Goal: Task Accomplishment & Management: Manage account settings

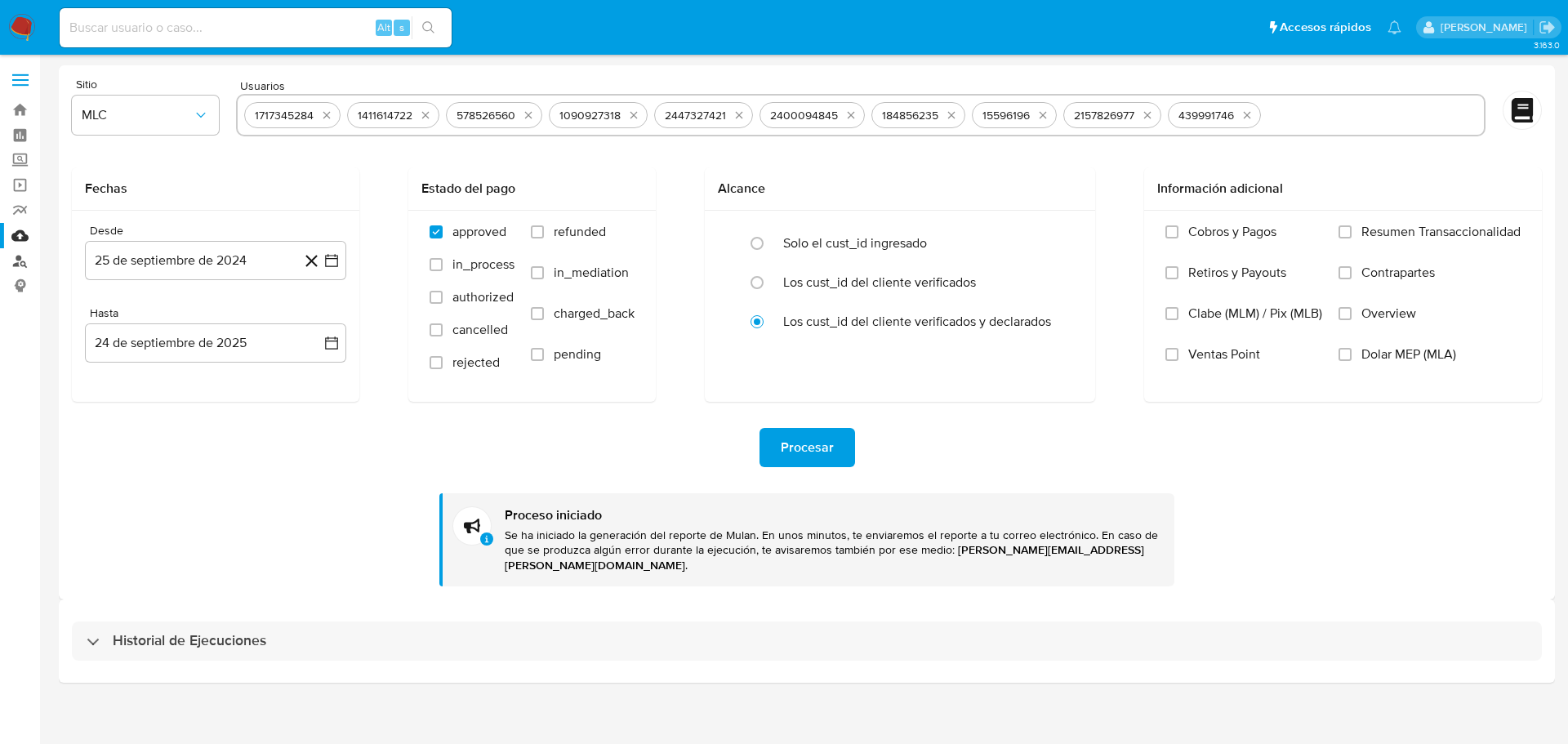
drag, startPoint x: 0, startPoint y: 0, endPoint x: 23, endPoint y: 261, distance: 262.0
click at [23, 261] on link "Buscador de personas" at bounding box center [97, 261] width 194 height 26
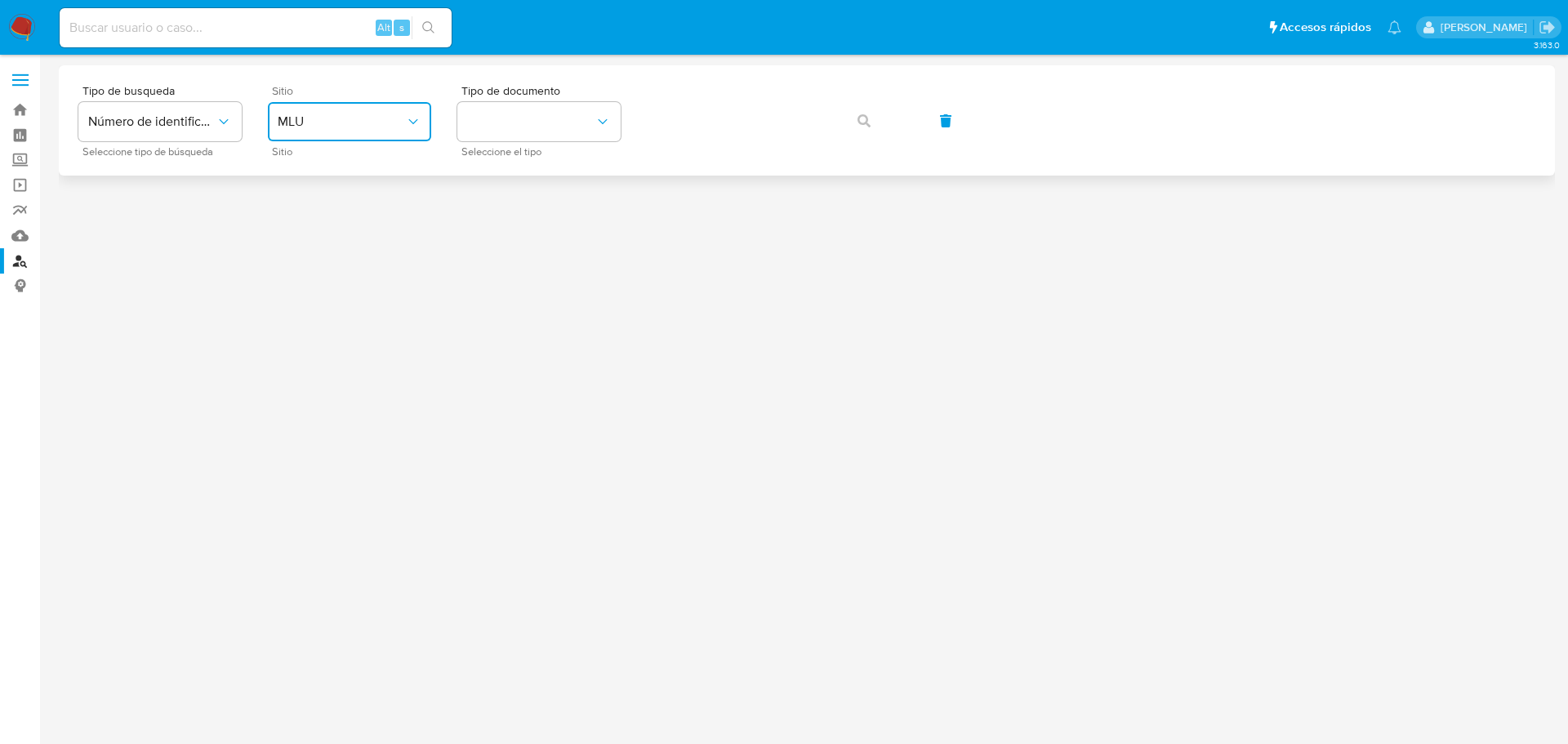
click at [384, 121] on span "MLU" at bounding box center [341, 121] width 127 height 16
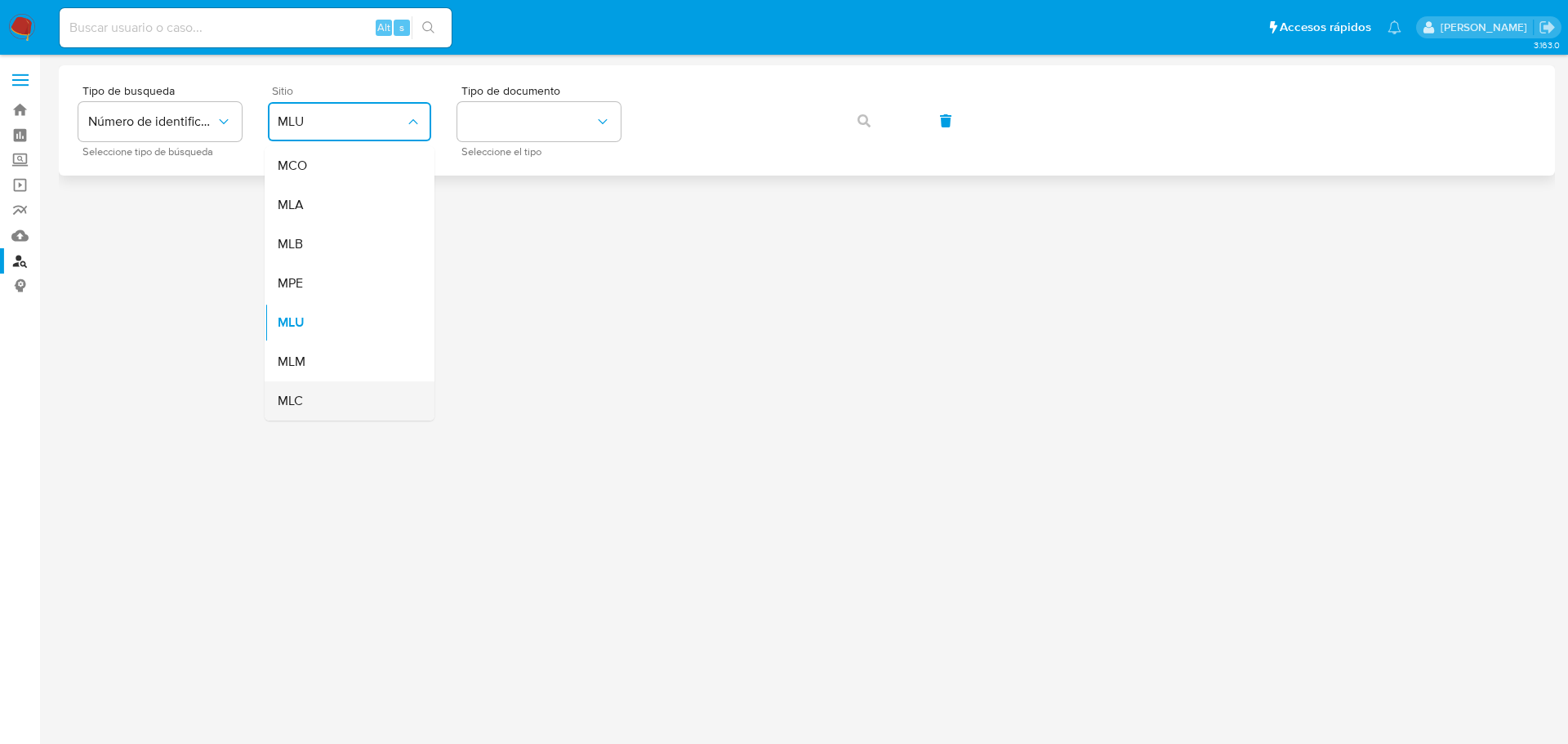
click at [335, 394] on div "MLC" at bounding box center [344, 401] width 134 height 39
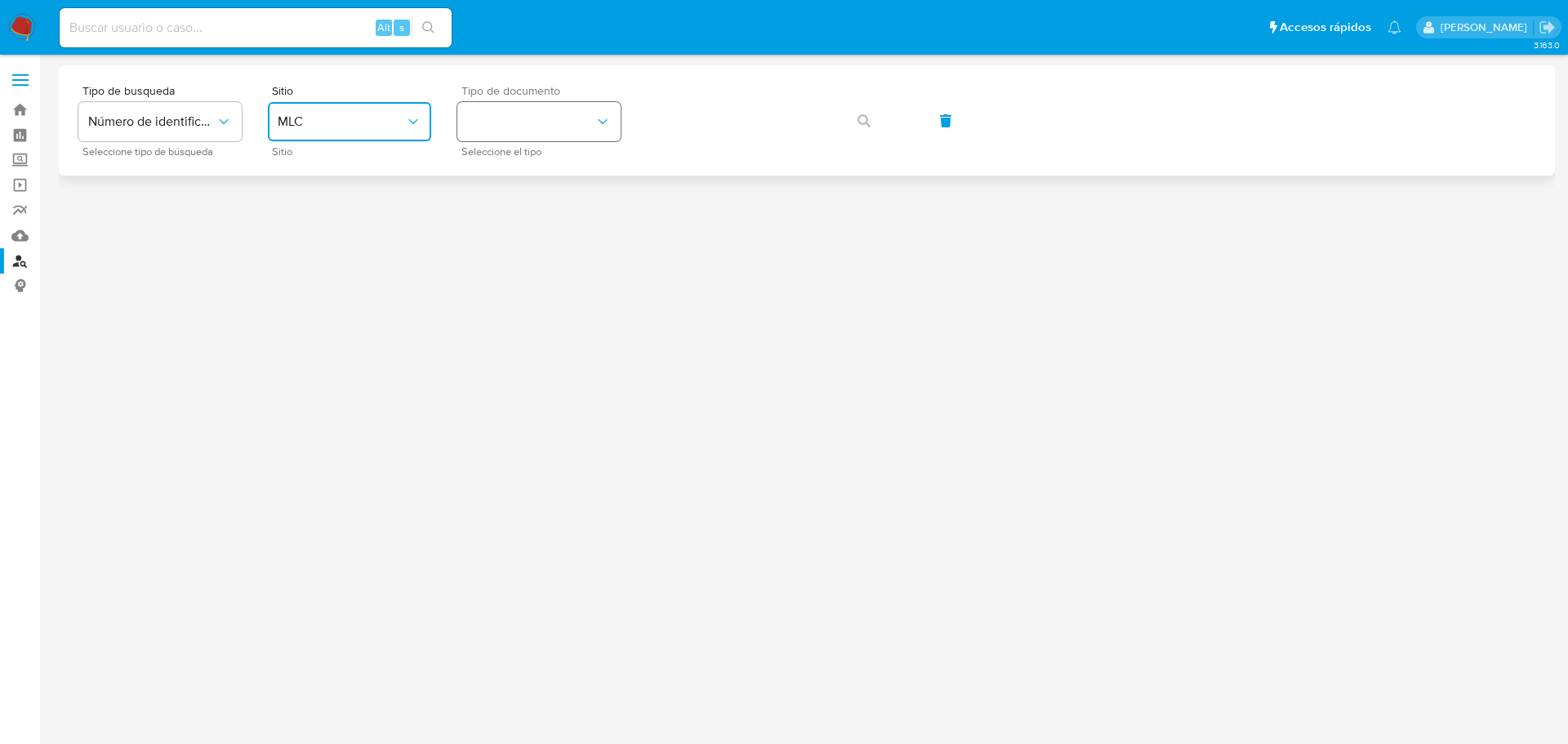
click at [500, 121] on button "identificationType" at bounding box center [539, 121] width 163 height 39
click at [551, 178] on div "RUT RUT" at bounding box center [533, 173] width 134 height 56
click at [861, 118] on icon "button" at bounding box center [864, 121] width 13 height 13
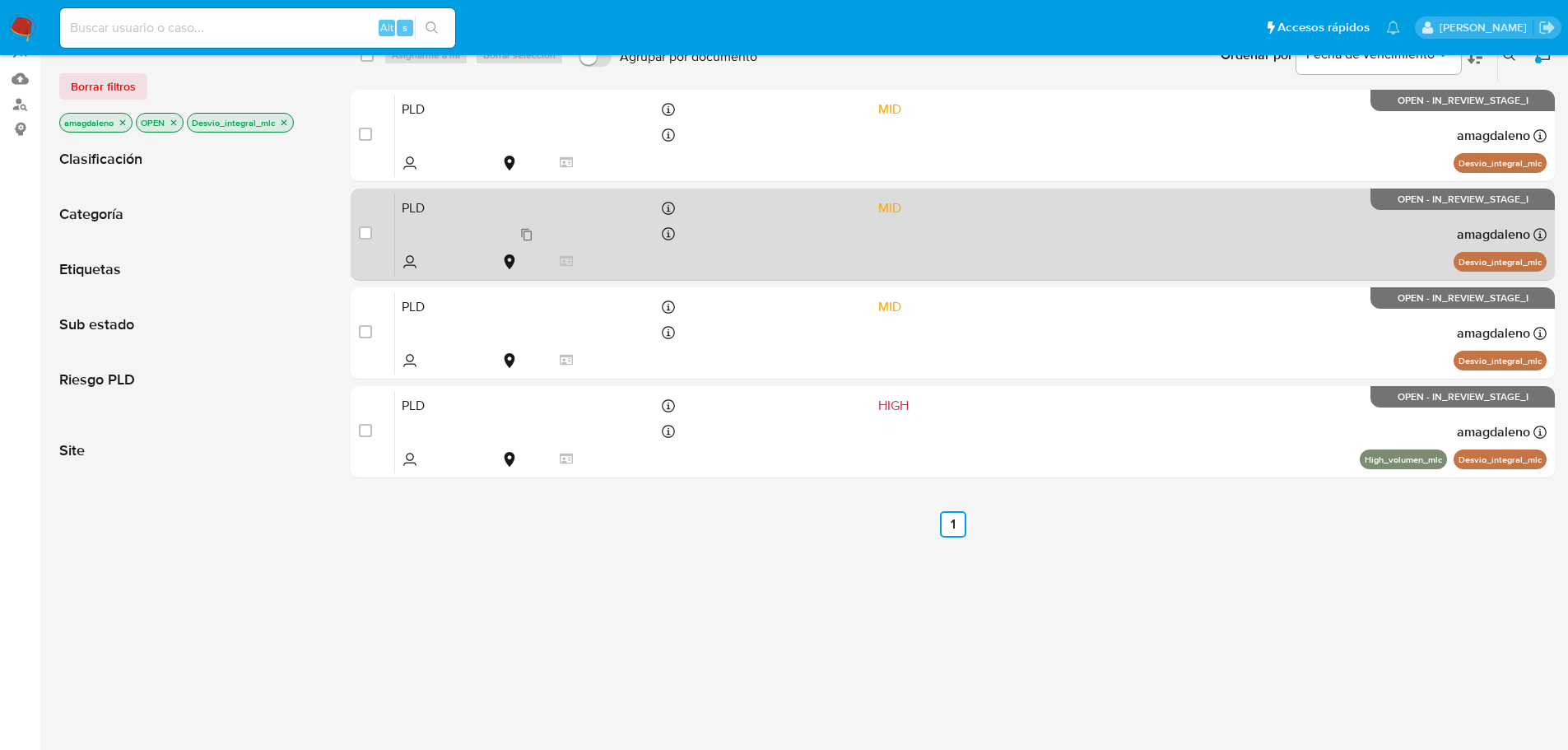
scroll to position [164, 0]
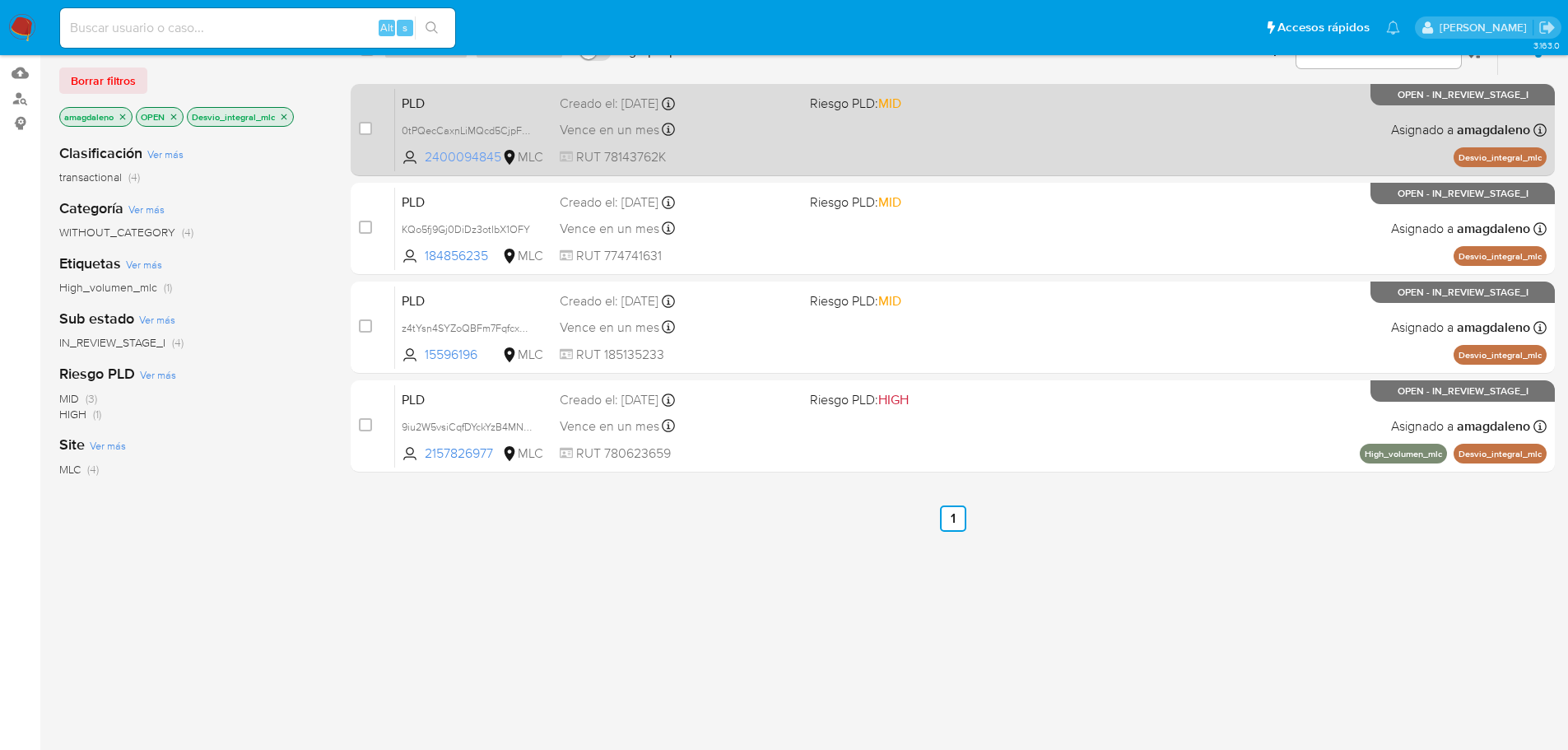
click at [483, 161] on span "2400094845" at bounding box center [462, 157] width 74 height 18
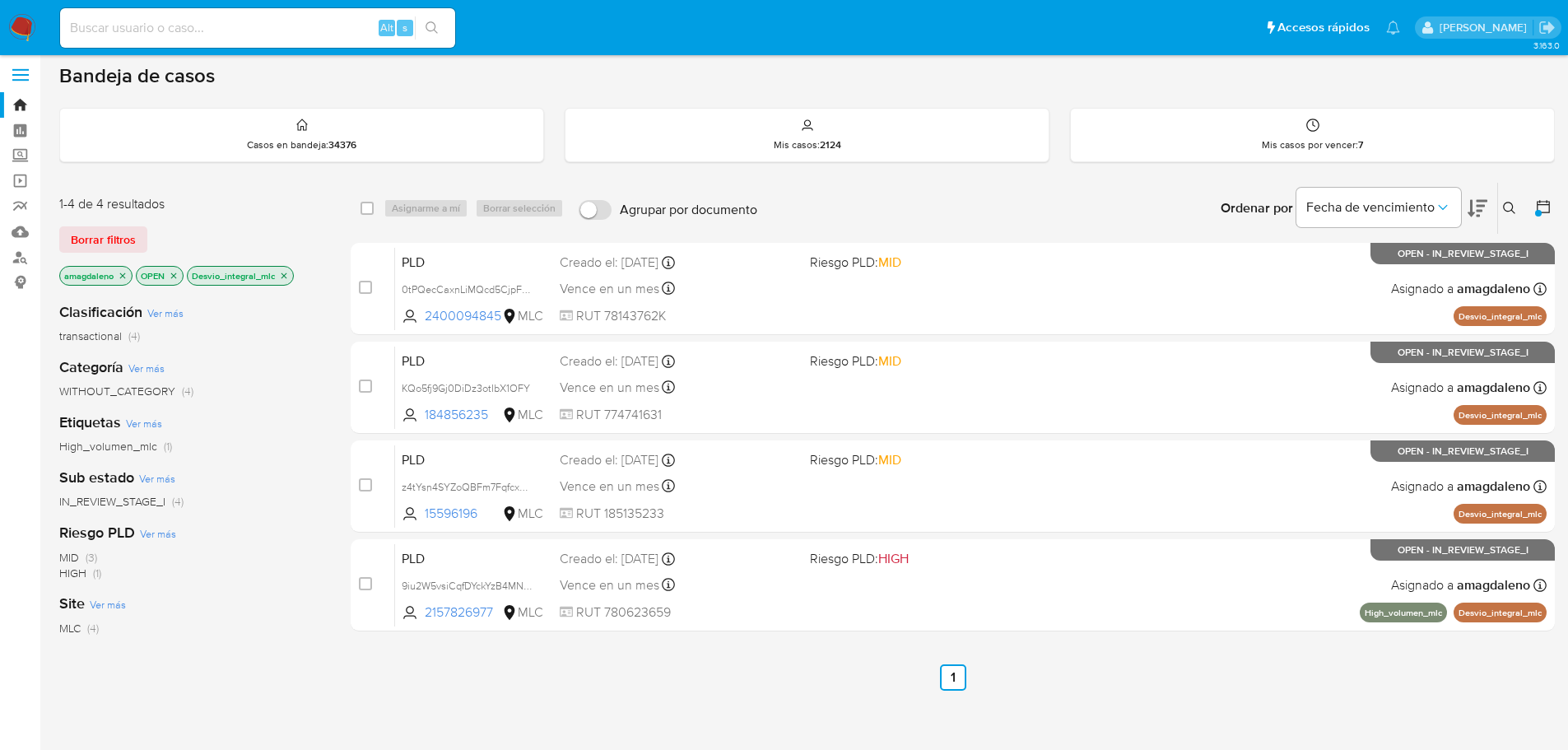
scroll to position [0, 0]
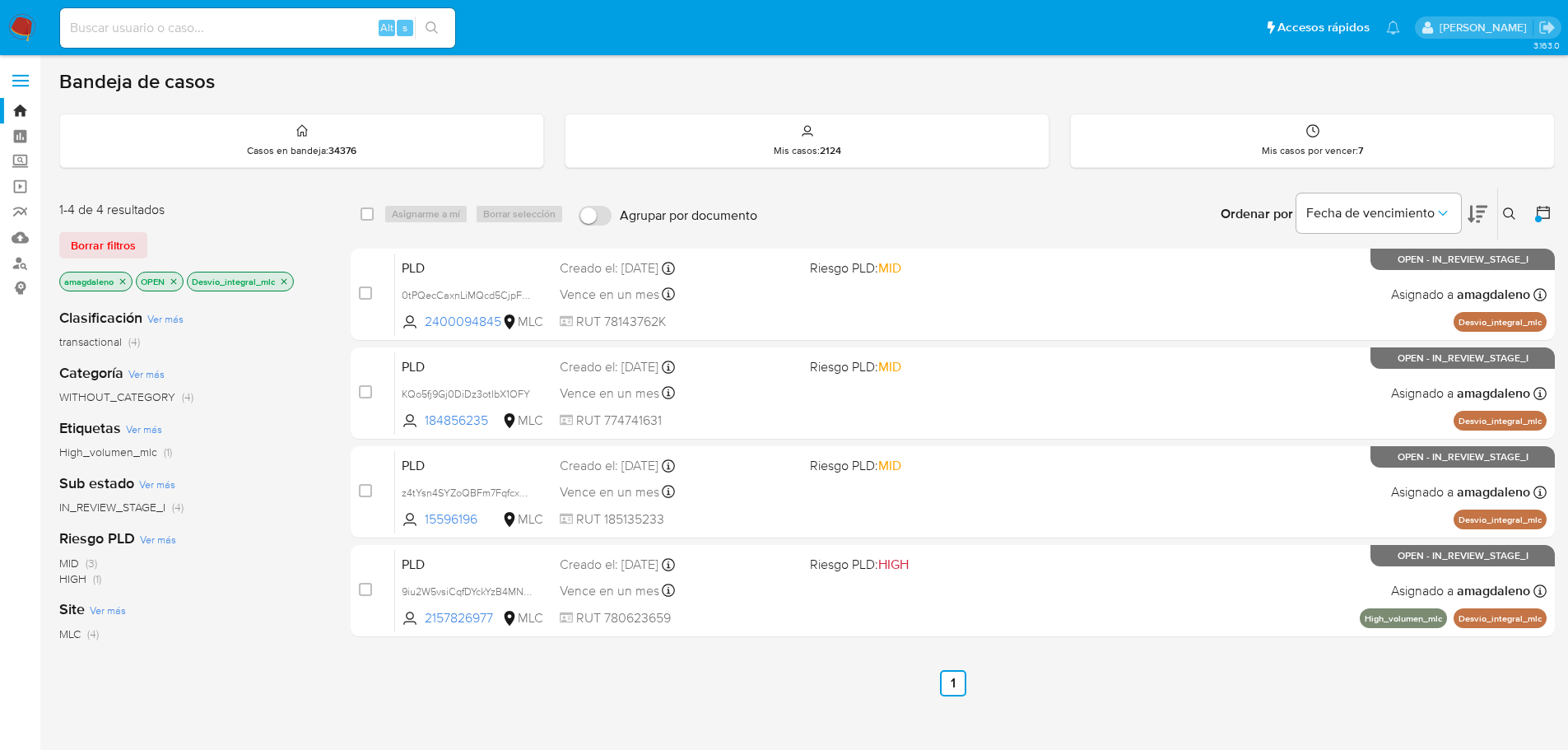
click at [283, 283] on icon "close-filter" at bounding box center [284, 282] width 10 height 10
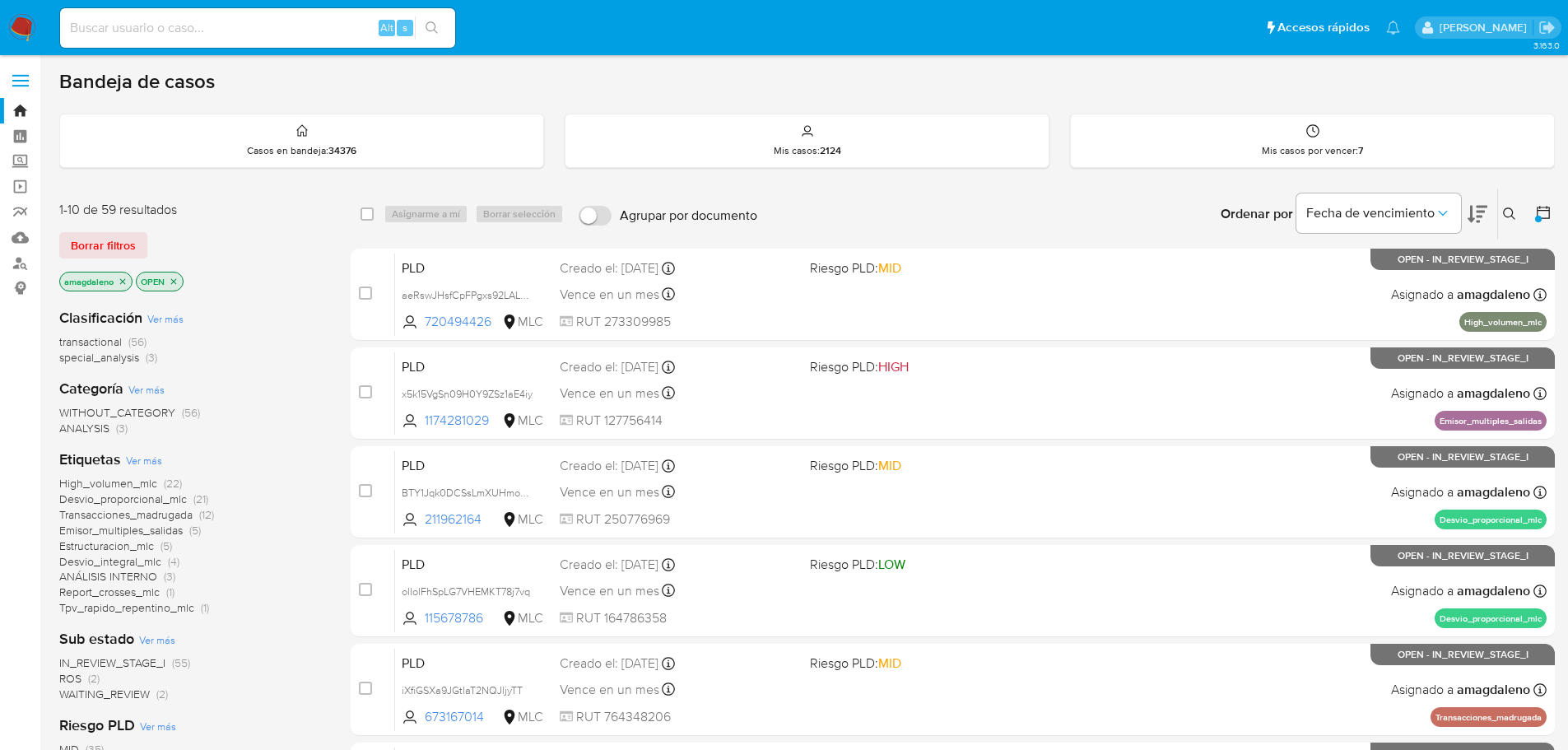
click at [180, 280] on p "OPEN" at bounding box center [159, 281] width 46 height 18
click at [177, 280] on icon "close-filter" at bounding box center [174, 282] width 10 height 10
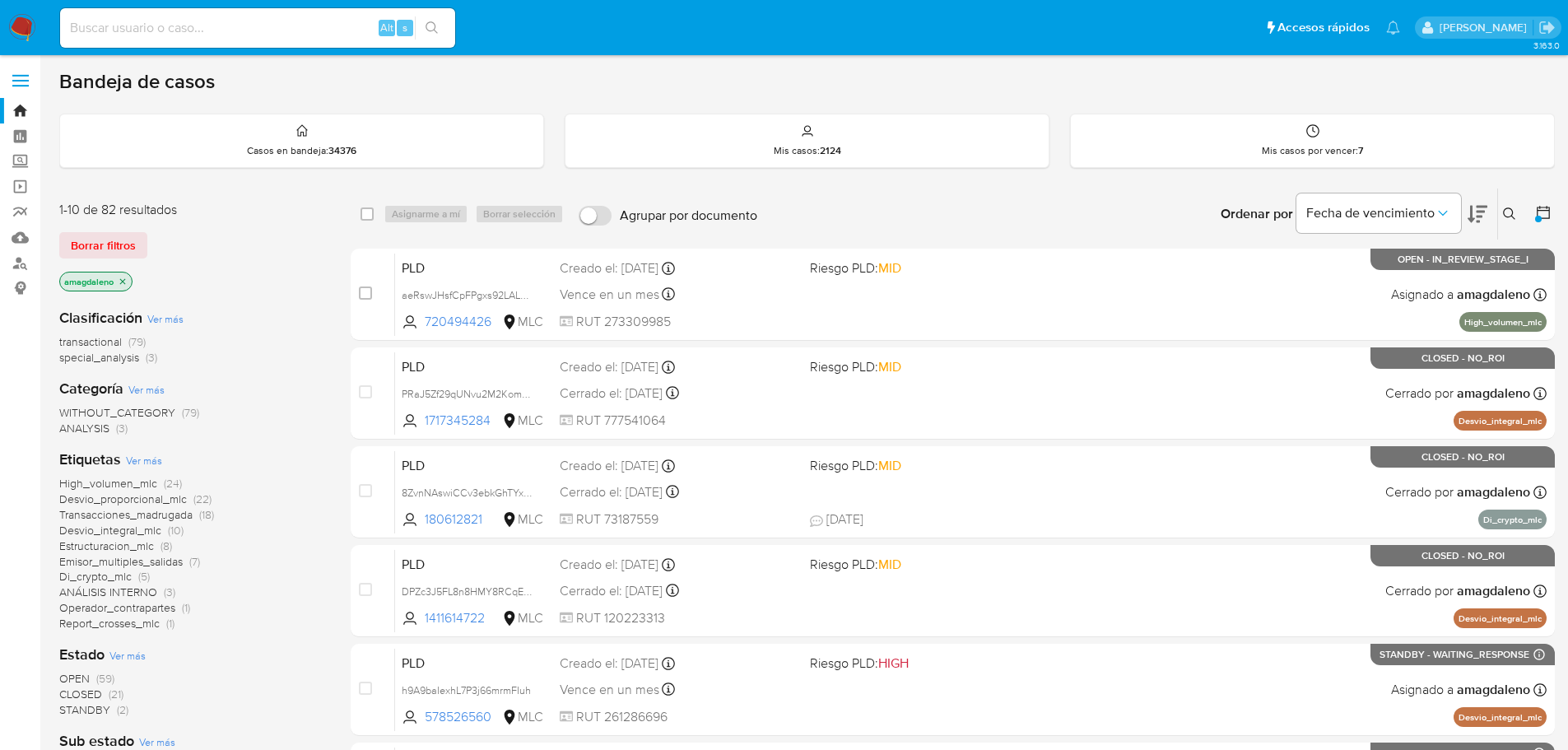
click at [128, 282] on p "amagdaleno" at bounding box center [95, 281] width 72 height 18
click at [128, 282] on icon "close-filter" at bounding box center [122, 282] width 10 height 10
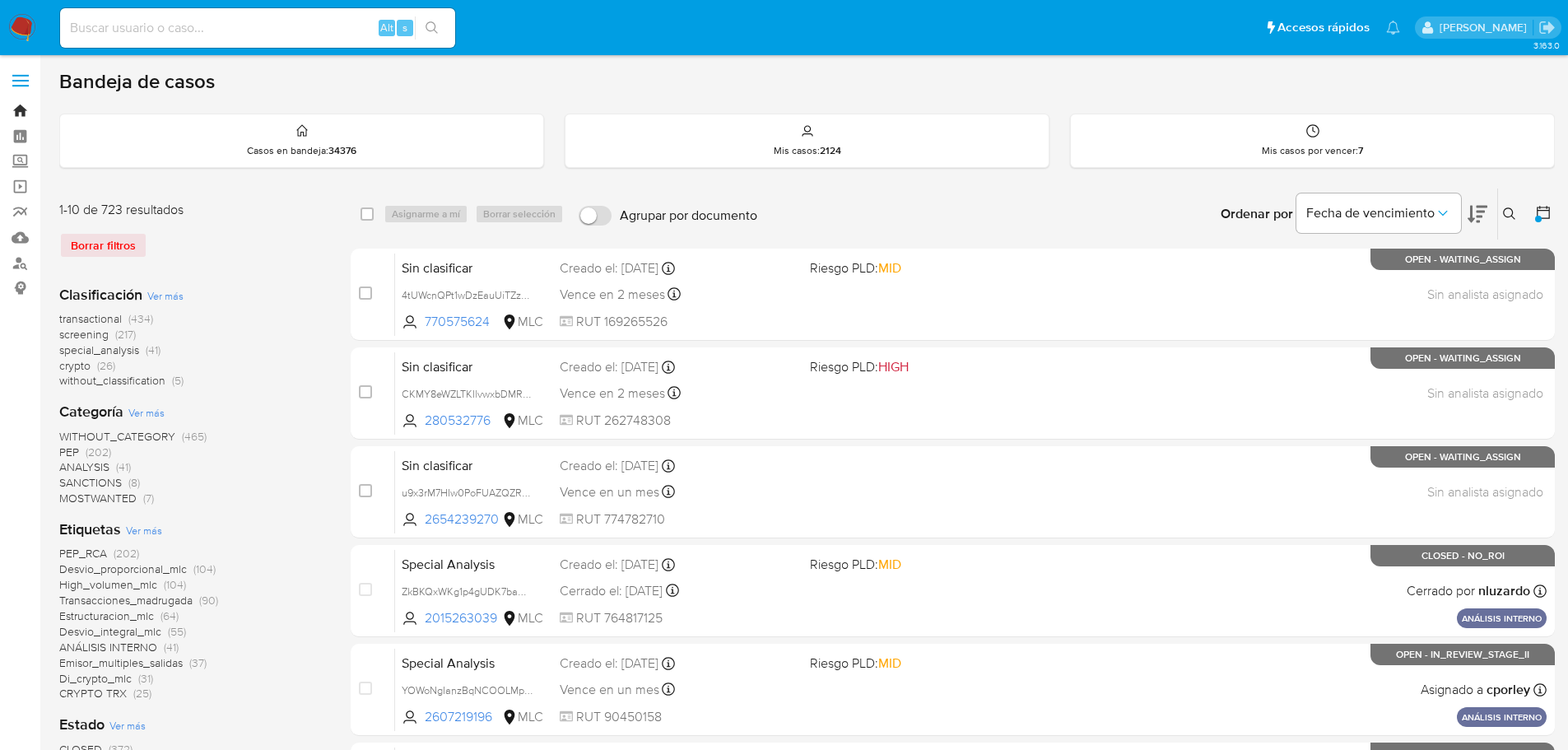
click at [20, 112] on link "Bandeja" at bounding box center [97, 111] width 196 height 26
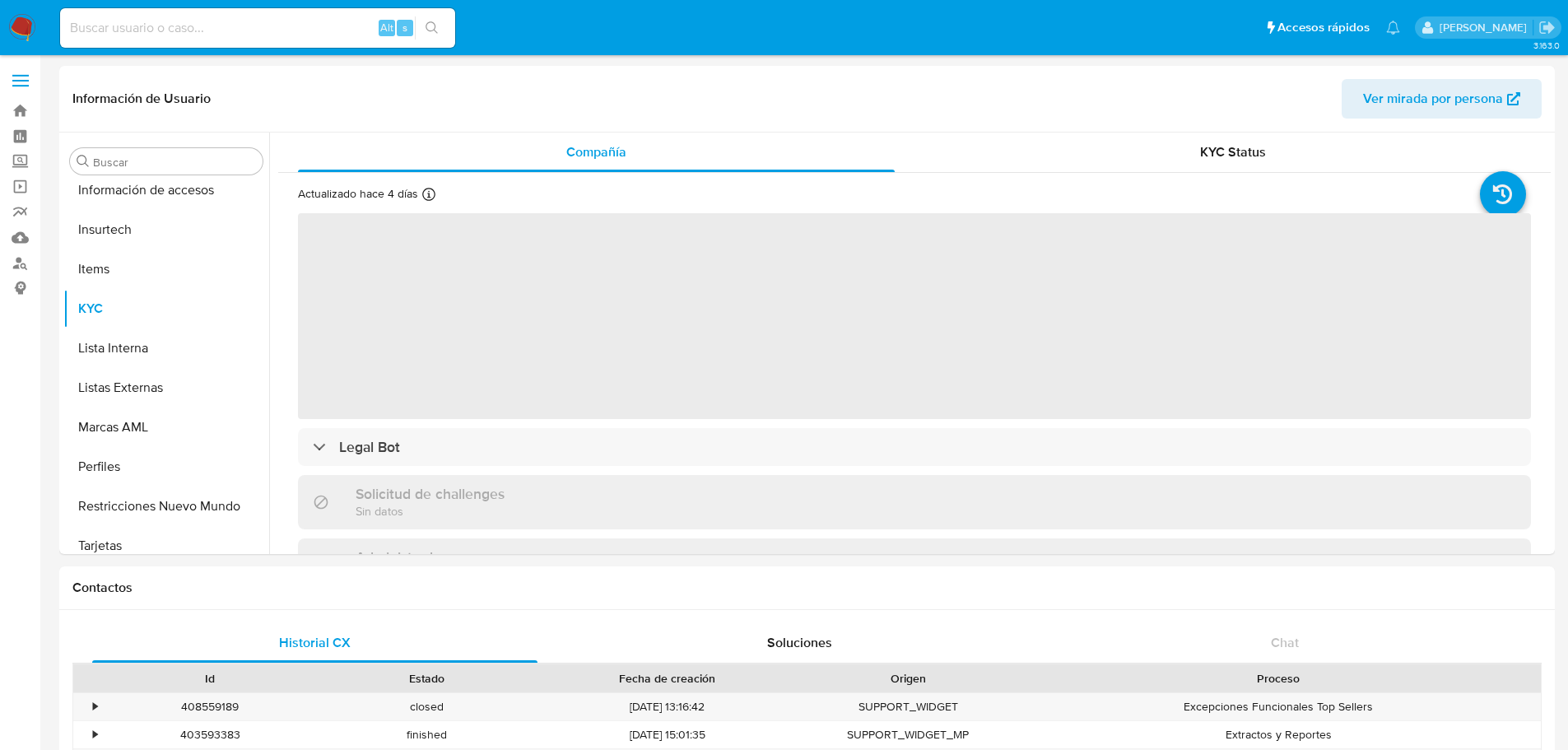
scroll to position [815, 0]
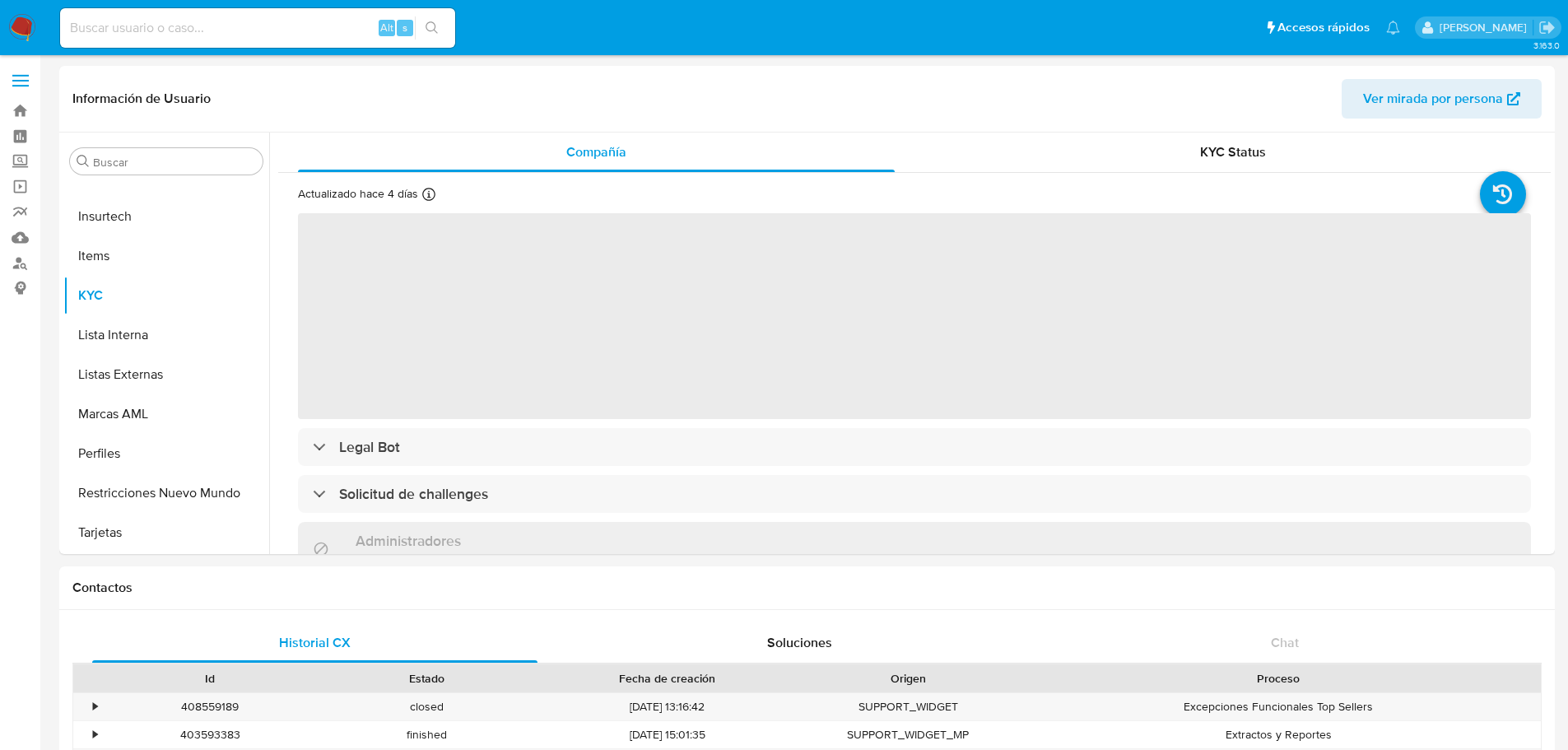
select select "10"
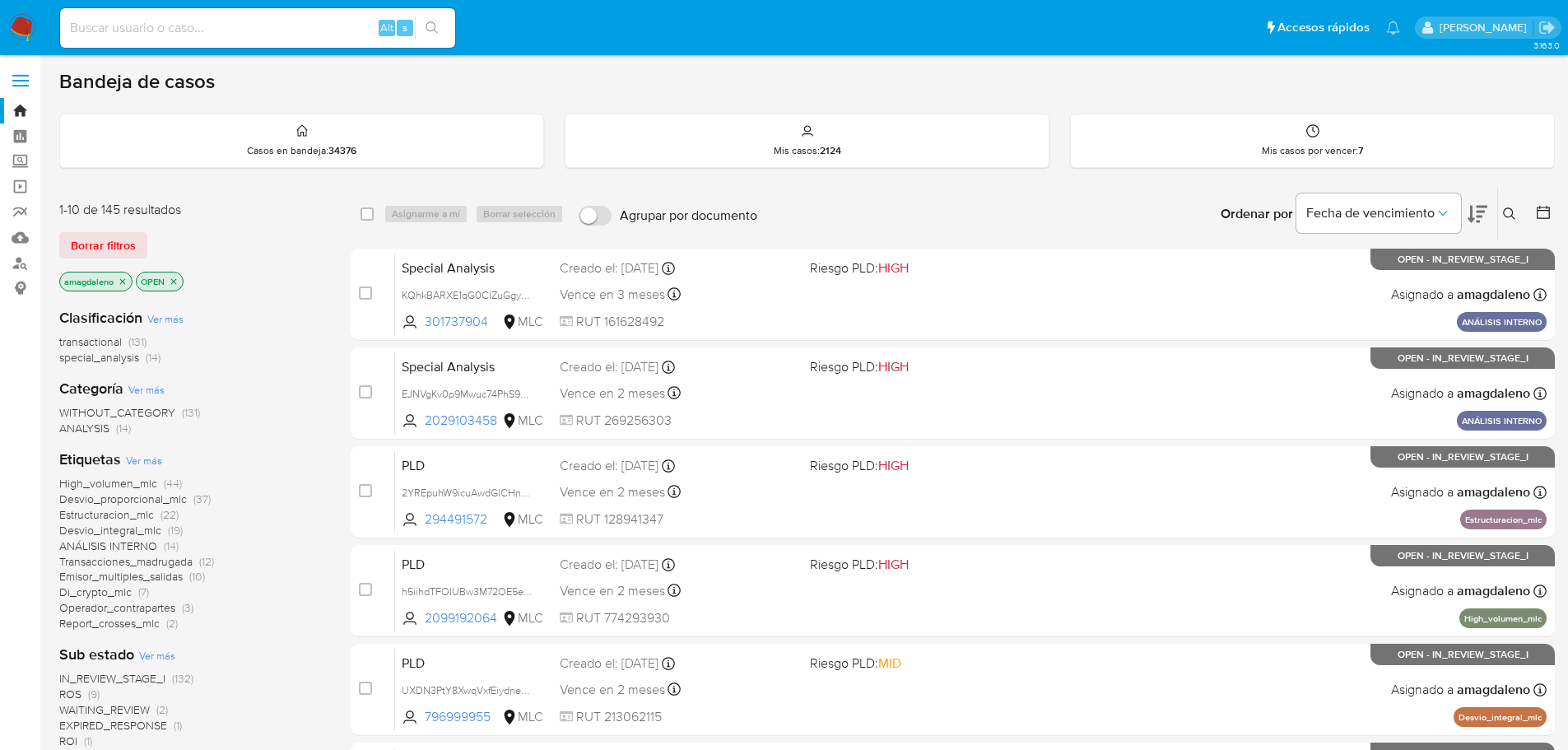
click at [1476, 208] on icon at bounding box center [1477, 214] width 20 height 20
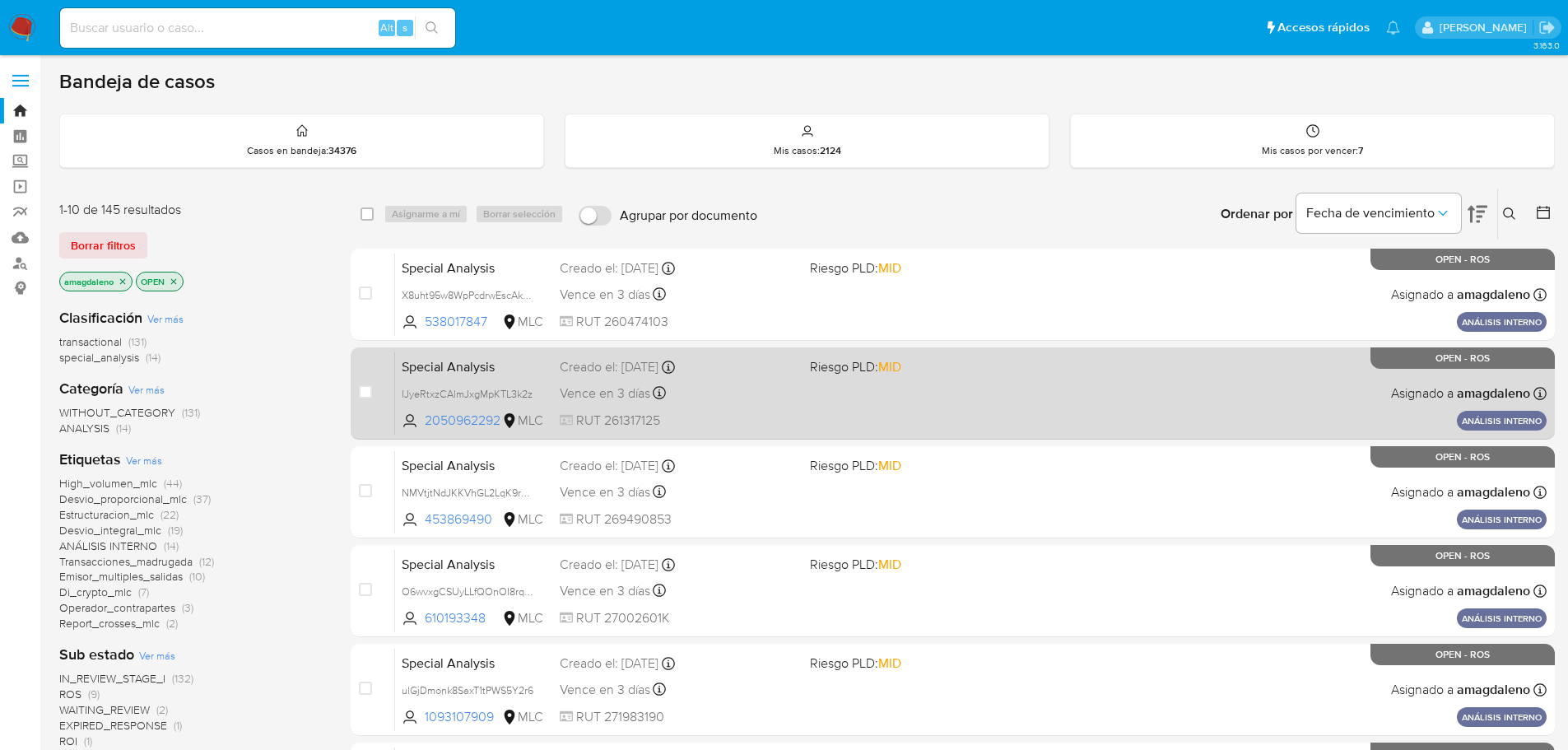
scroll to position [82, 0]
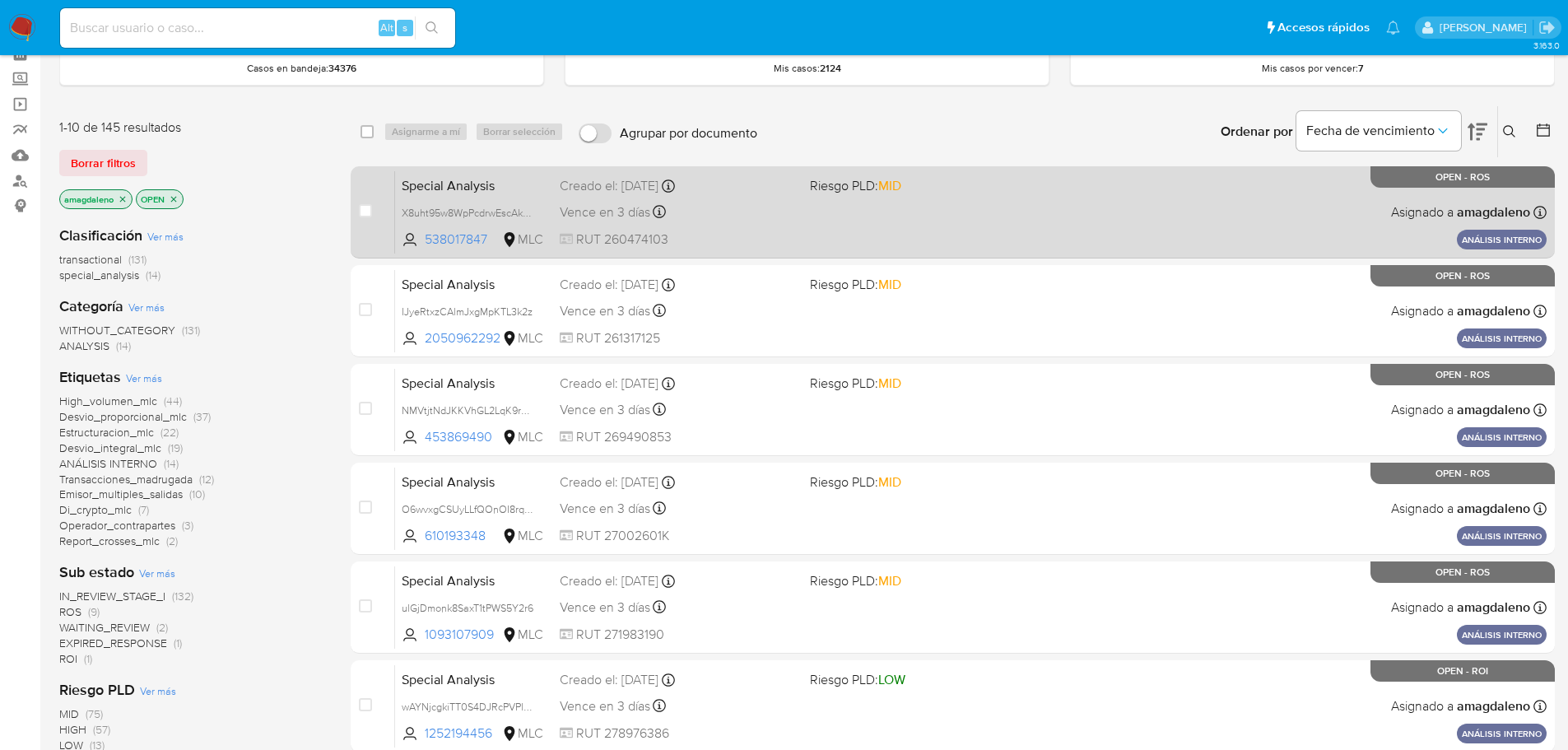
click at [704, 200] on div "Special Analysis X8uht95w8WpPcdrwEscAkKTH 538017847 MLC Riesgo PLD: MID Creado …" at bounding box center [971, 211] width 1152 height 83
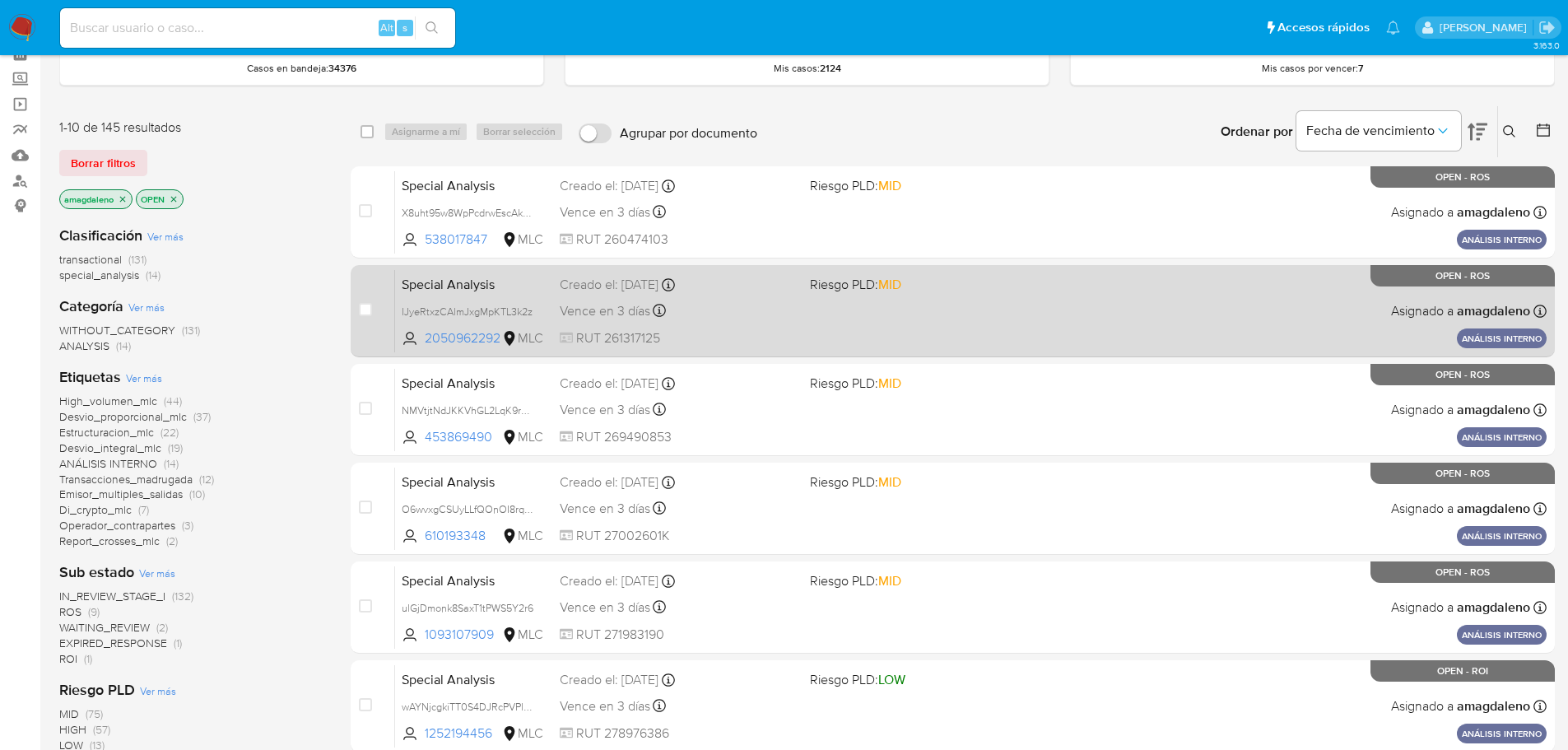
click at [773, 340] on span "RUT 261317125" at bounding box center [678, 338] width 237 height 18
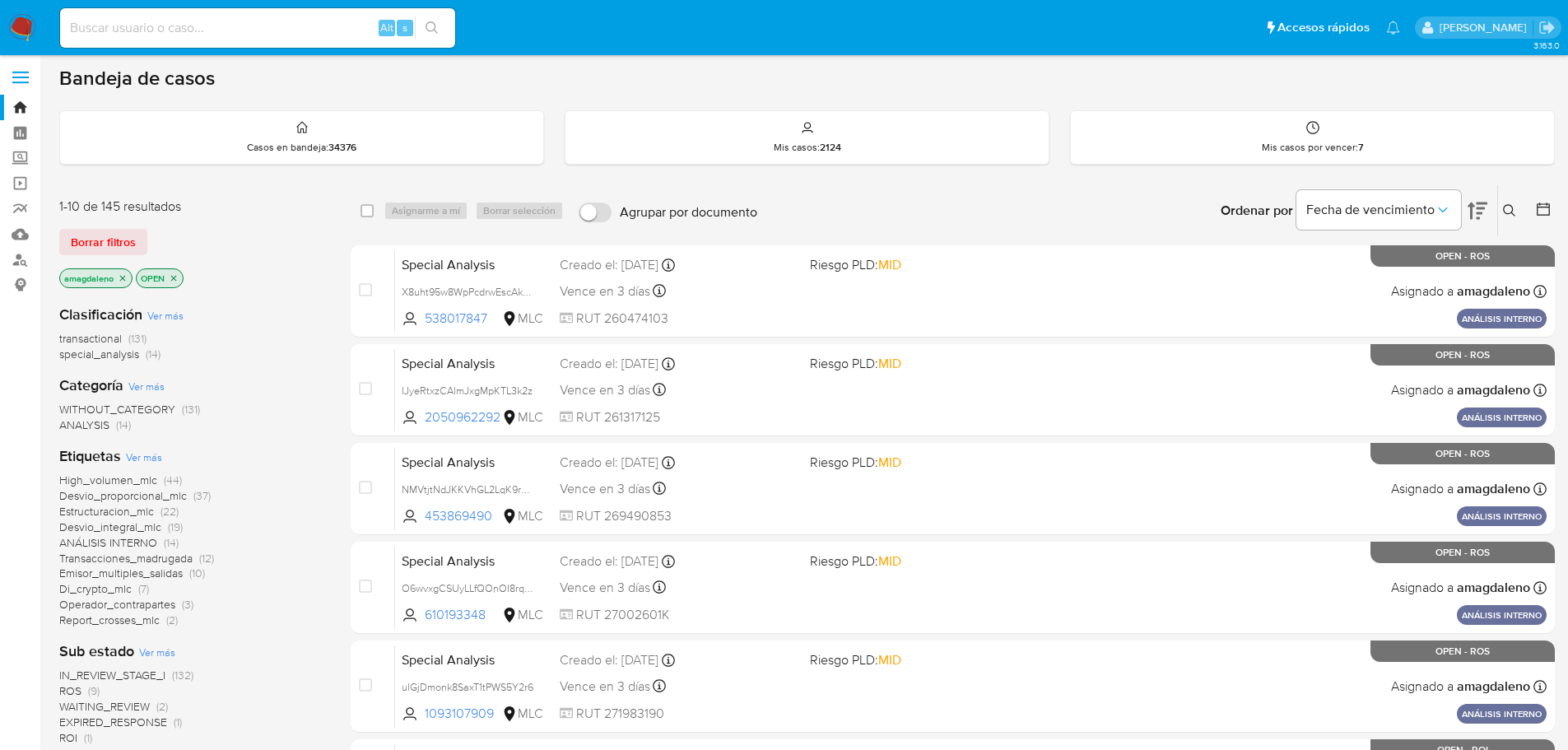
scroll to position [0, 0]
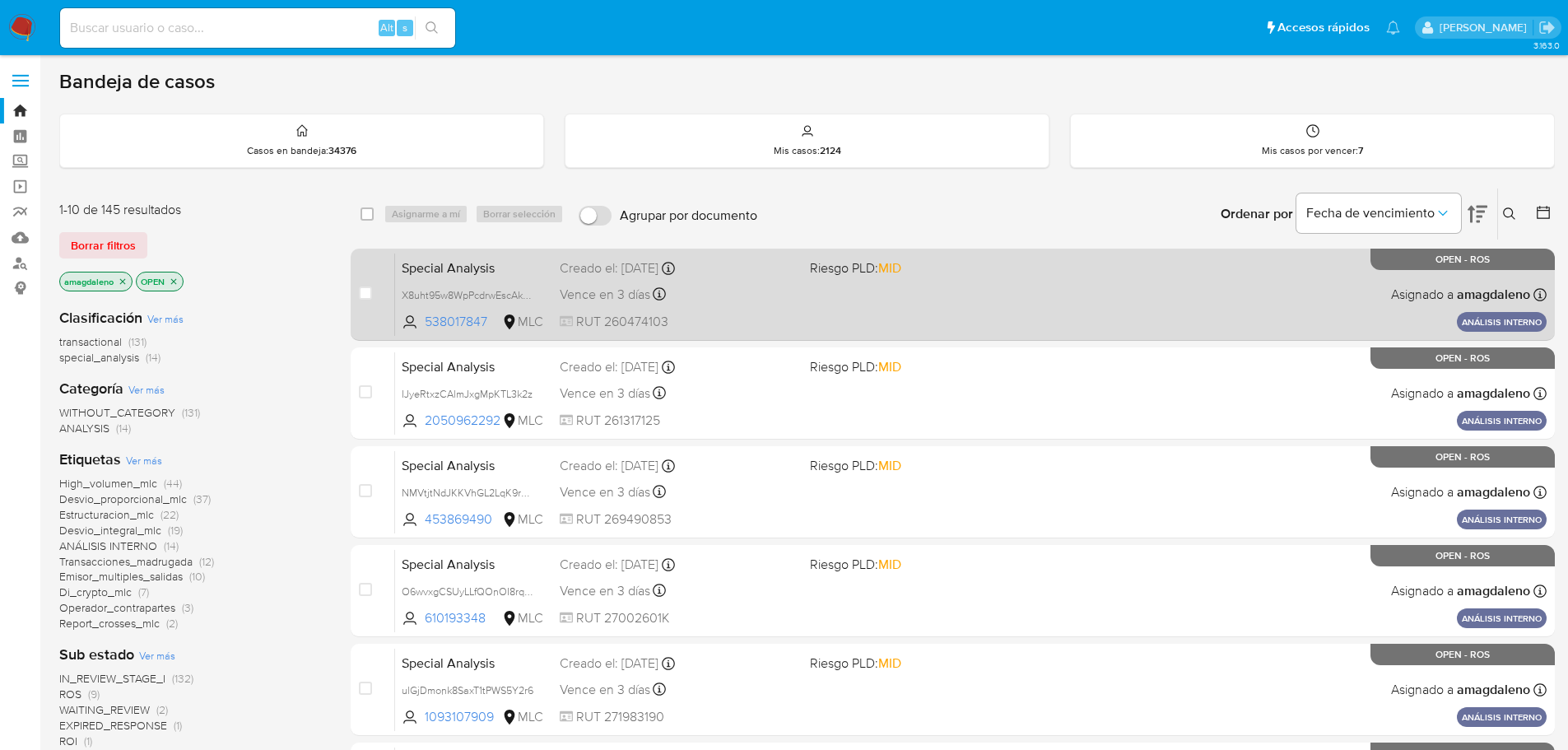
click at [905, 314] on div "Special Analysis X8uht95w8WpPcdrwEscAkKTH 538017847 MLC Riesgo PLD: MID Creado …" at bounding box center [971, 294] width 1152 height 83
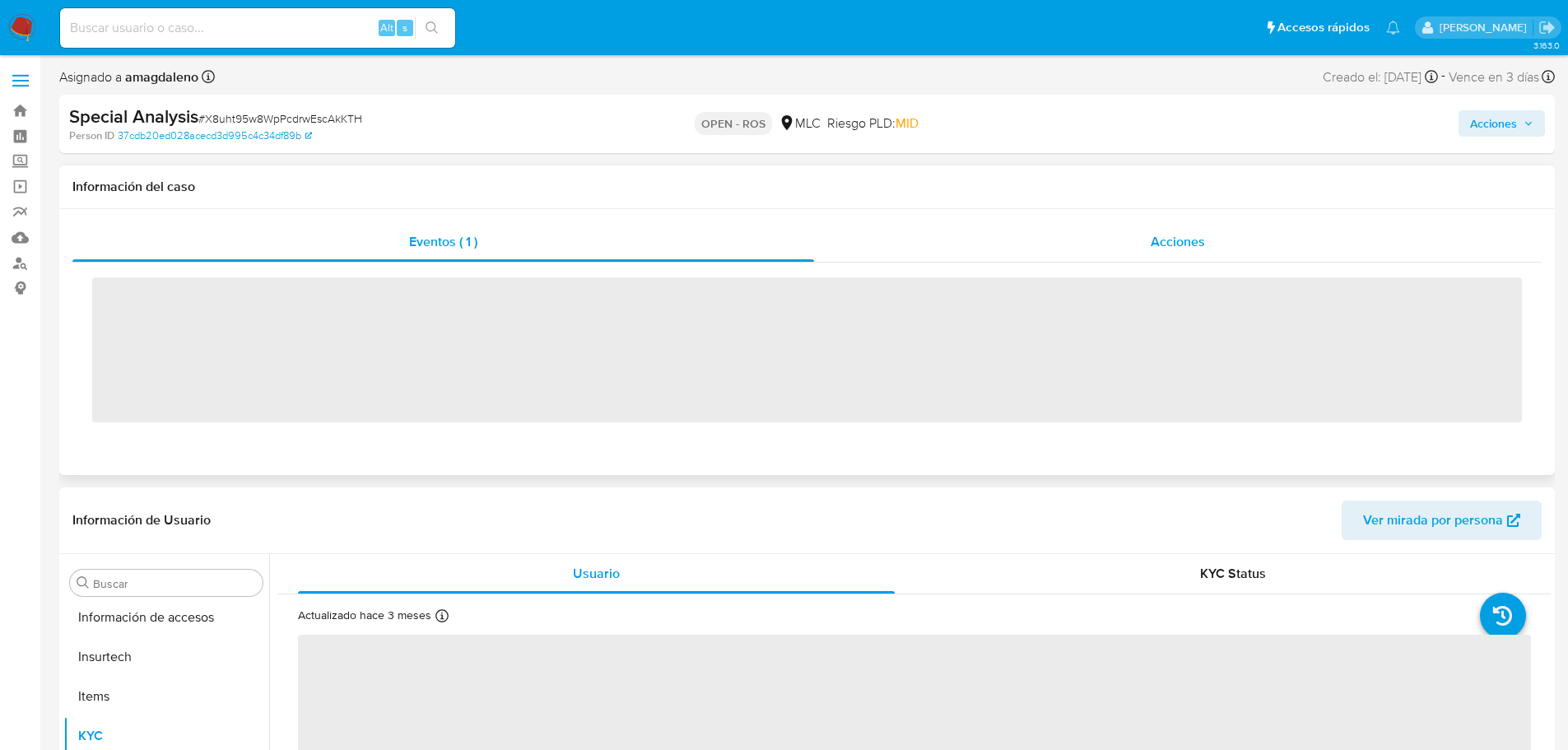
scroll to position [815, 0]
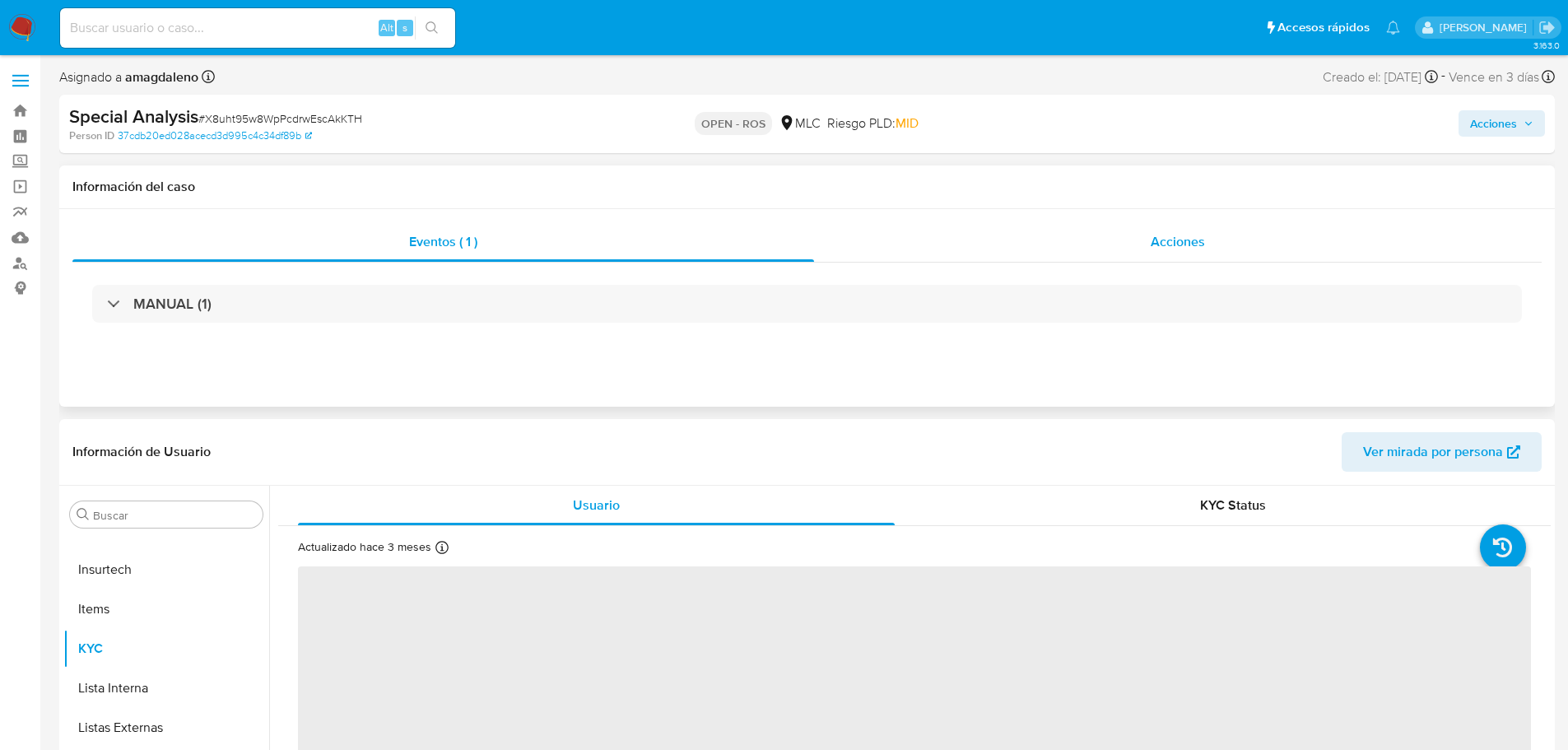
click at [1067, 246] on div "Acciones" at bounding box center [1178, 242] width 728 height 39
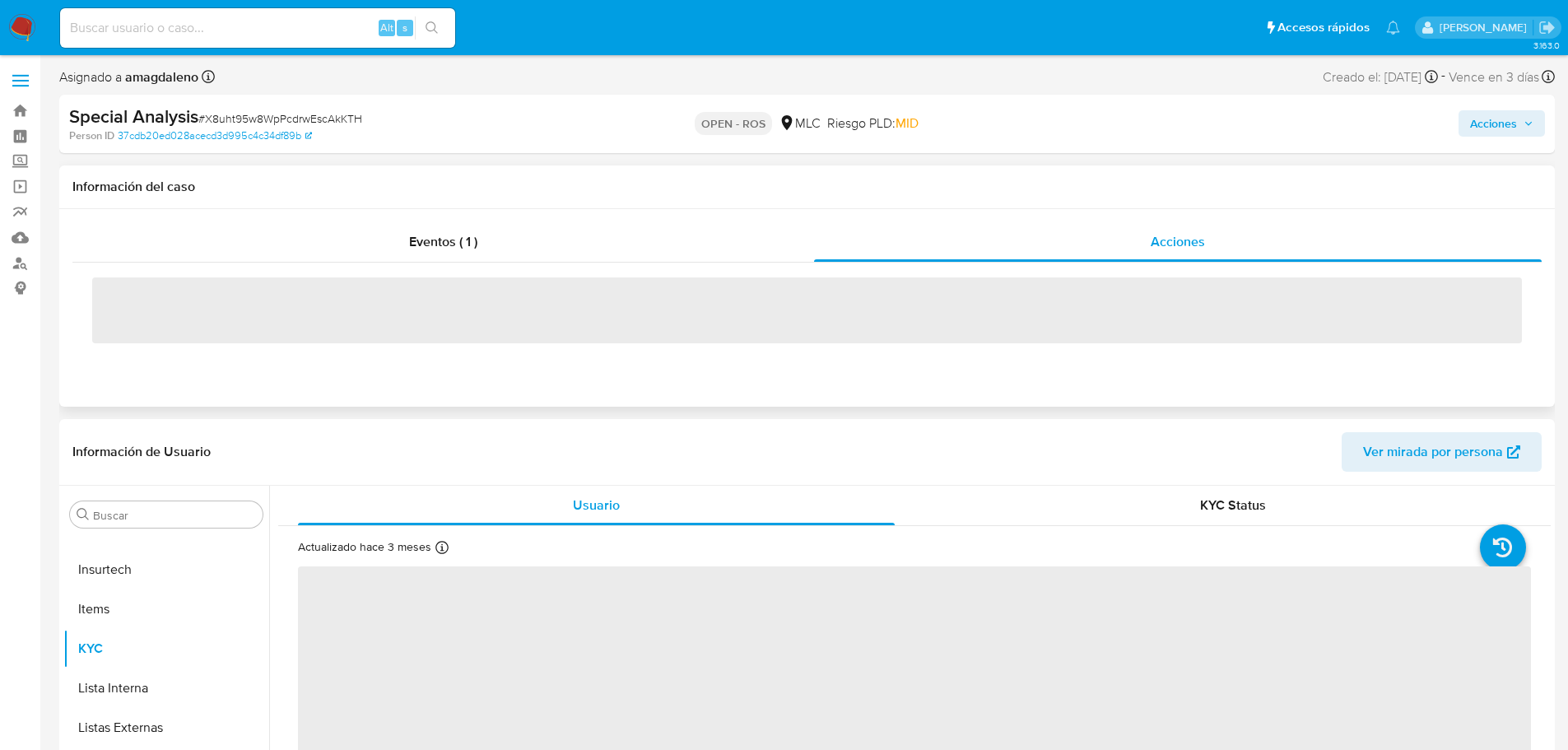
select select "10"
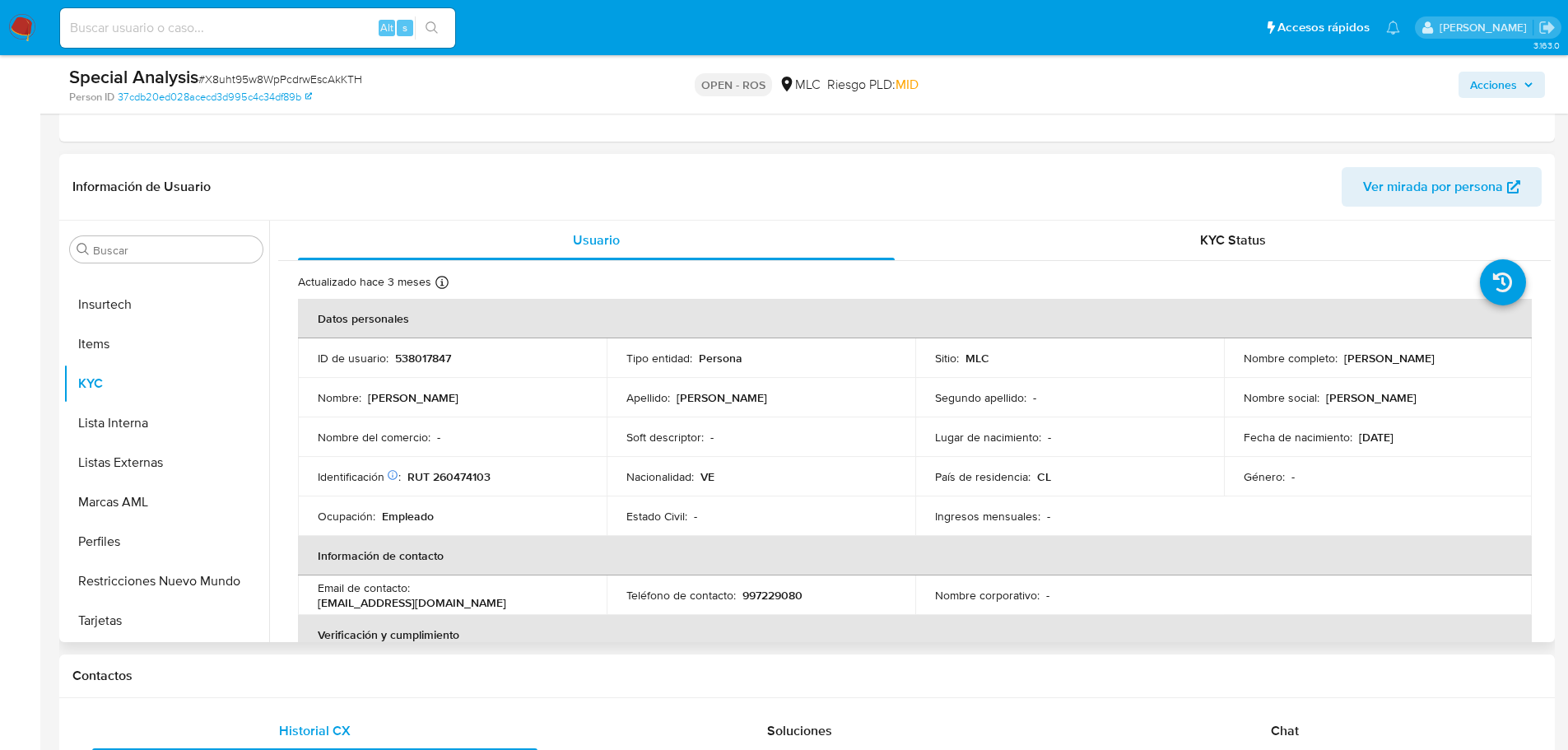
scroll to position [330, 0]
click at [432, 358] on p "538017847" at bounding box center [423, 357] width 56 height 15
copy p "538017847"
drag, startPoint x: 1338, startPoint y: 355, endPoint x: 1503, endPoint y: 362, distance: 165.1
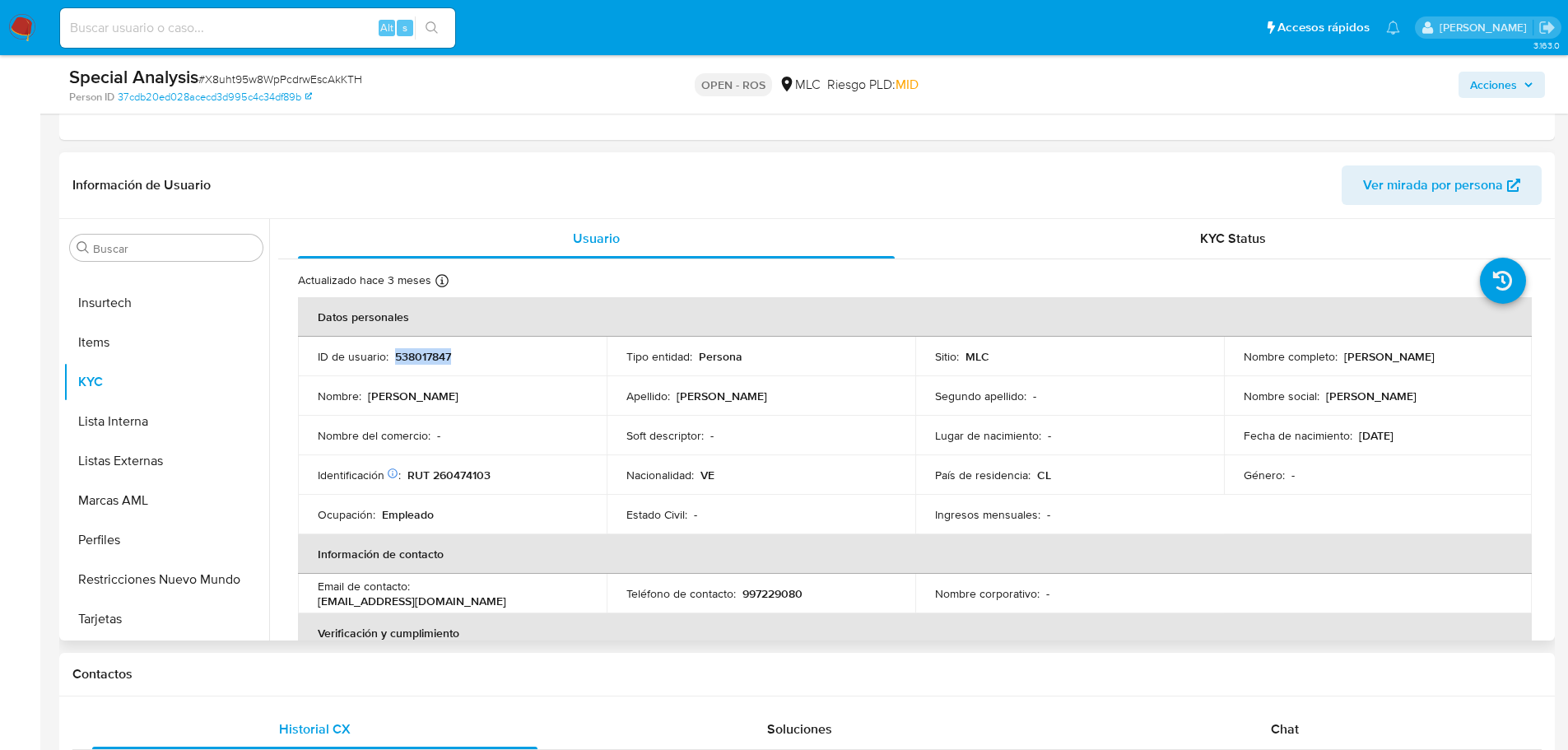
click at [1503, 362] on div "Nombre completo : Ivette Carolina Porras Delgado" at bounding box center [1379, 357] width 269 height 15
copy p "[PERSON_NAME]"
click at [454, 477] on p "RUT 260474103" at bounding box center [449, 476] width 83 height 15
copy p "260474103"
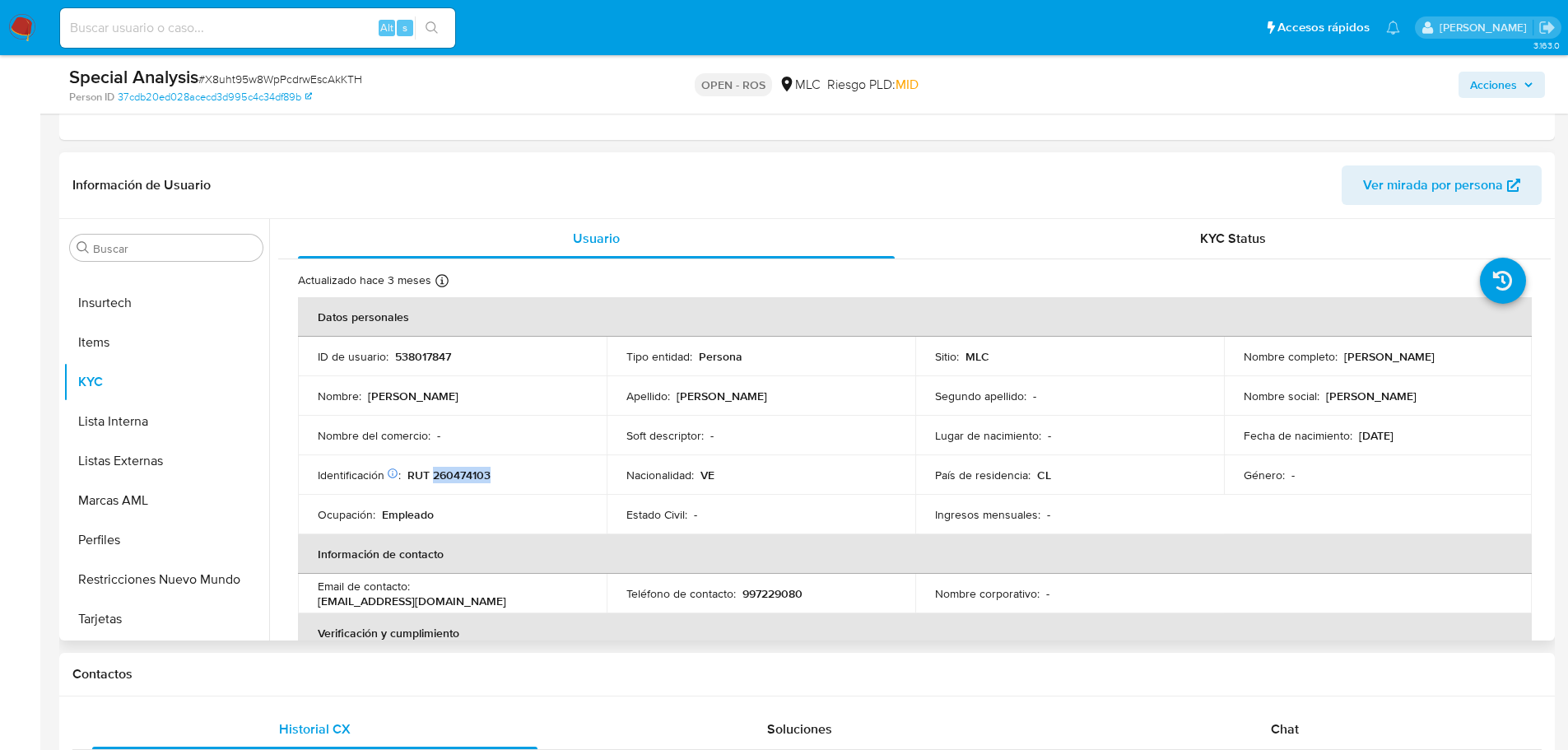
click at [442, 367] on td "ID de usuario : 538017847" at bounding box center [452, 356] width 308 height 39
click at [442, 359] on p "538017847" at bounding box center [423, 357] width 56 height 15
copy p "538017847"
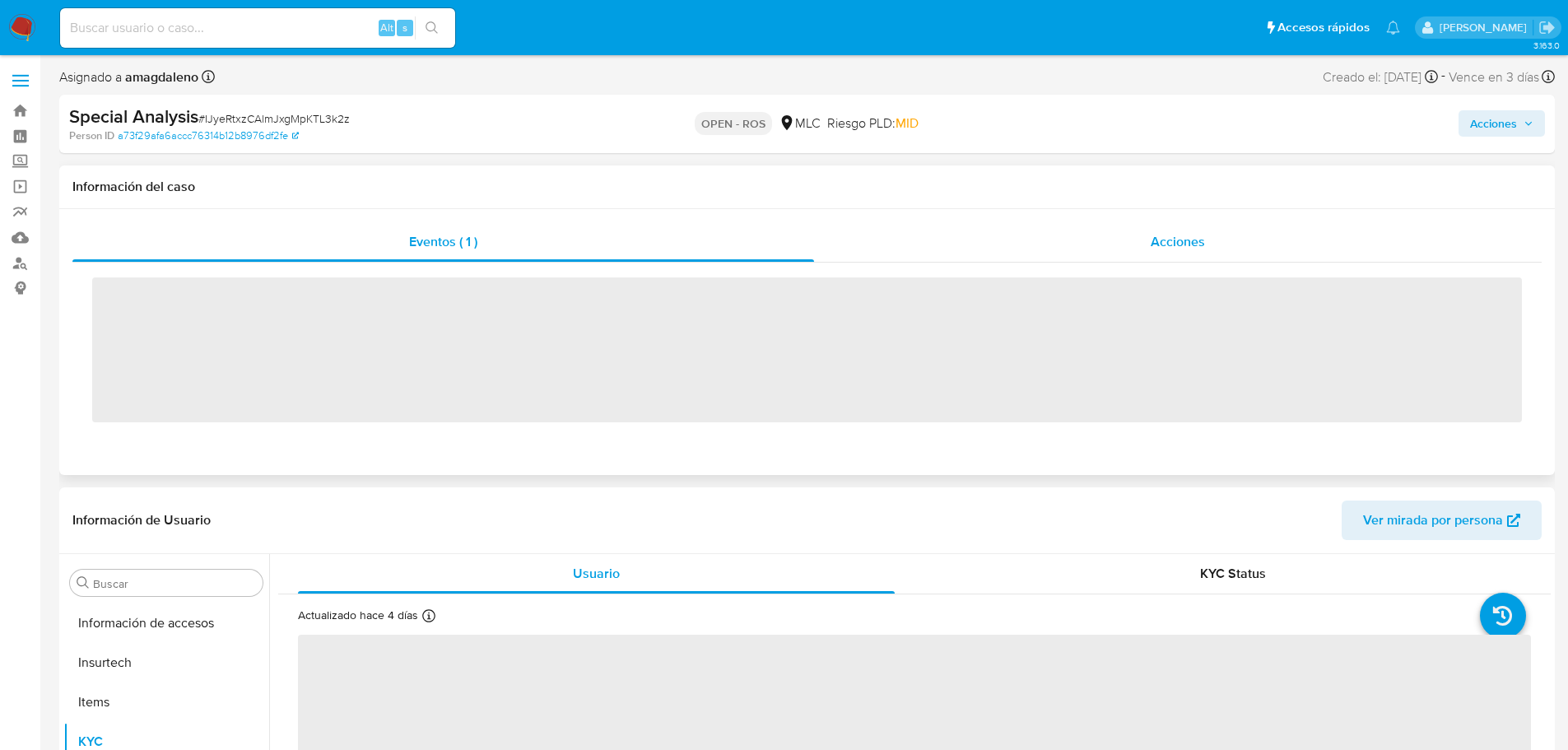
scroll to position [815, 0]
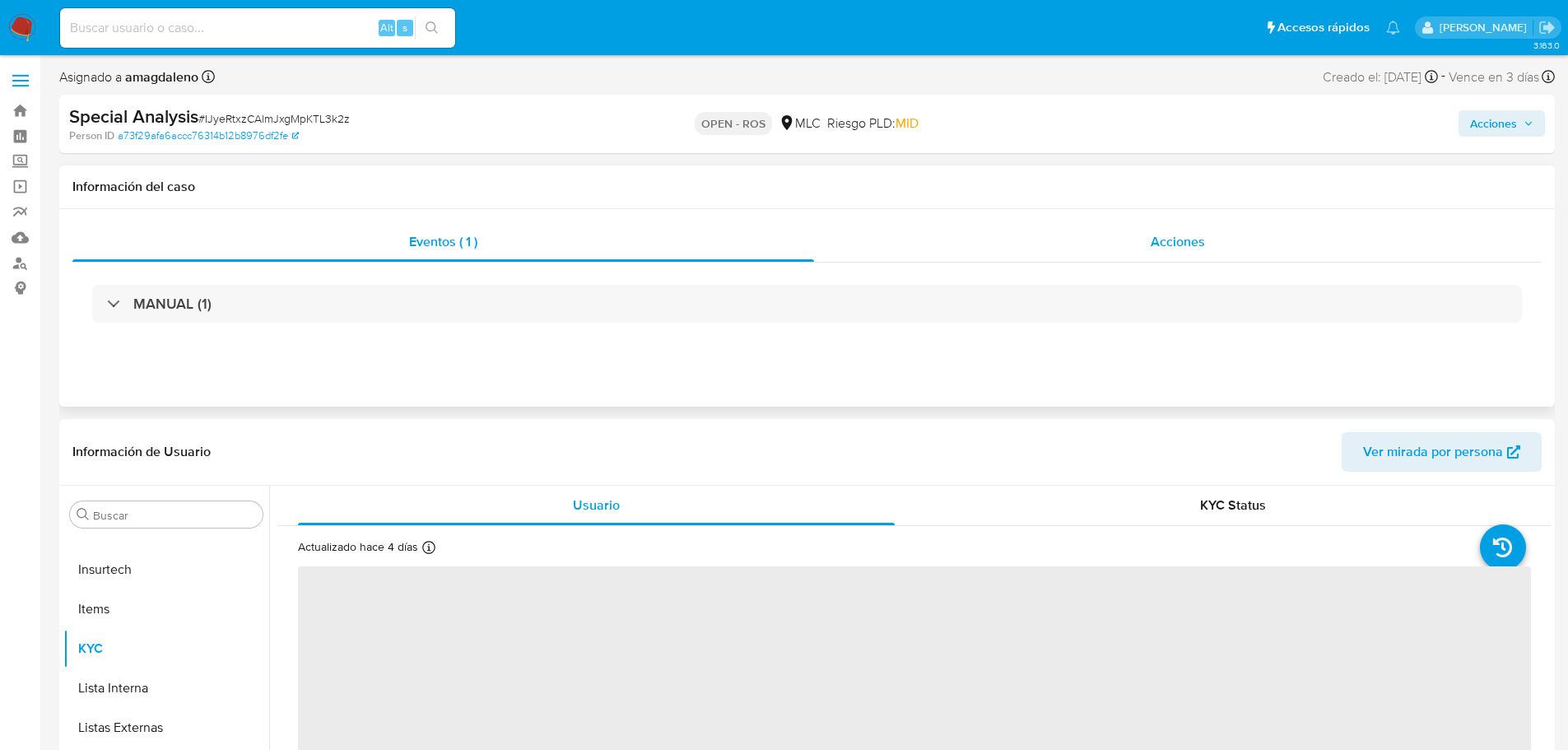
click at [1070, 246] on div "Acciones" at bounding box center [1178, 242] width 728 height 39
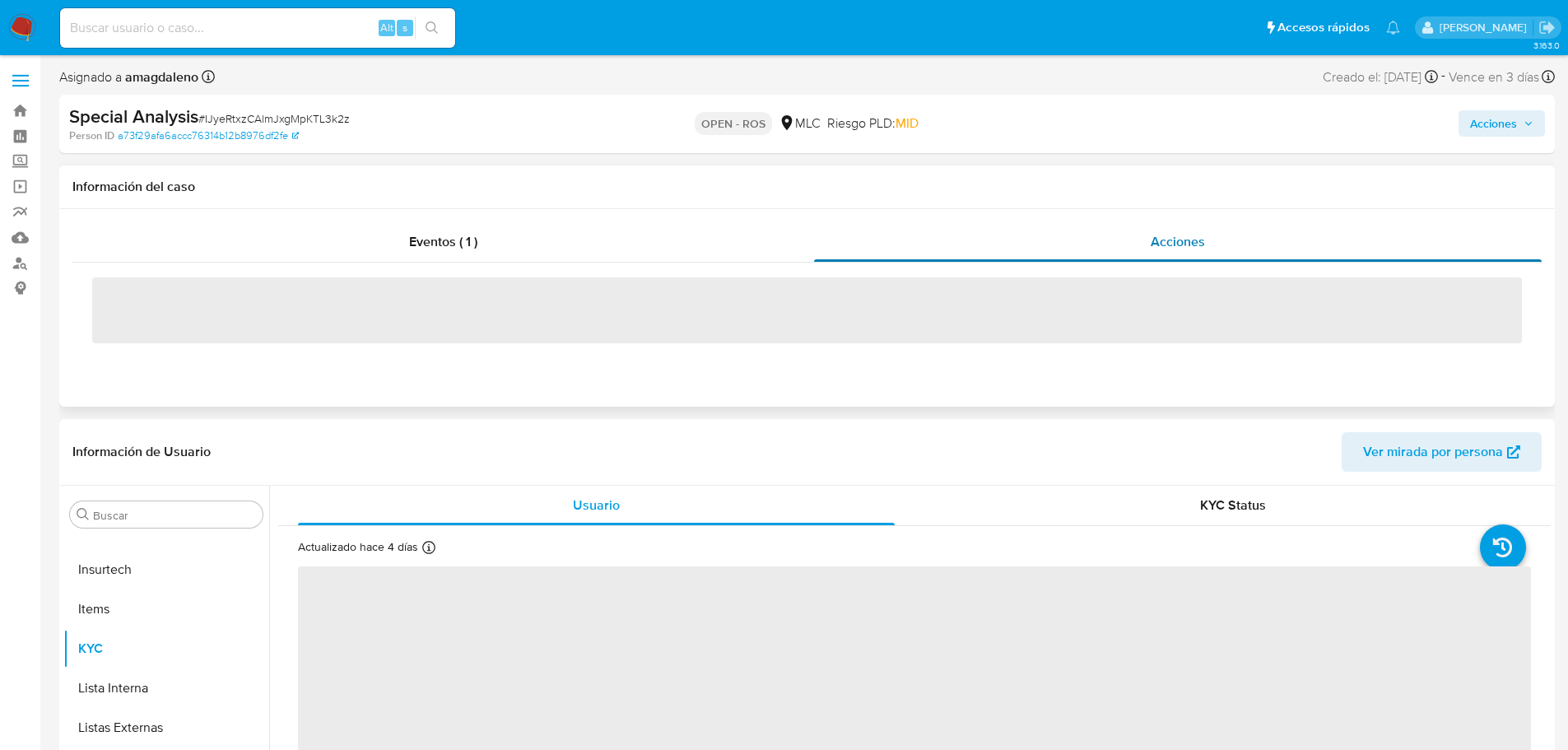
select select "10"
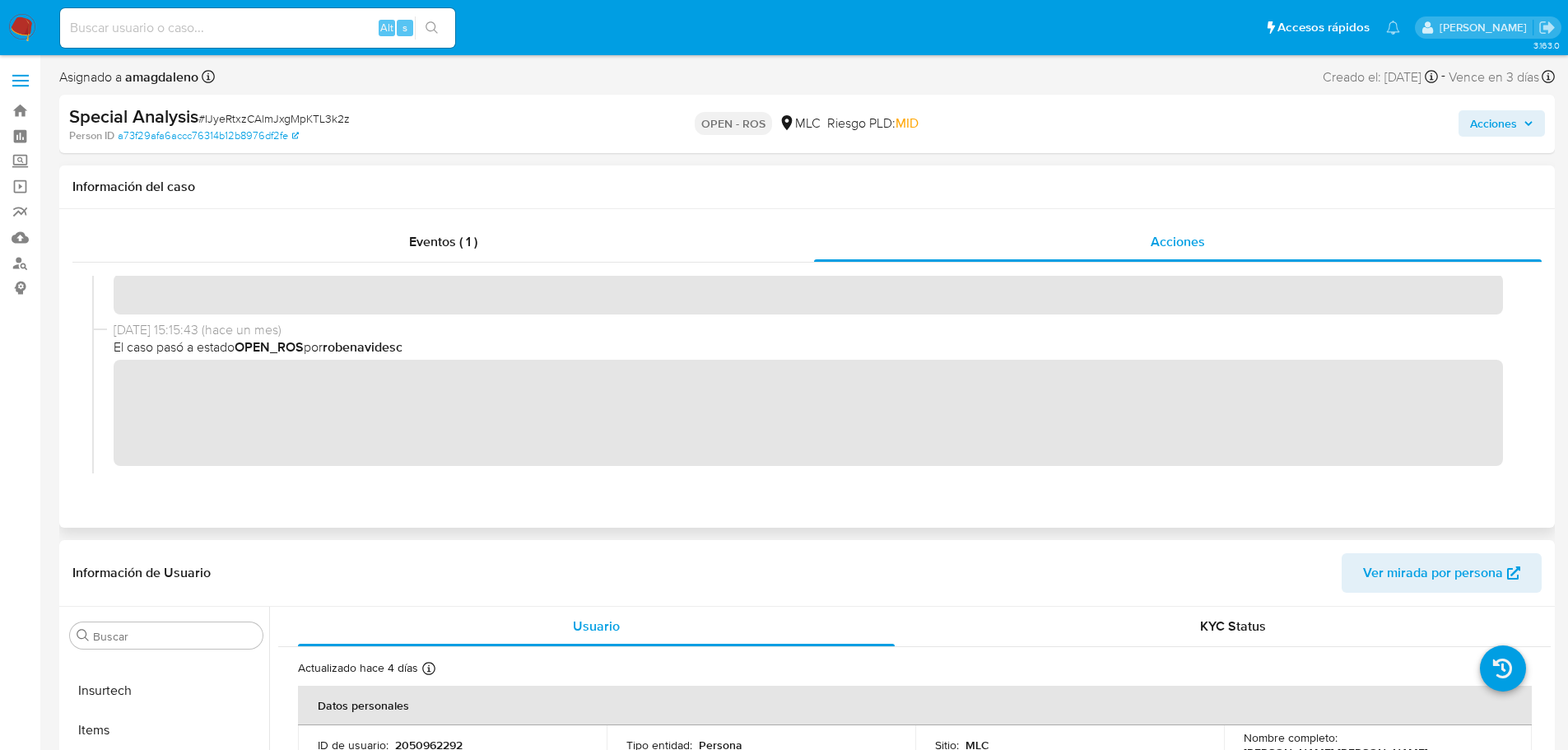
scroll to position [247, 0]
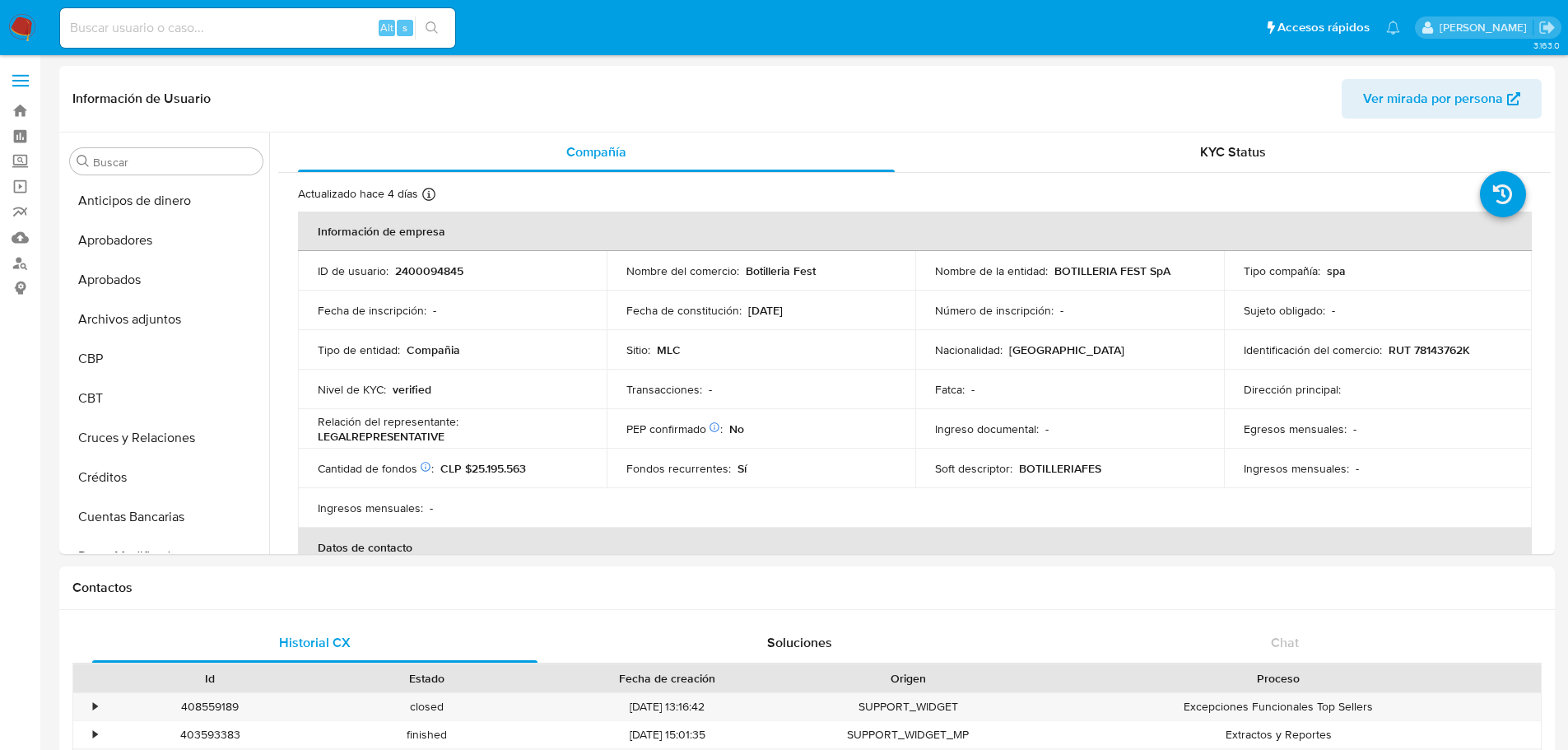
select select "10"
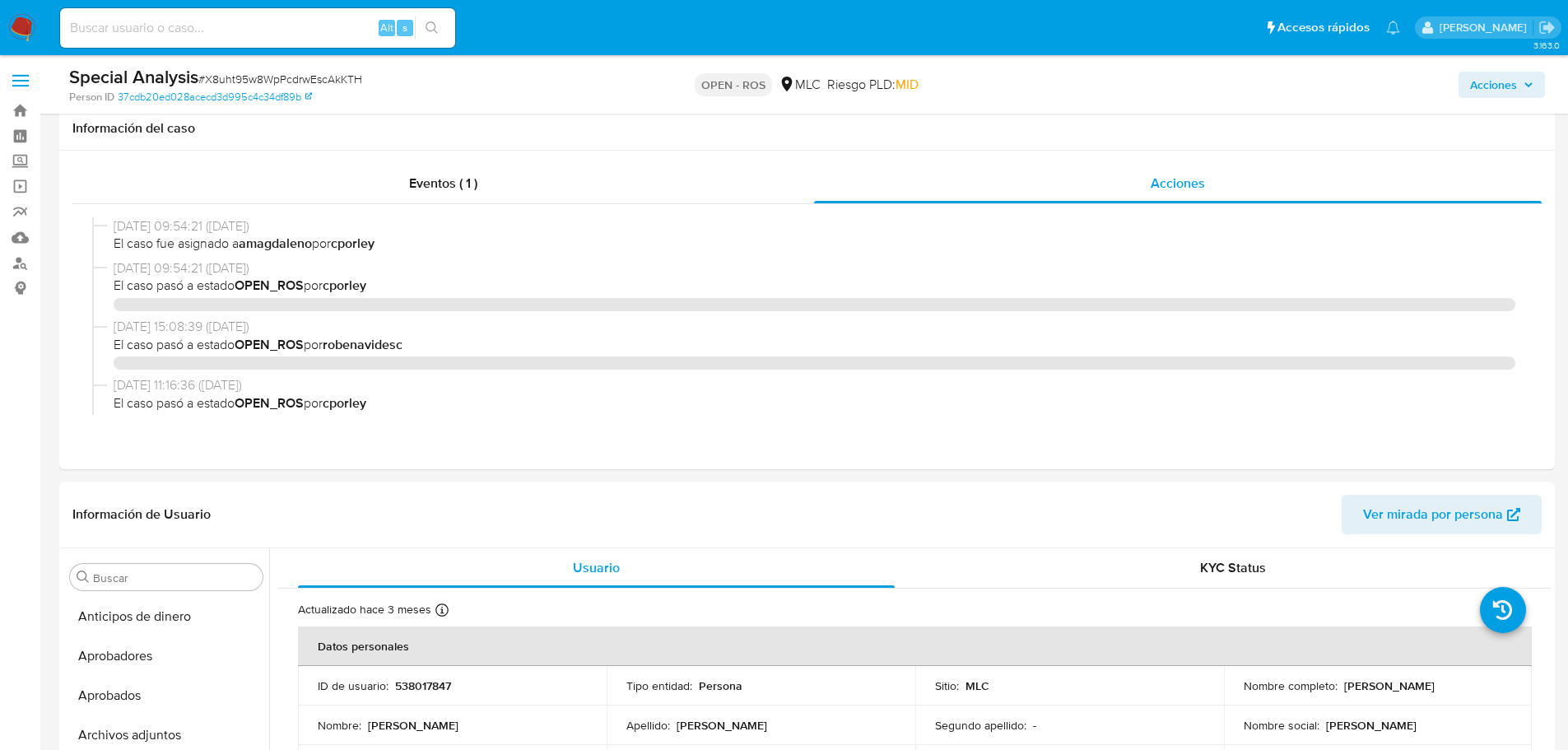
select select "10"
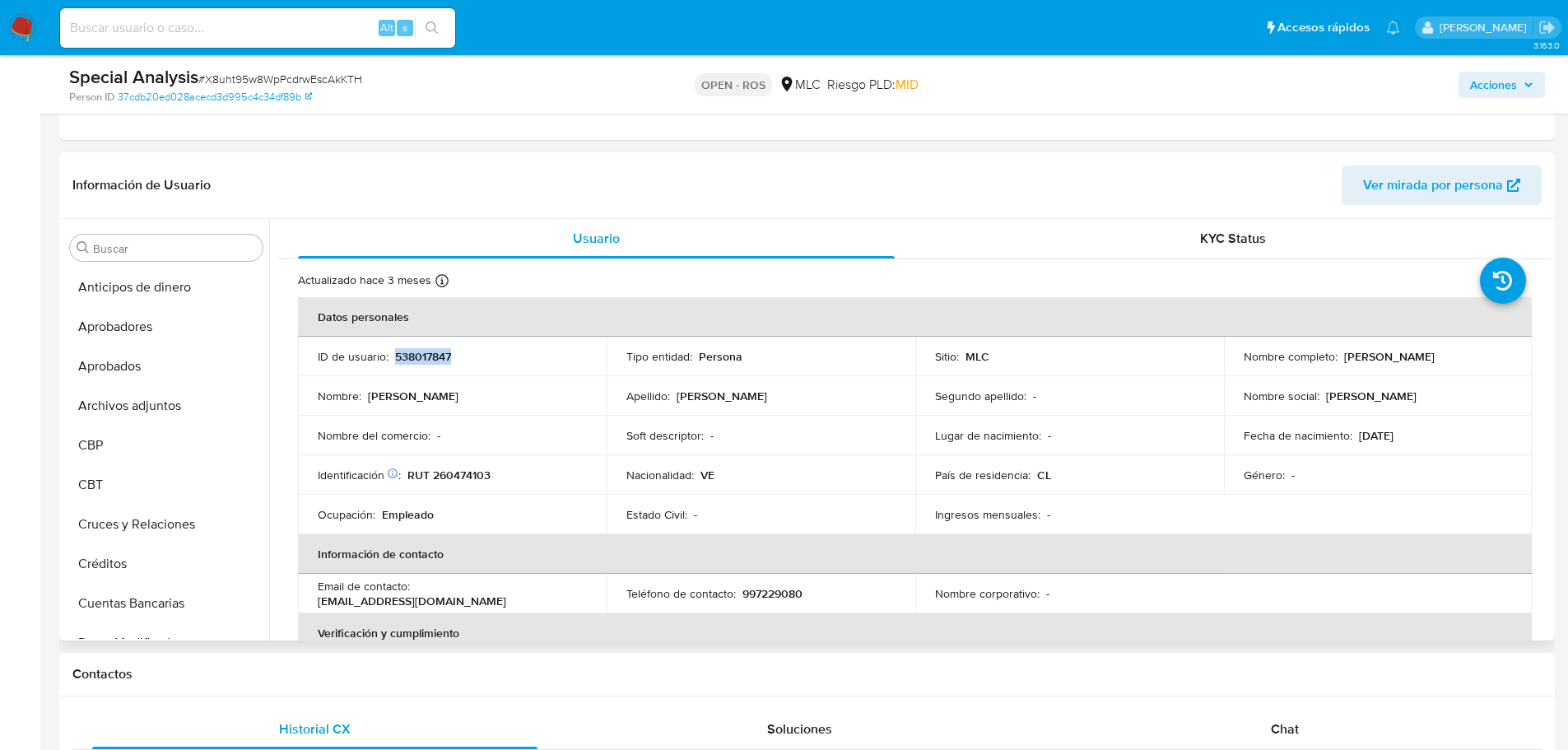
scroll to position [815, 0]
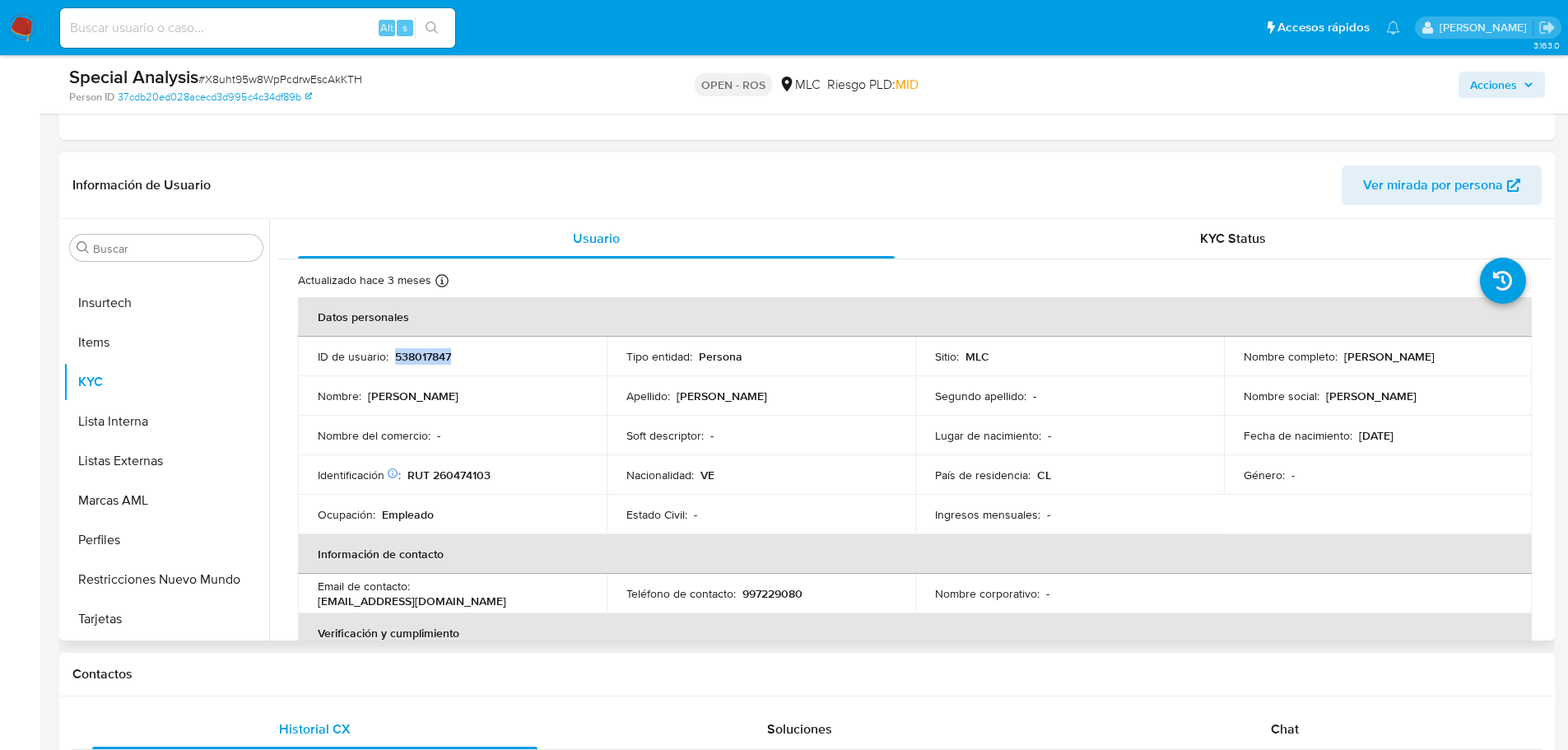
drag, startPoint x: 1339, startPoint y: 360, endPoint x: 1503, endPoint y: 358, distance: 164.0
click at [1503, 358] on div "Nombre completo : Ivette Carolina Porras Delgado" at bounding box center [1379, 357] width 269 height 15
copy p "[PERSON_NAME] [PERSON_NAME]"
click at [480, 474] on p "RUT 260474103" at bounding box center [449, 476] width 83 height 15
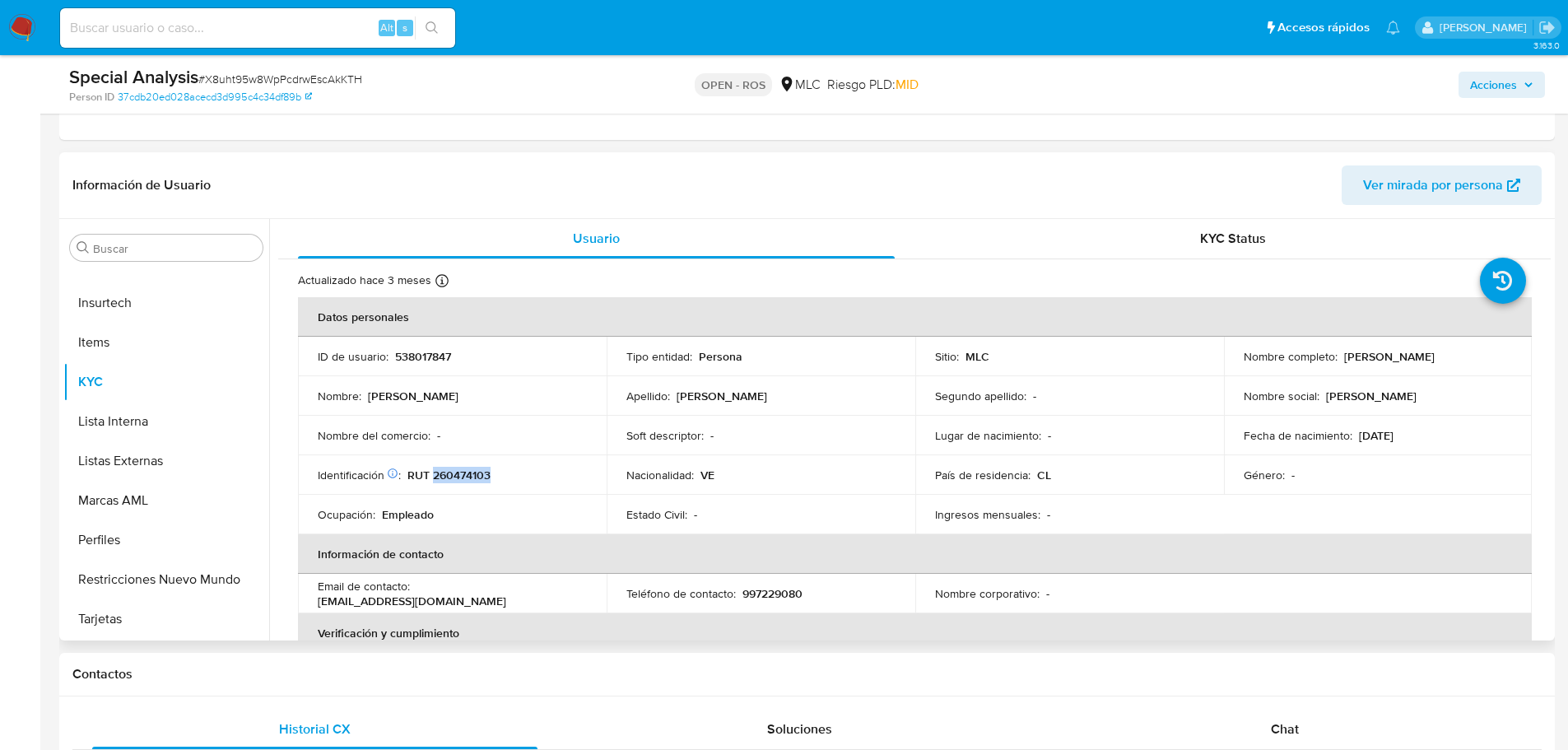
copy p "260474103"
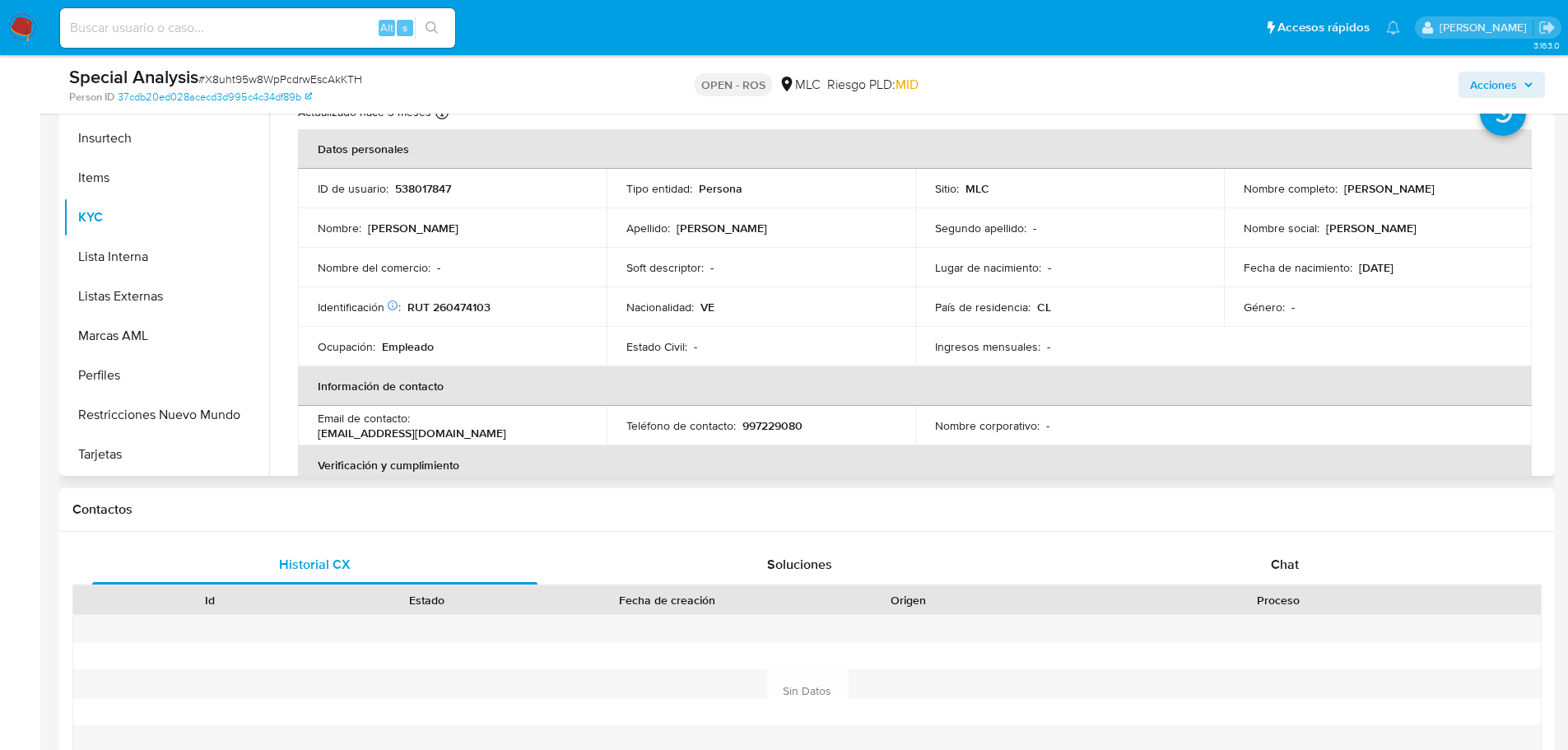
scroll to position [0, 0]
click at [471, 313] on p "RUT 260474103" at bounding box center [449, 311] width 83 height 15
copy p "260474103"
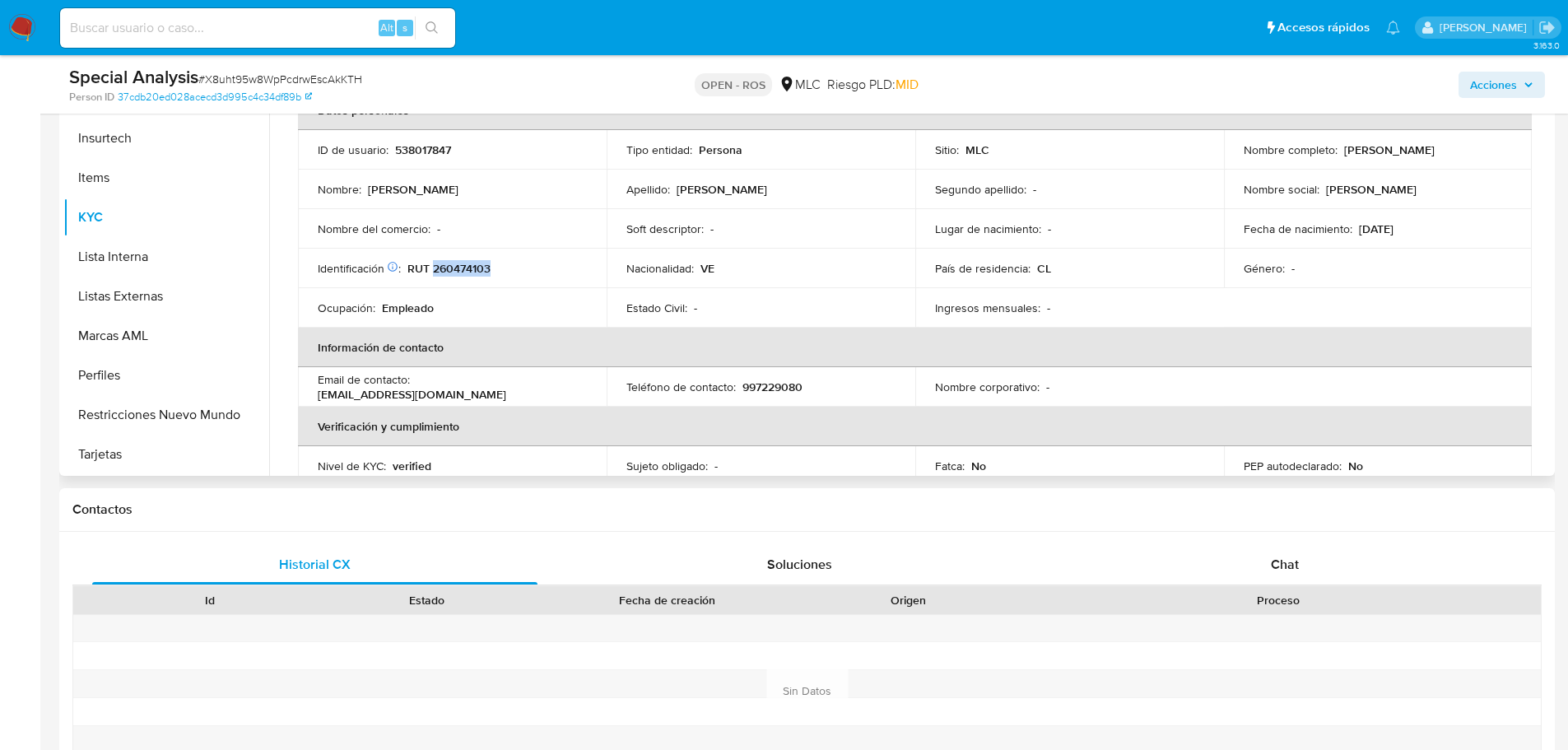
scroll to position [82, 0]
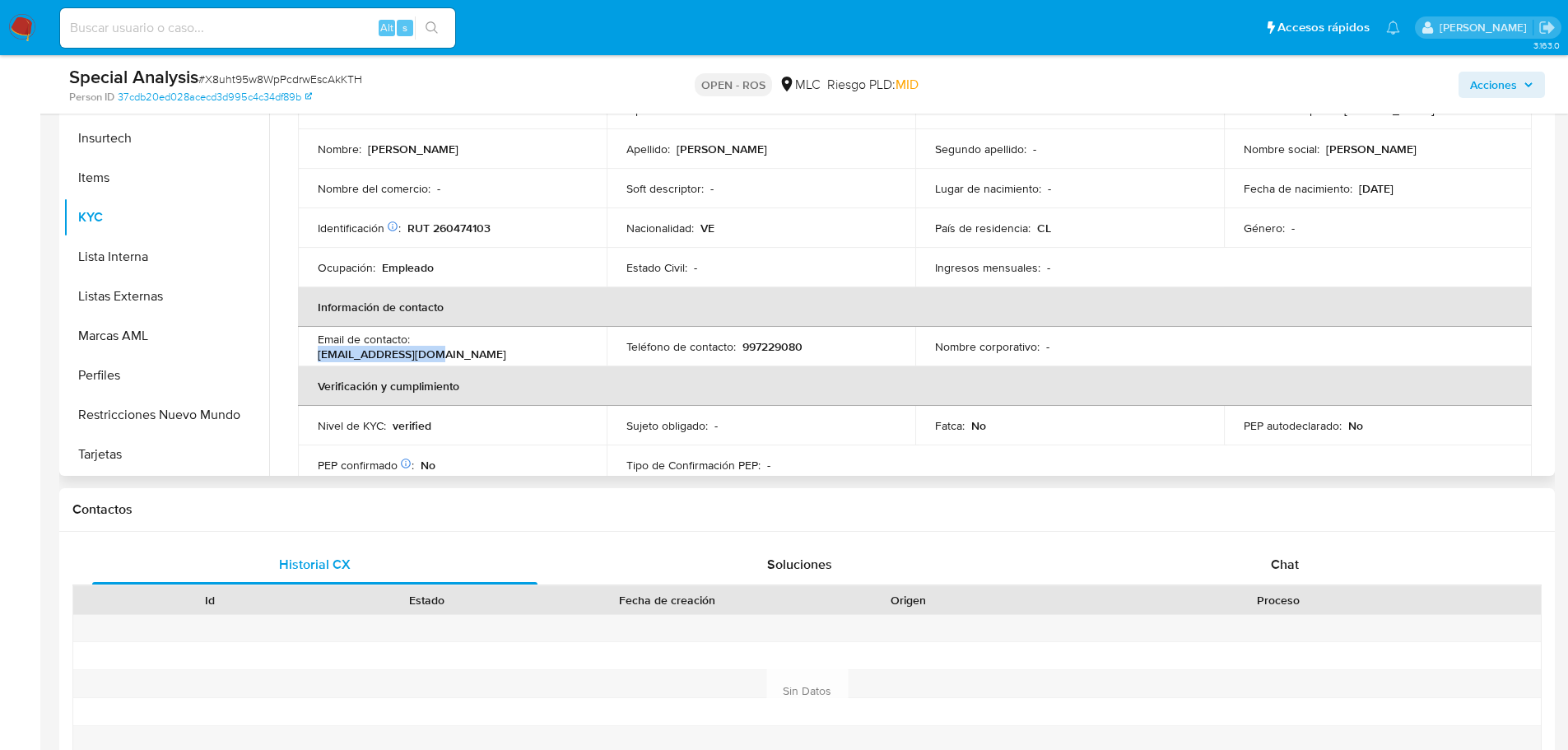
drag, startPoint x: 417, startPoint y: 349, endPoint x: 540, endPoint y: 348, distance: 123.0
click at [540, 348] on div "Email de contacto : 512karola@gmail.com" at bounding box center [453, 346] width 269 height 30
copy p "512karola@gmail.com"
click at [779, 347] on p "997229080" at bounding box center [773, 347] width 60 height 15
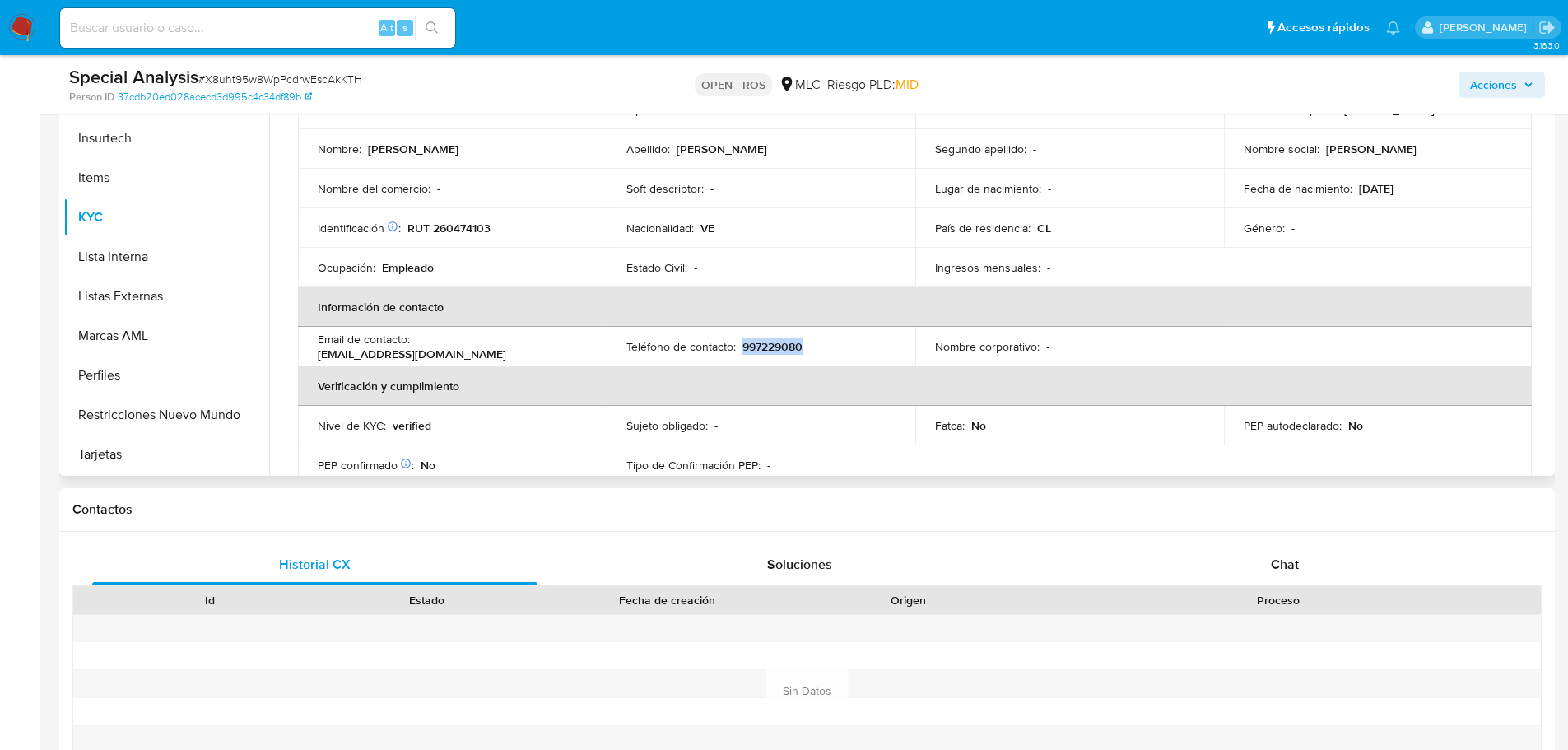
copy p "997229080"
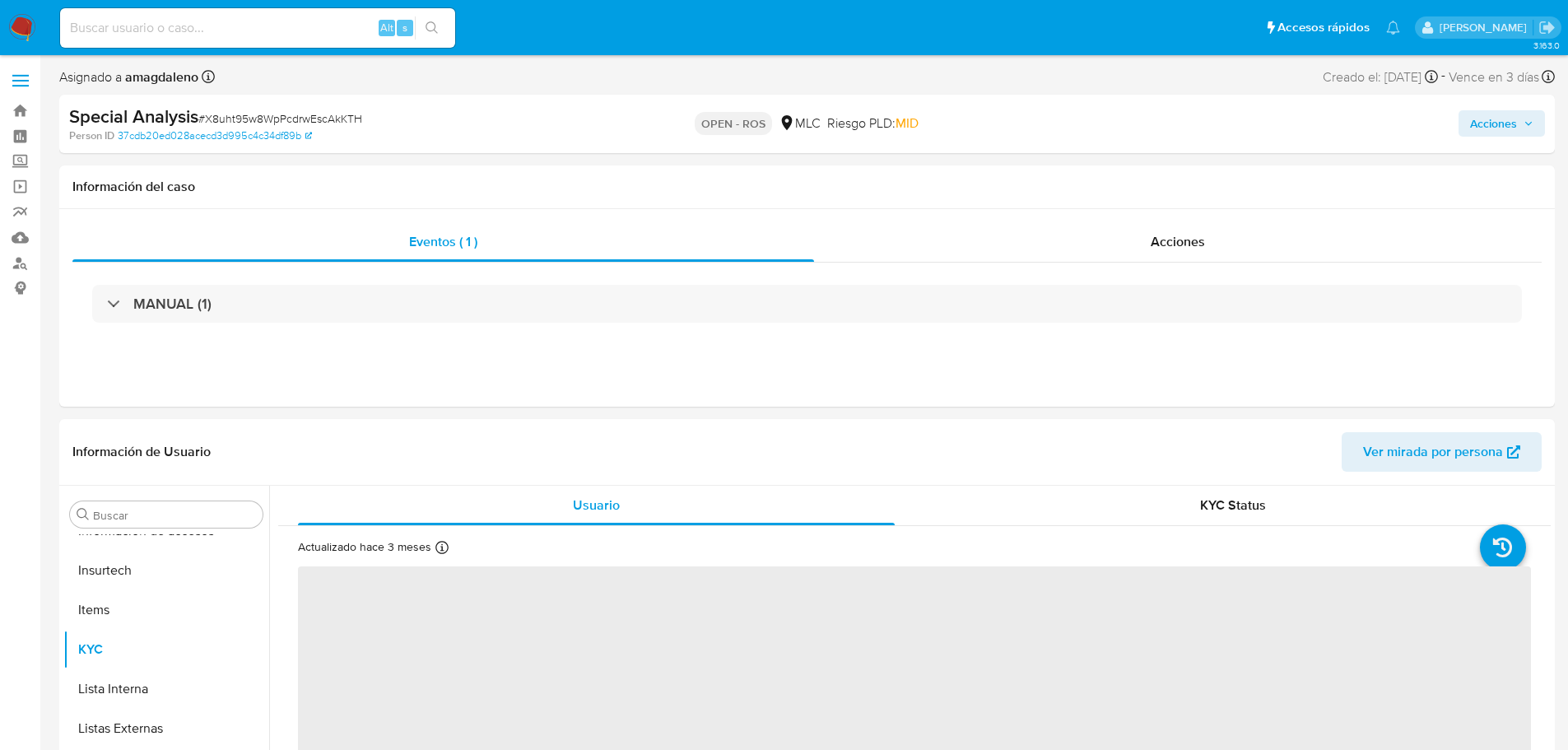
scroll to position [815, 0]
click at [1137, 246] on div "Acciones" at bounding box center [1178, 242] width 728 height 39
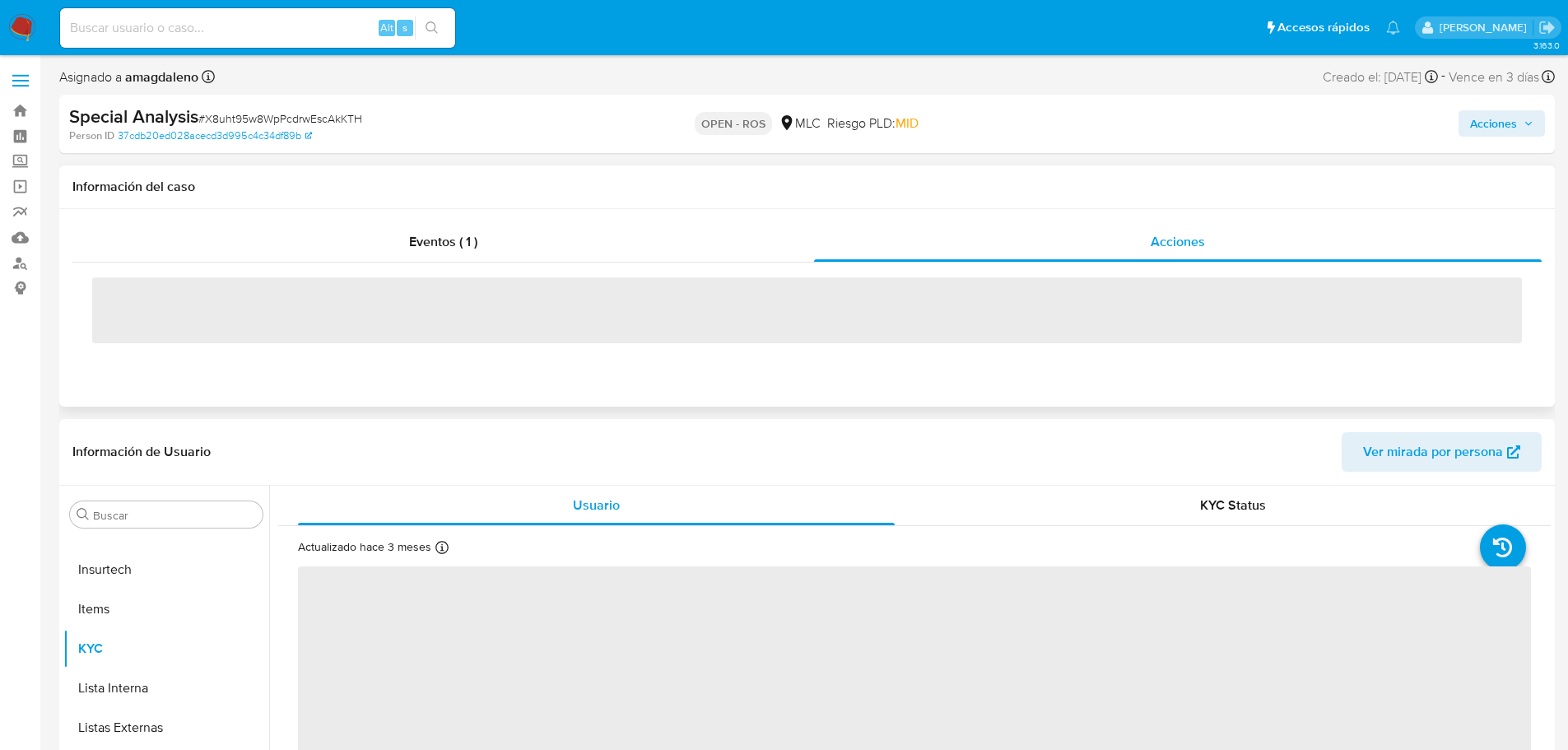
select select "10"
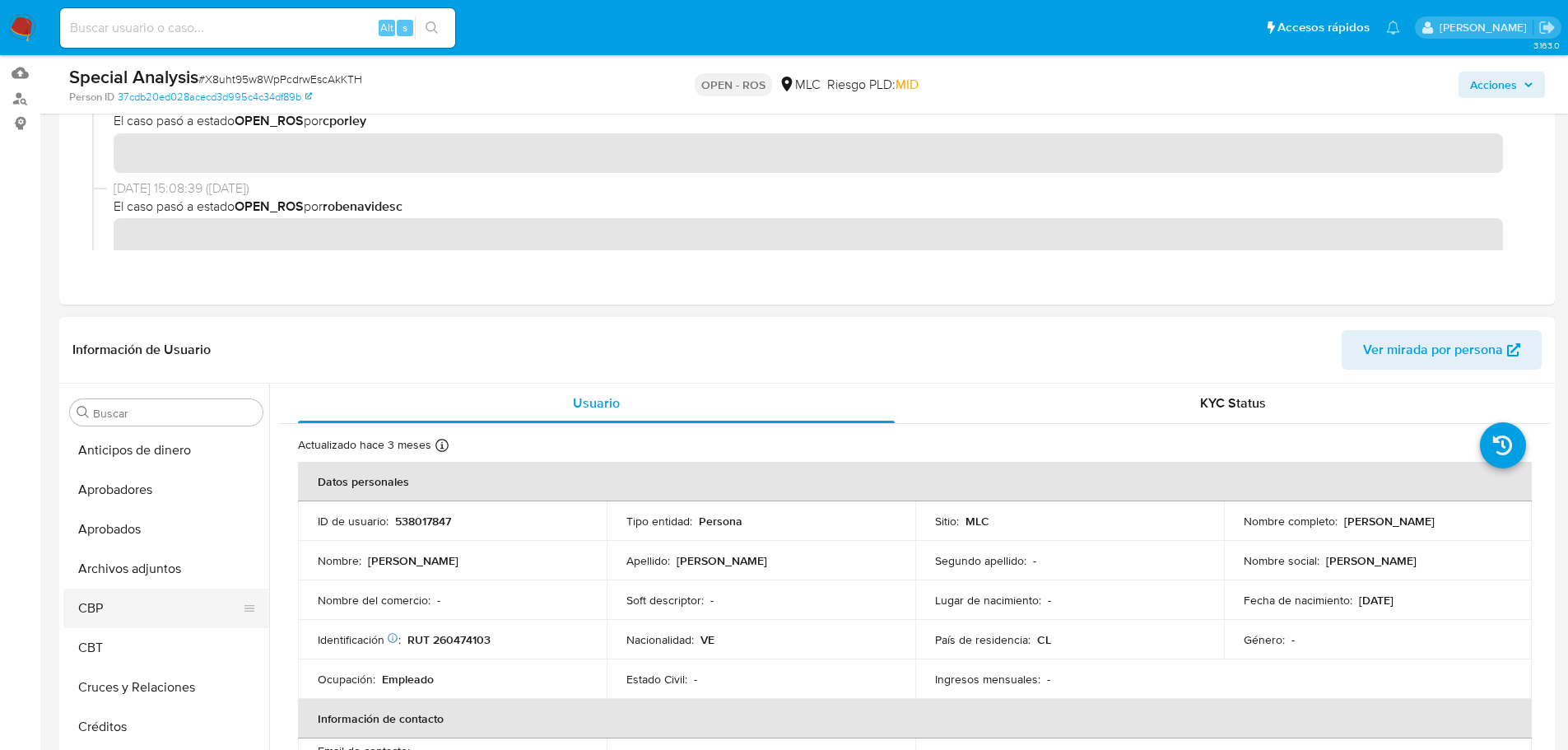
scroll to position [0, 0]
click at [200, 570] on button "Archivos adjuntos" at bounding box center [159, 570] width 193 height 39
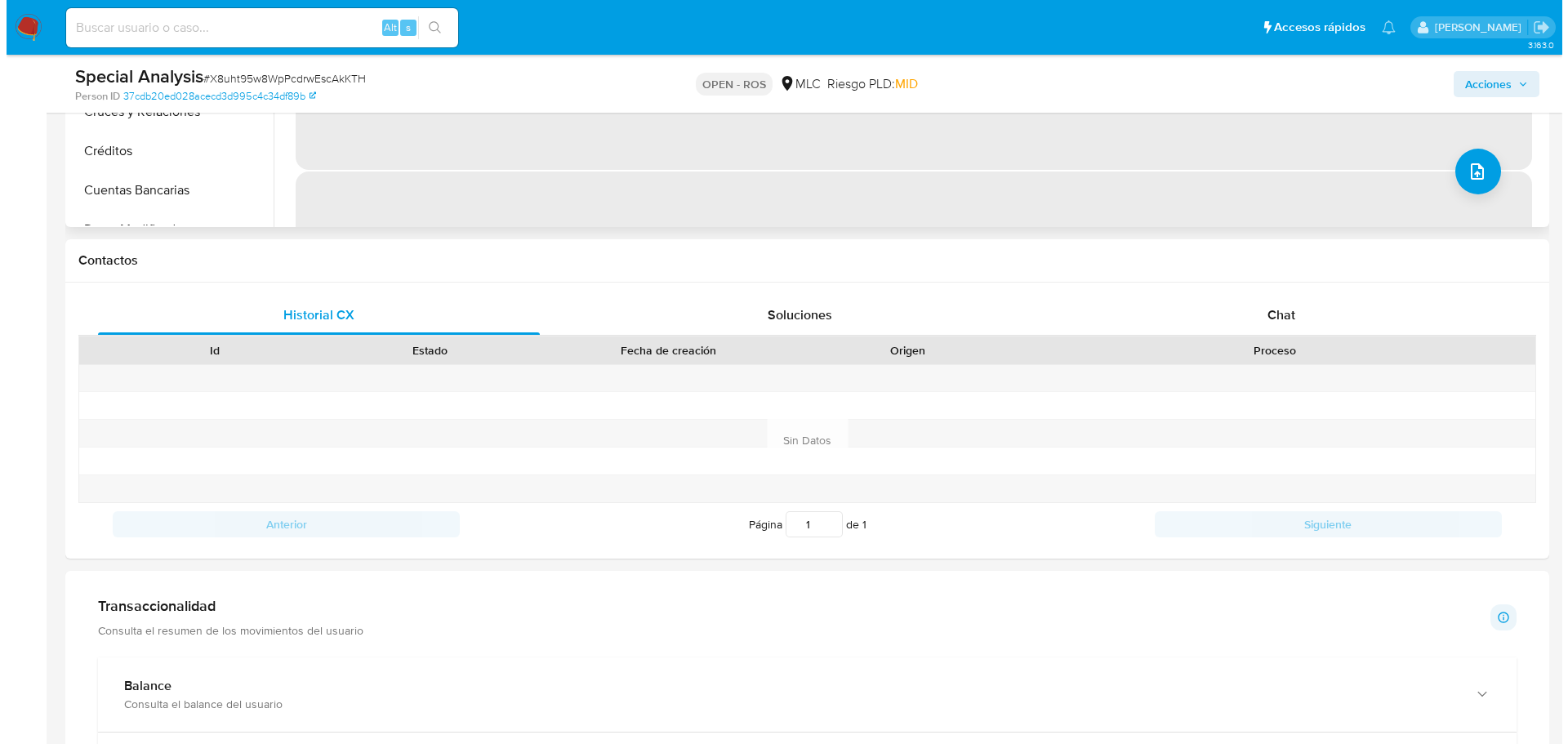
scroll to position [408, 0]
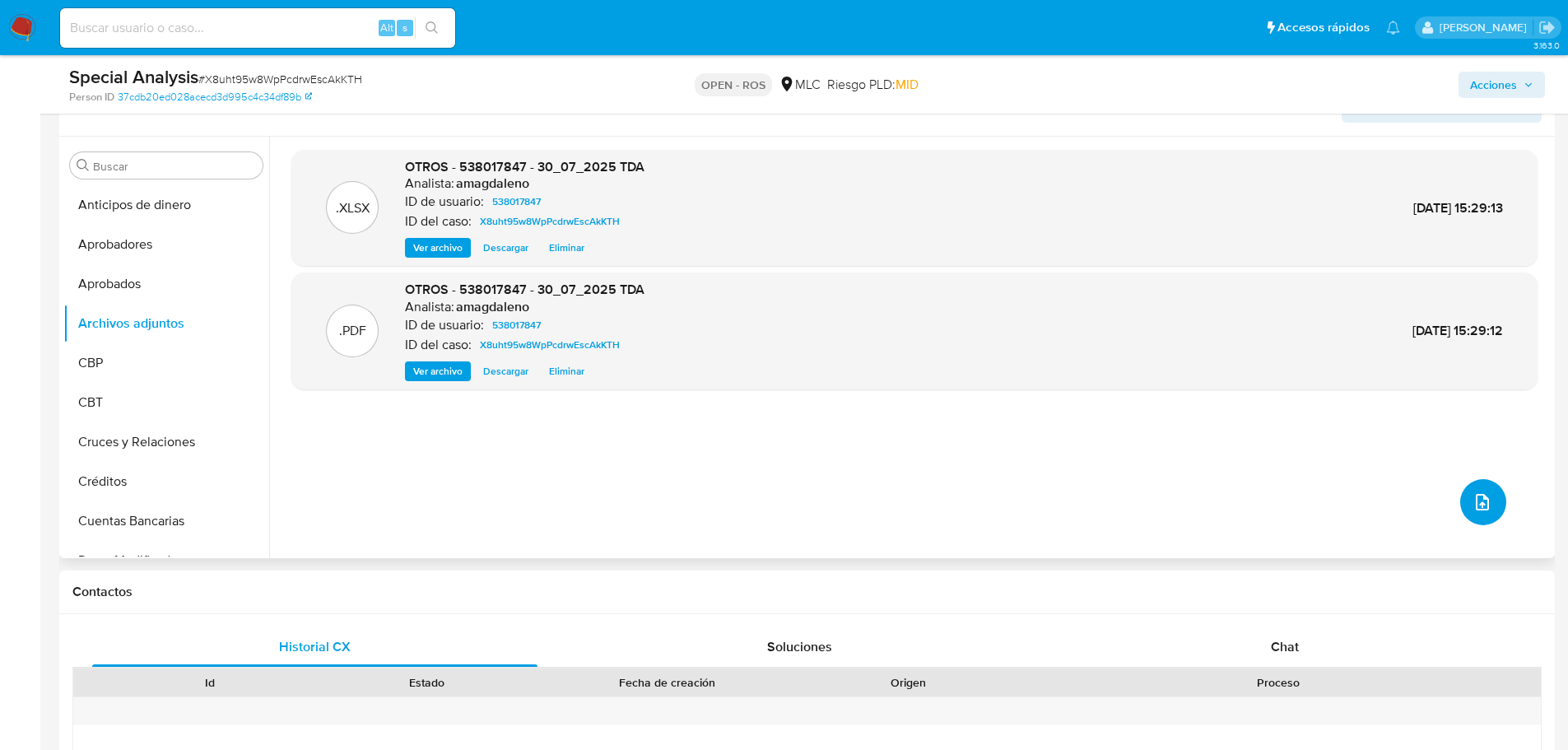
click at [1485, 511] on span "upload-file" at bounding box center [1482, 503] width 20 height 20
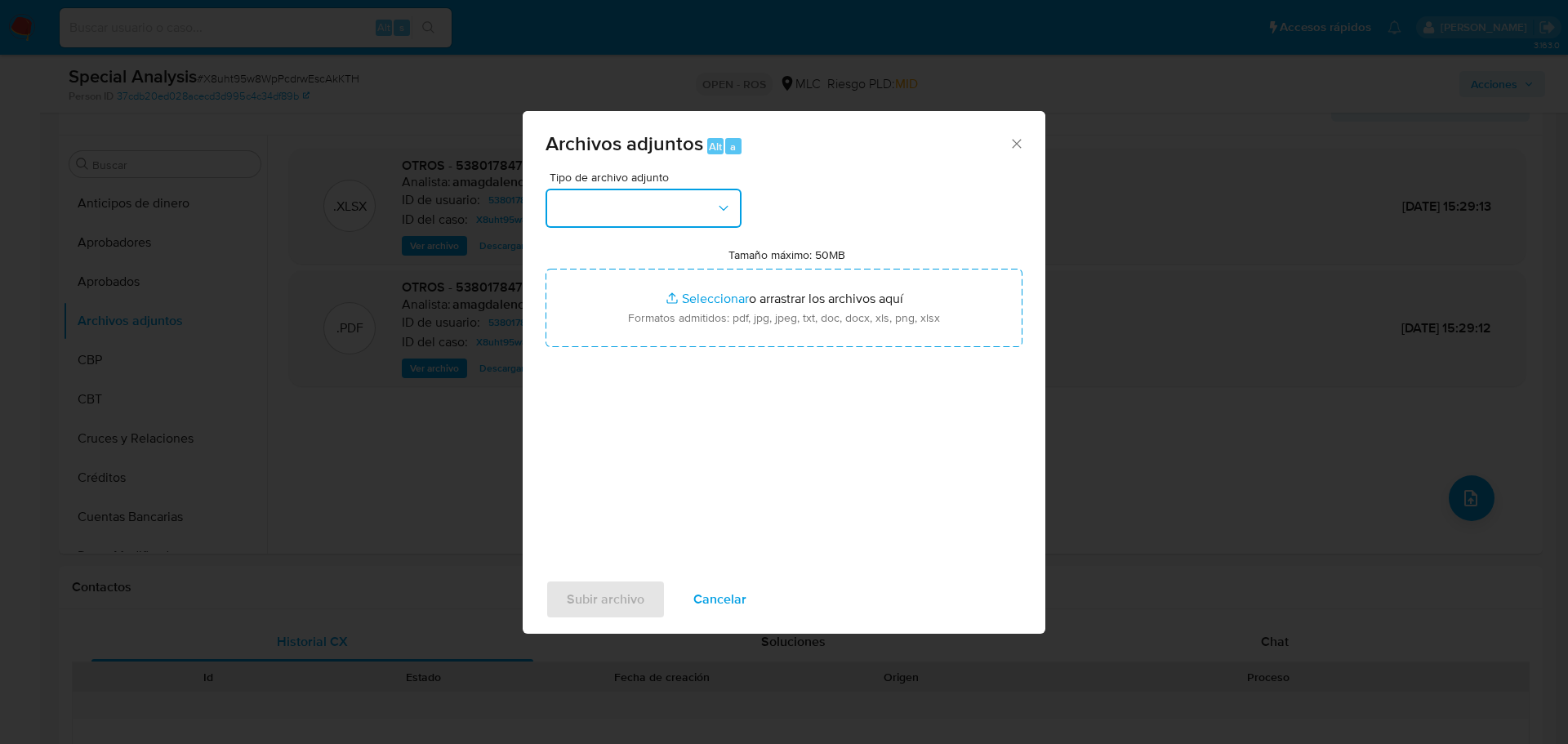
click at [610, 211] on button "button" at bounding box center [643, 208] width 196 height 39
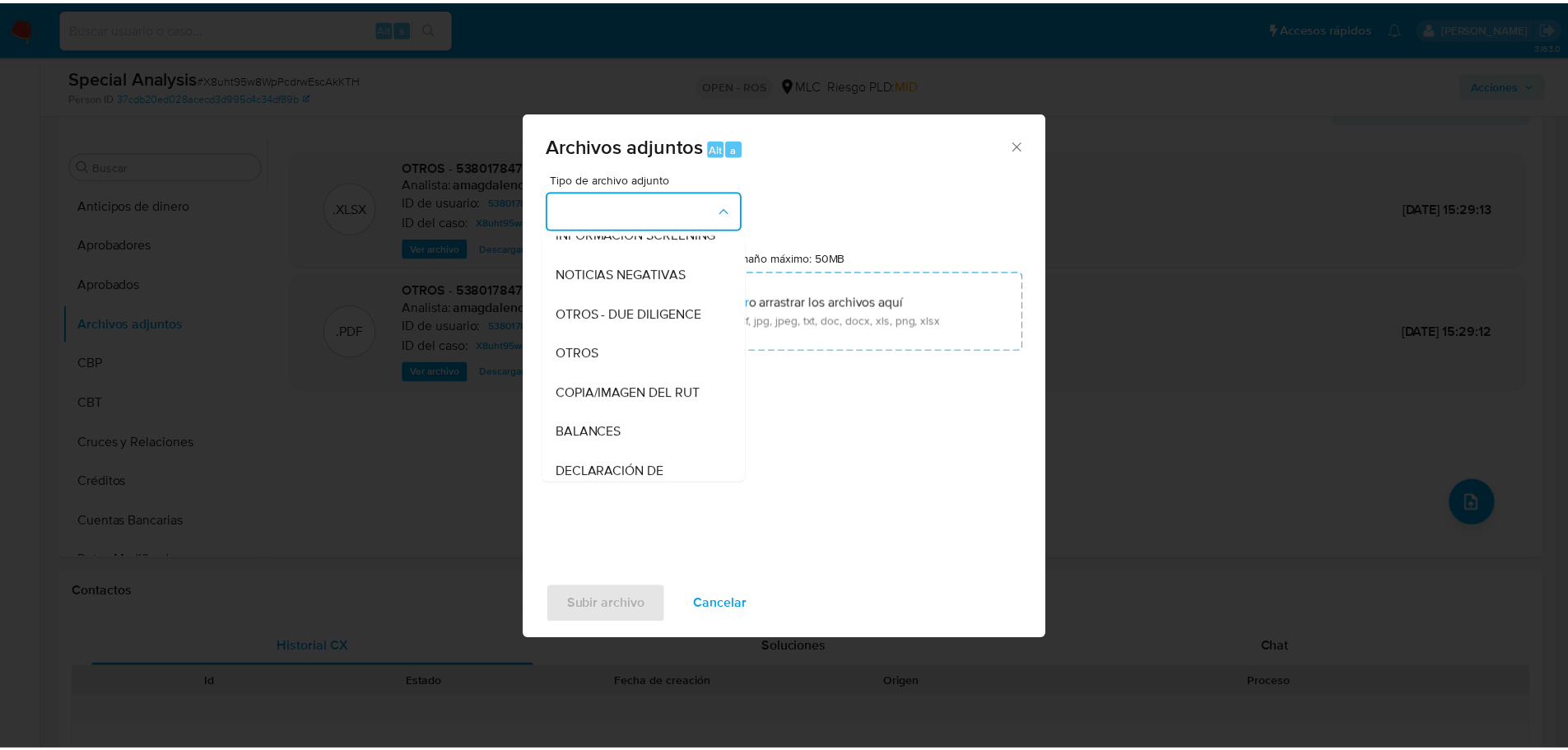
scroll to position [175, 0]
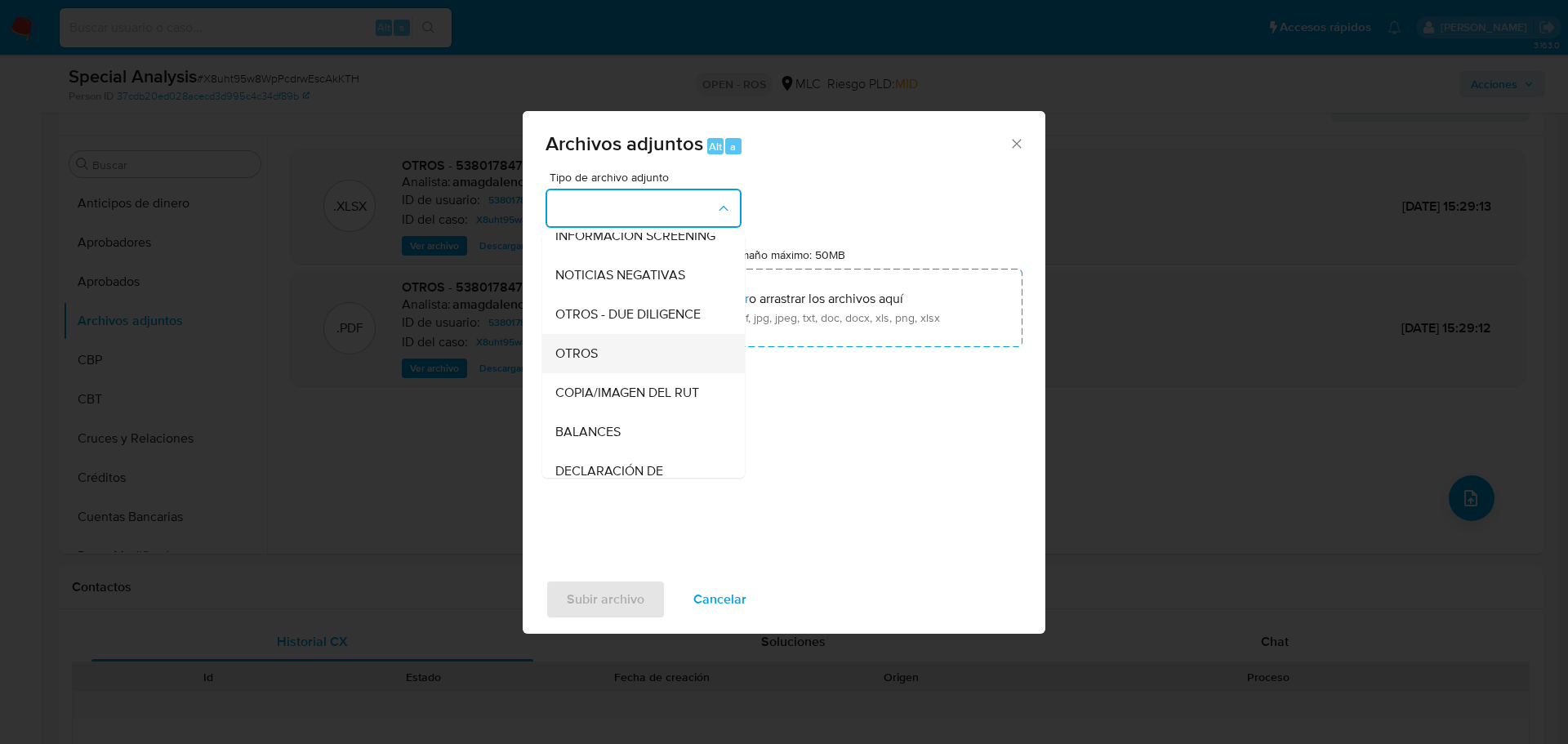
click at [599, 373] on div "OTROS" at bounding box center [639, 354] width 167 height 39
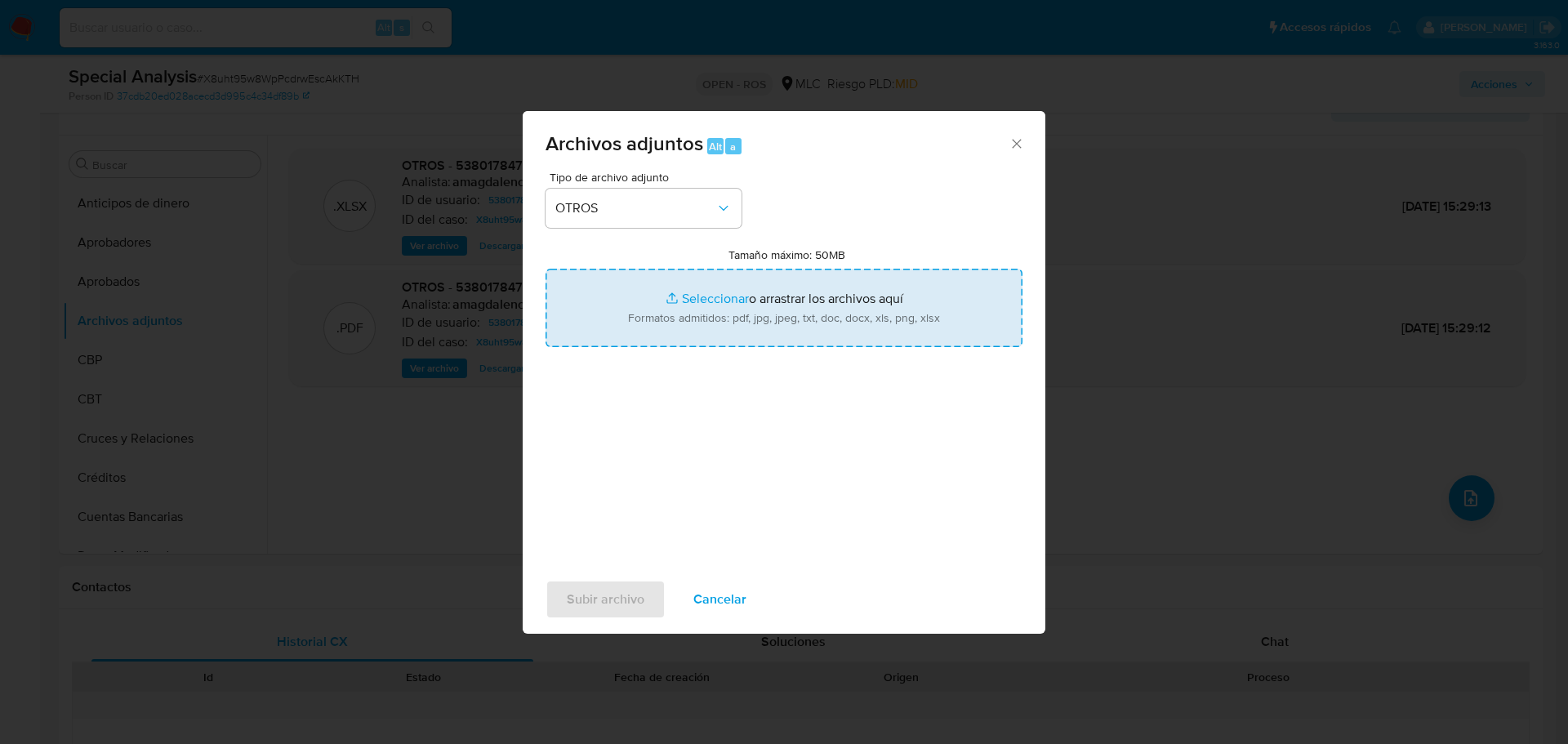
click at [695, 305] on input "Tamaño máximo: 50MB Seleccionar archivos" at bounding box center [784, 308] width 477 height 79
type input "C:\fakepath\Certificado UAF ROS #1382.pdf"
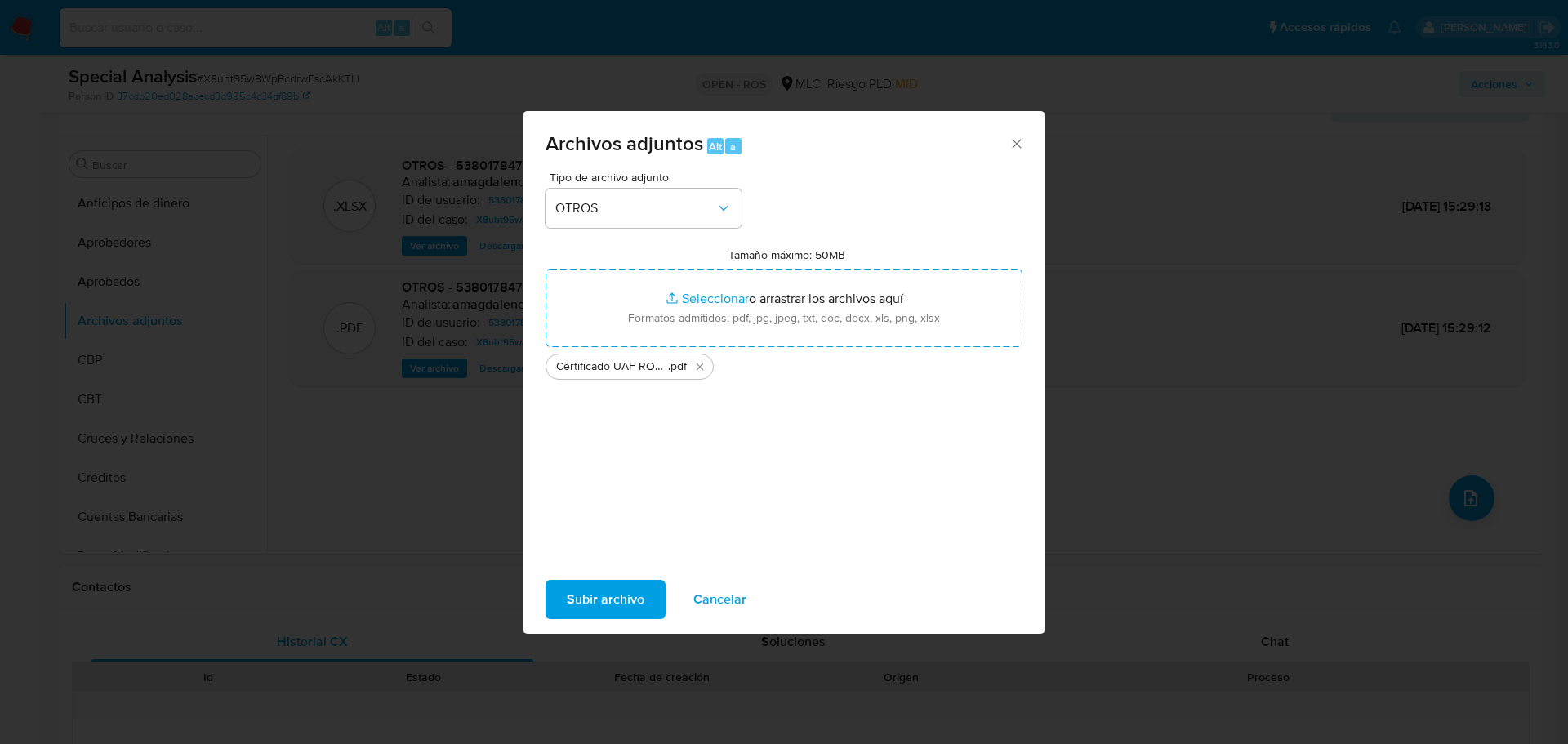
click at [640, 603] on span "Subir archivo" at bounding box center [605, 600] width 78 height 36
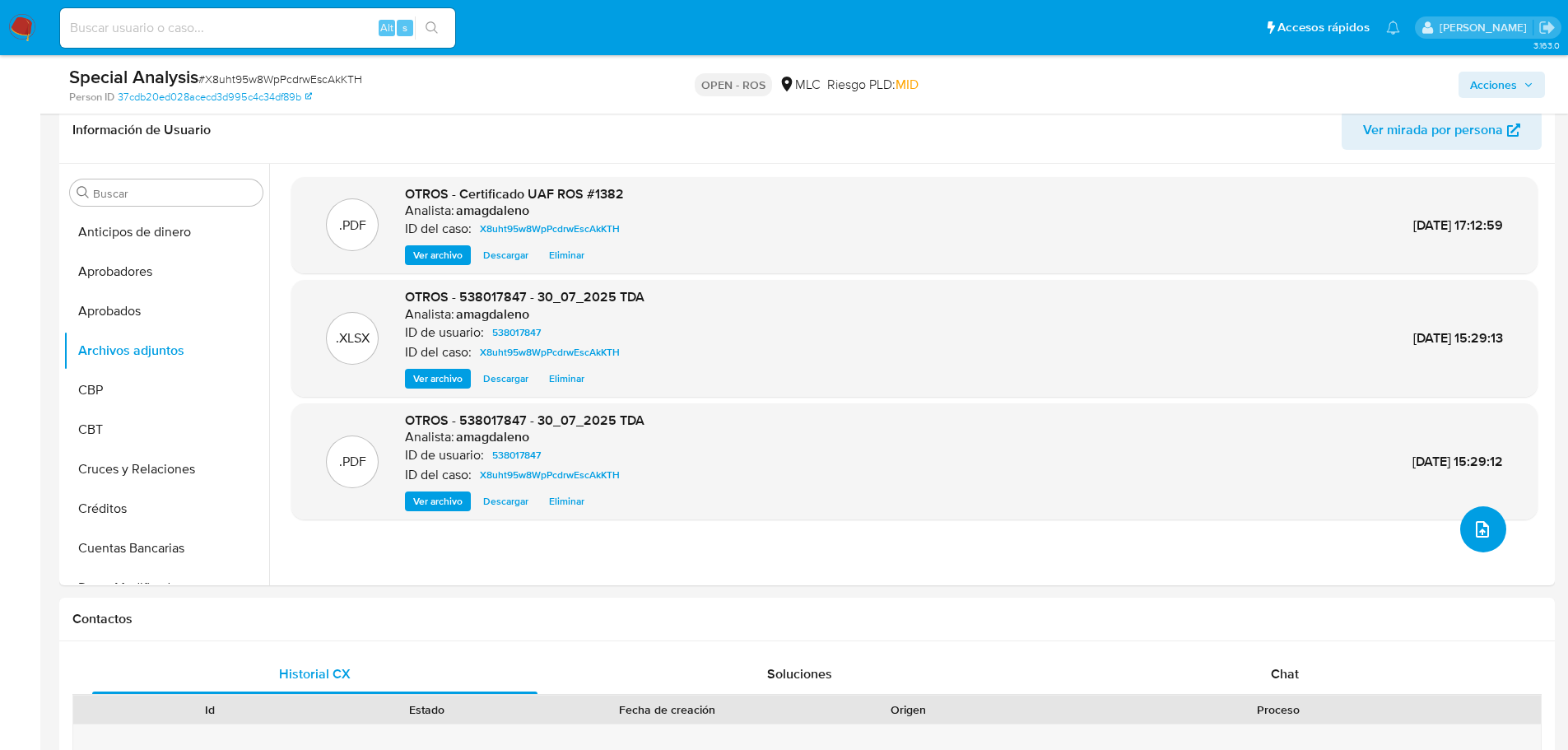
scroll to position [0, 0]
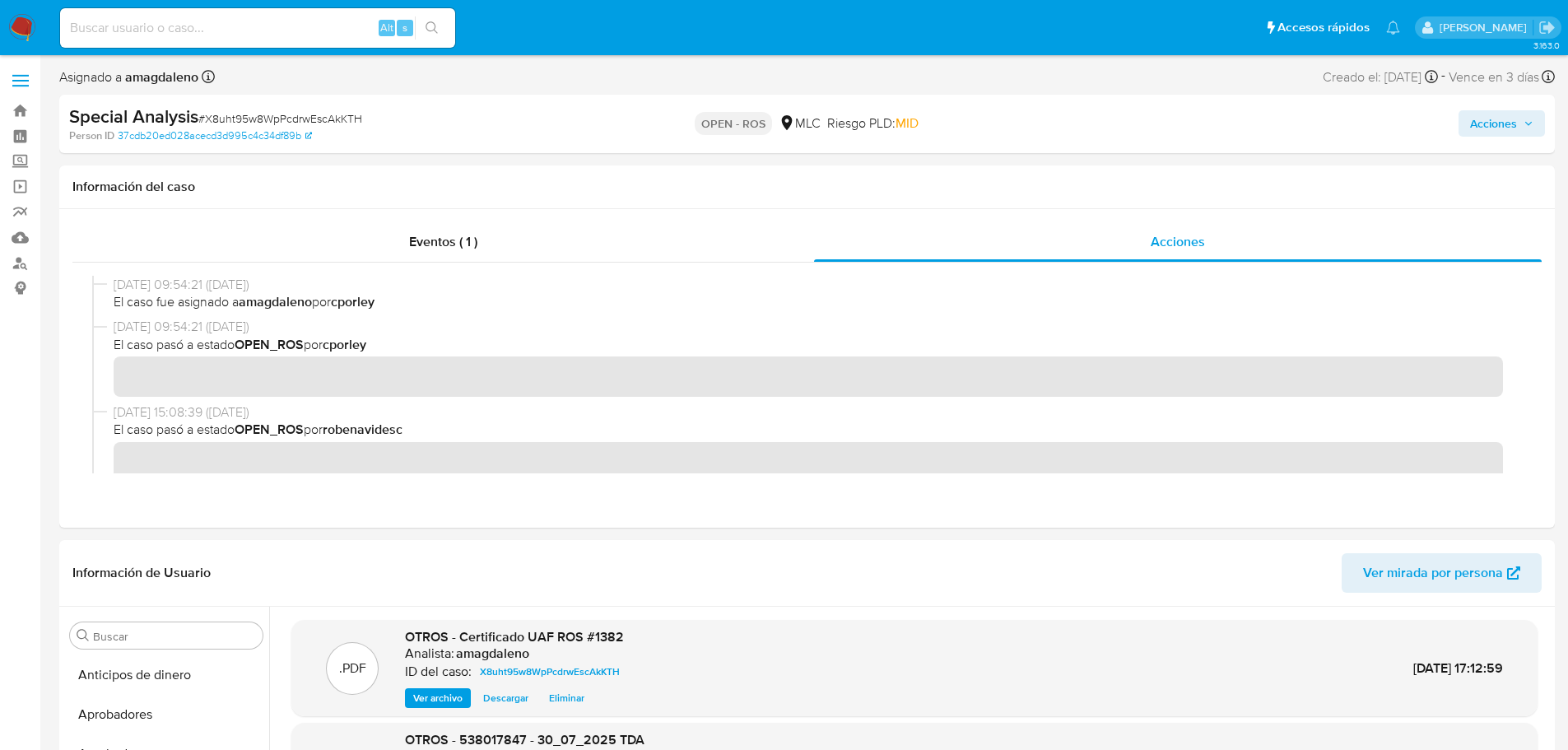
click at [1495, 115] on span "Acciones" at bounding box center [1494, 124] width 47 height 27
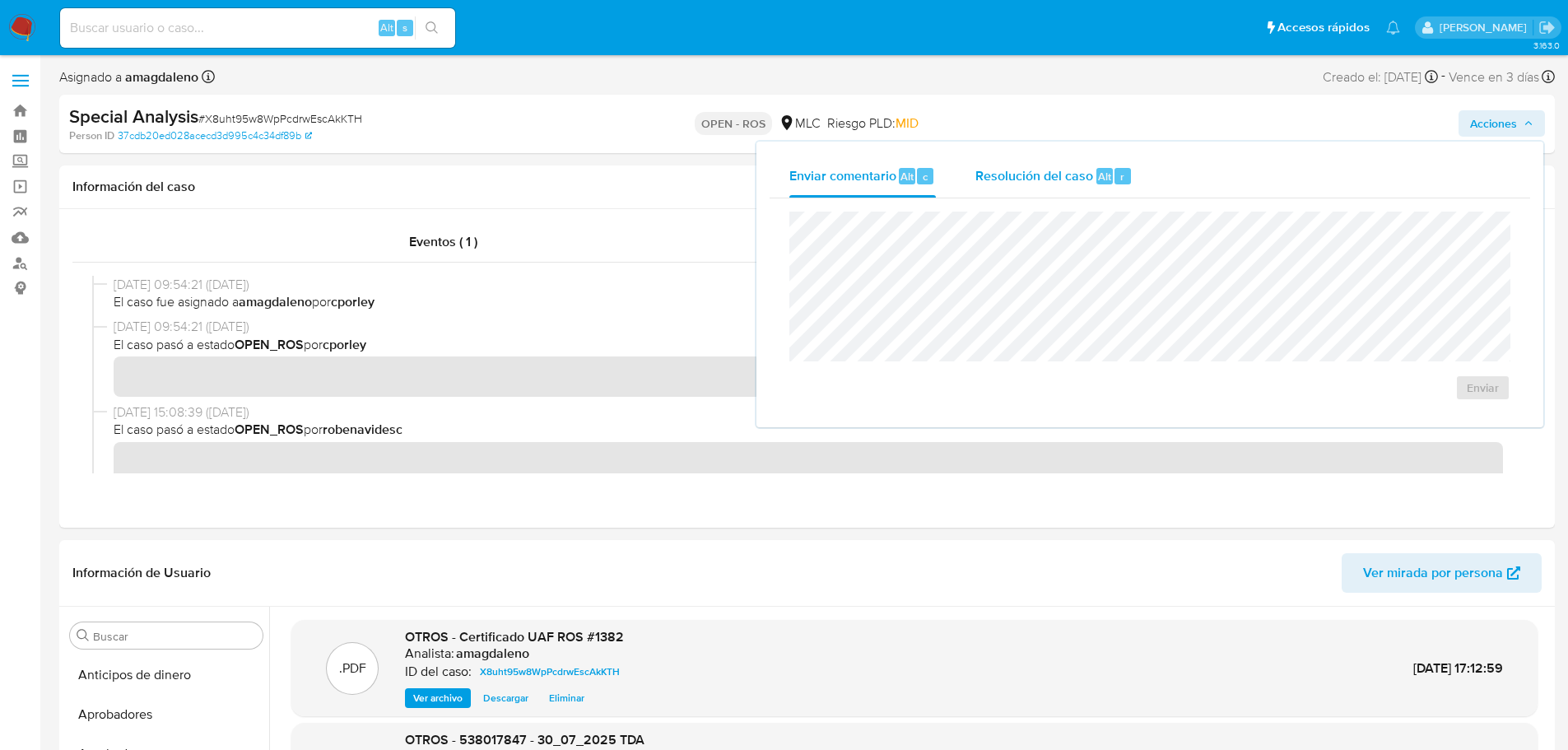
click at [1012, 170] on span "Resolución del caso" at bounding box center [1034, 176] width 117 height 19
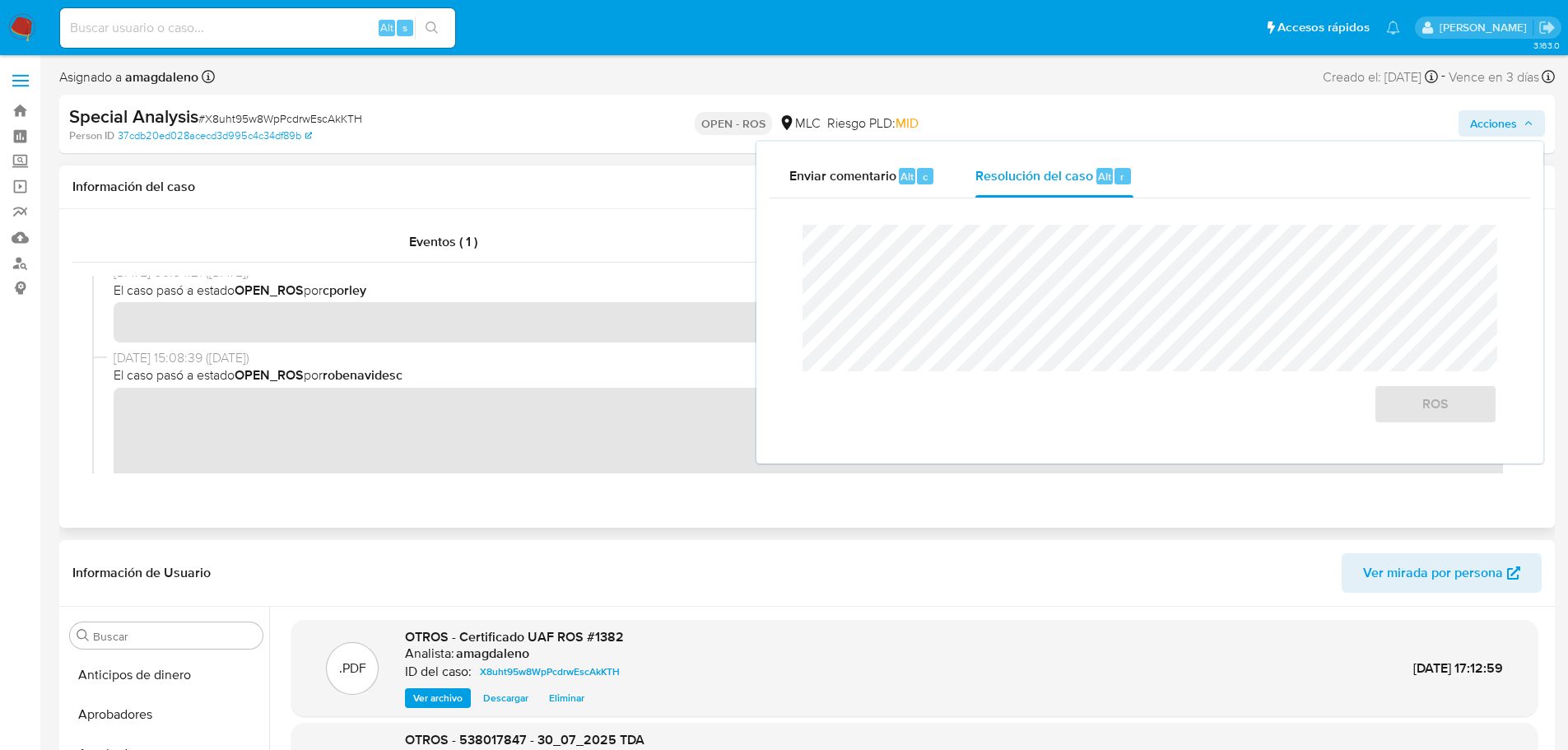
scroll to position [82, 0]
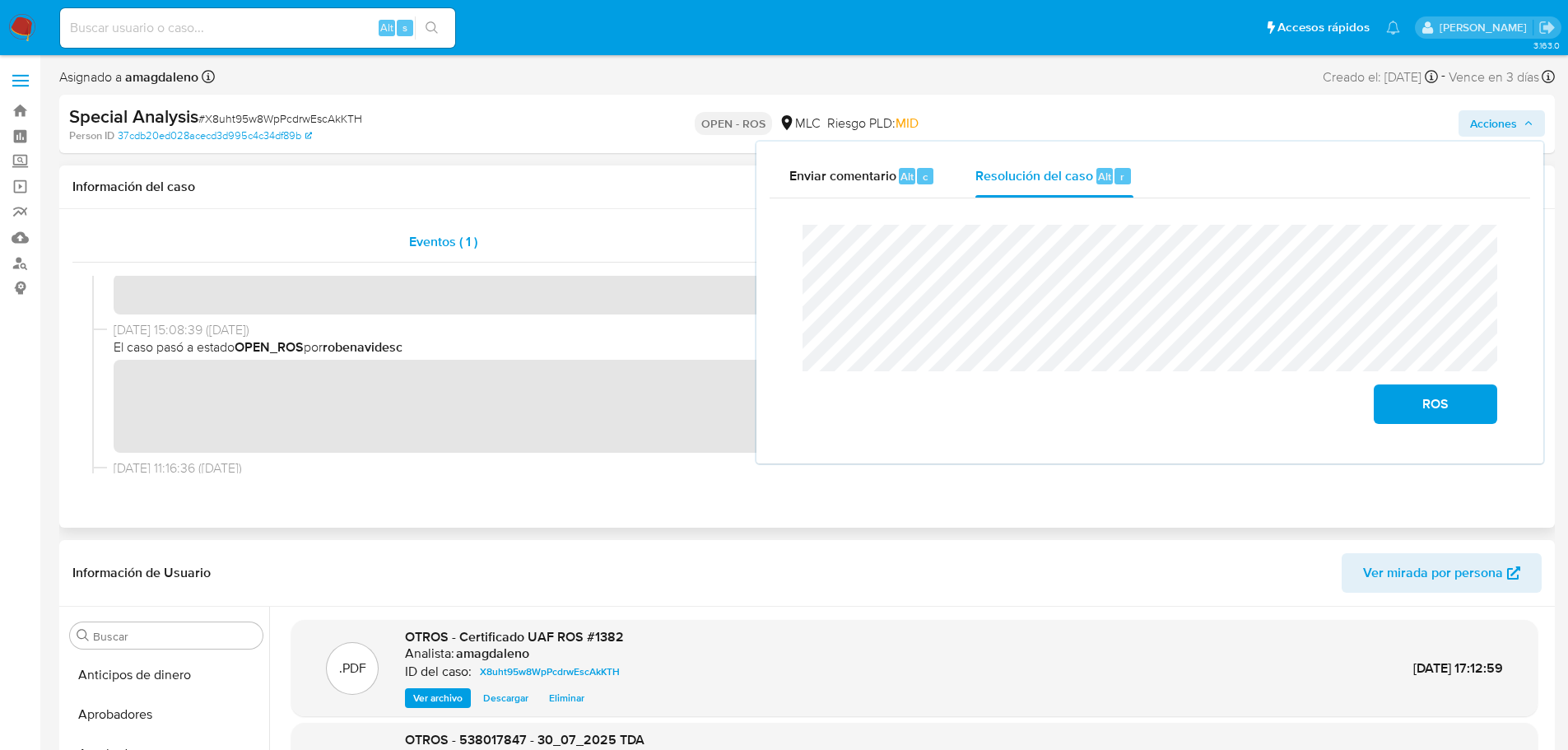
click at [601, 257] on div "Eventos ( 1 )" at bounding box center [443, 242] width 742 height 39
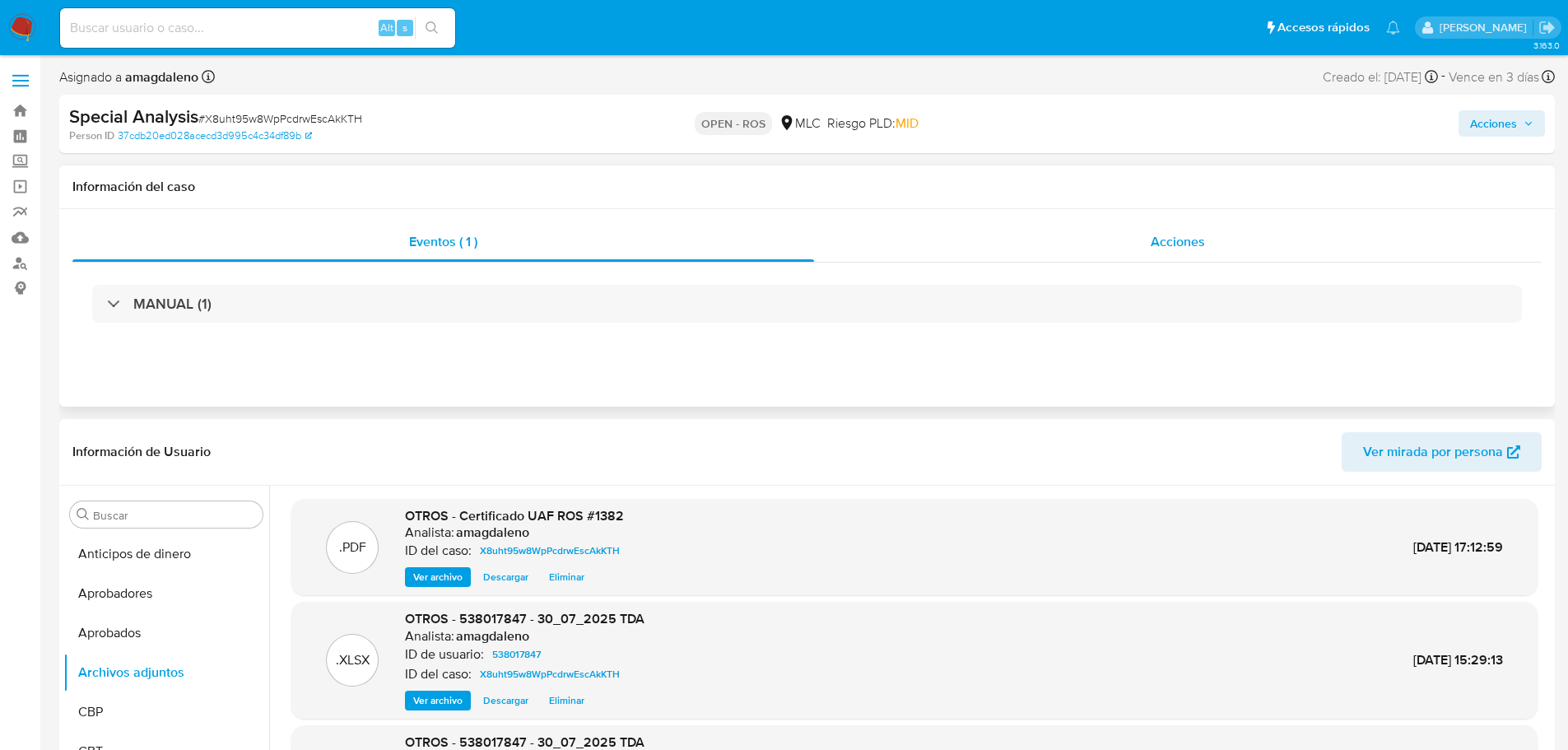
click at [1033, 239] on div "Acciones" at bounding box center [1178, 242] width 728 height 39
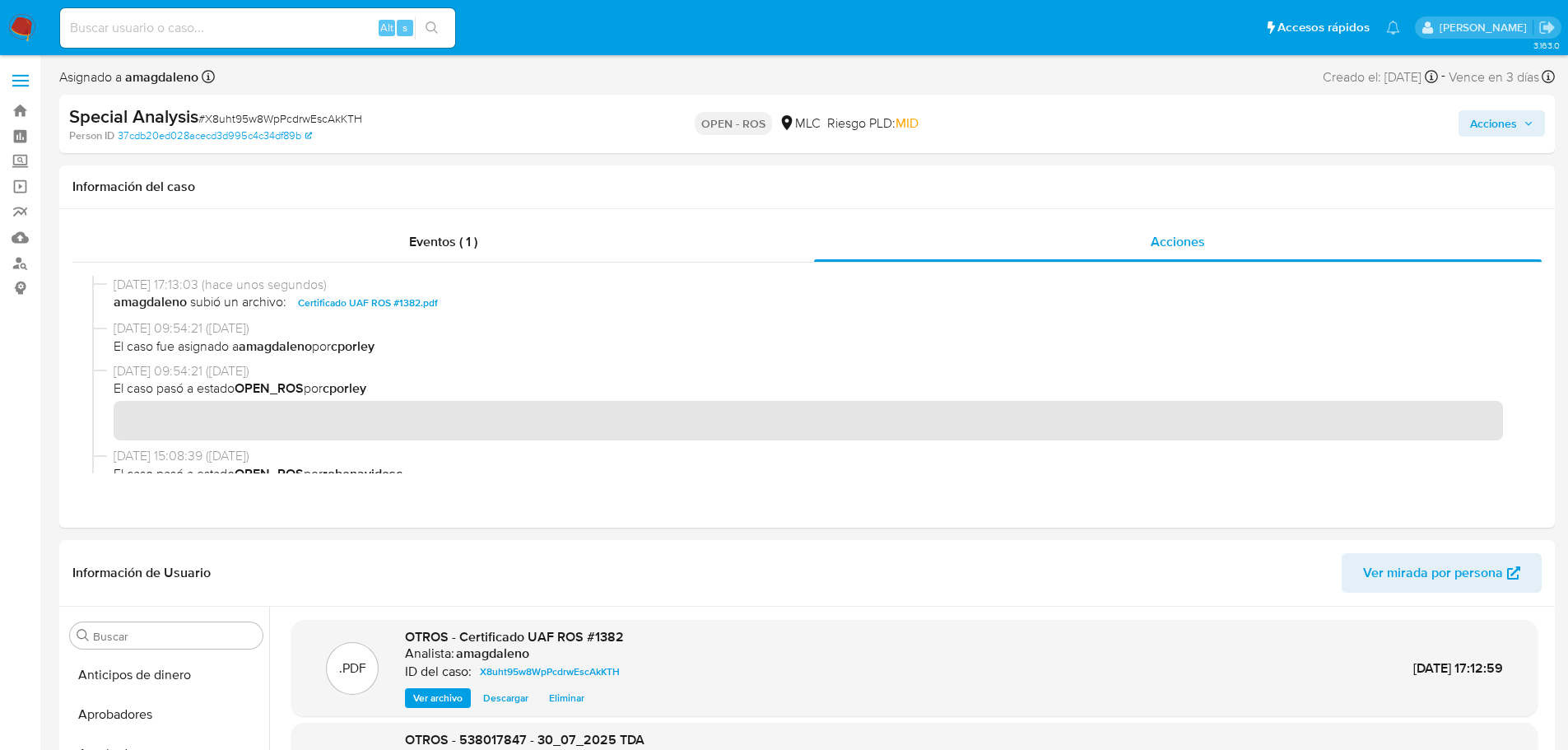
click at [1489, 129] on span "Acciones" at bounding box center [1494, 124] width 47 height 27
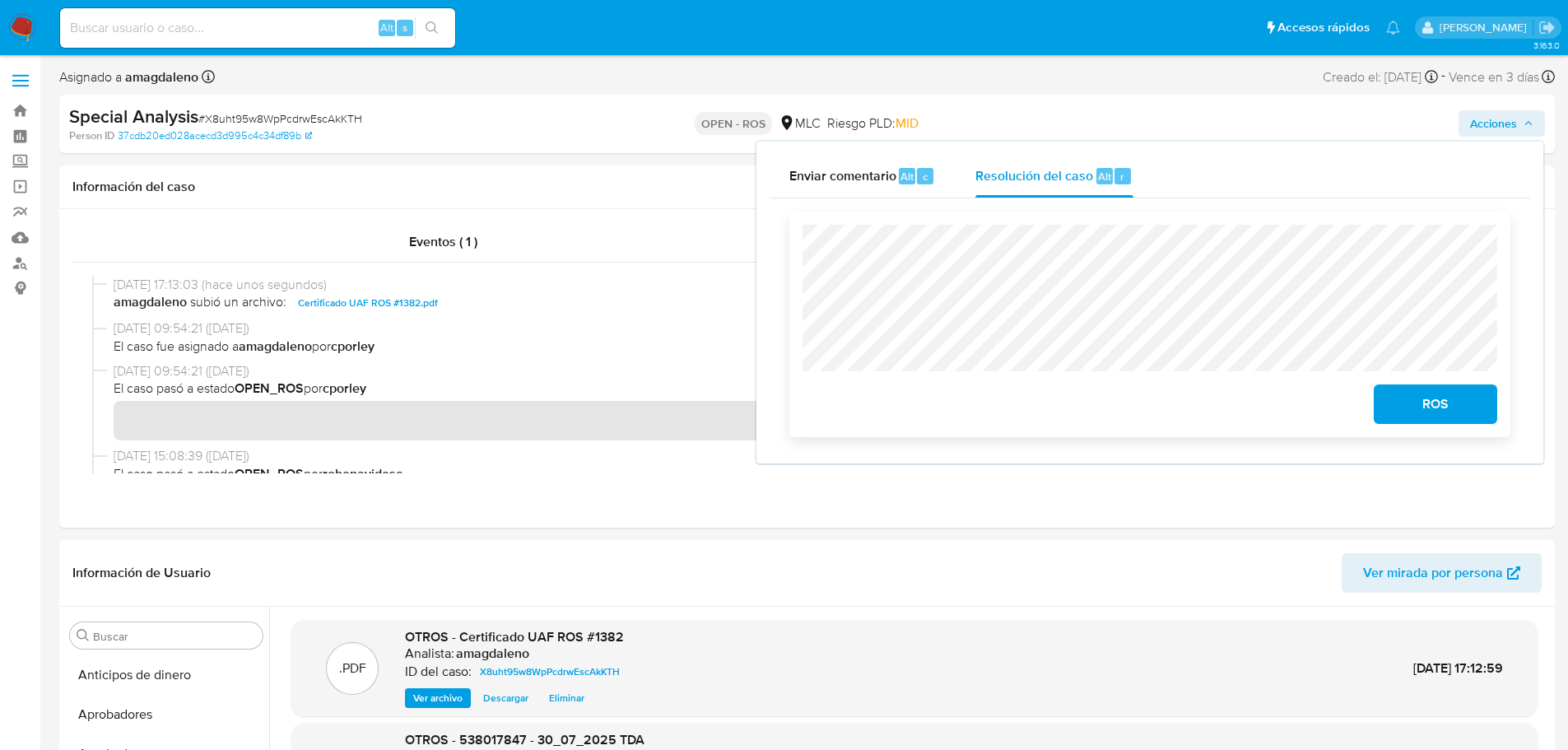
click at [1419, 408] on span "ROS" at bounding box center [1435, 404] width 80 height 36
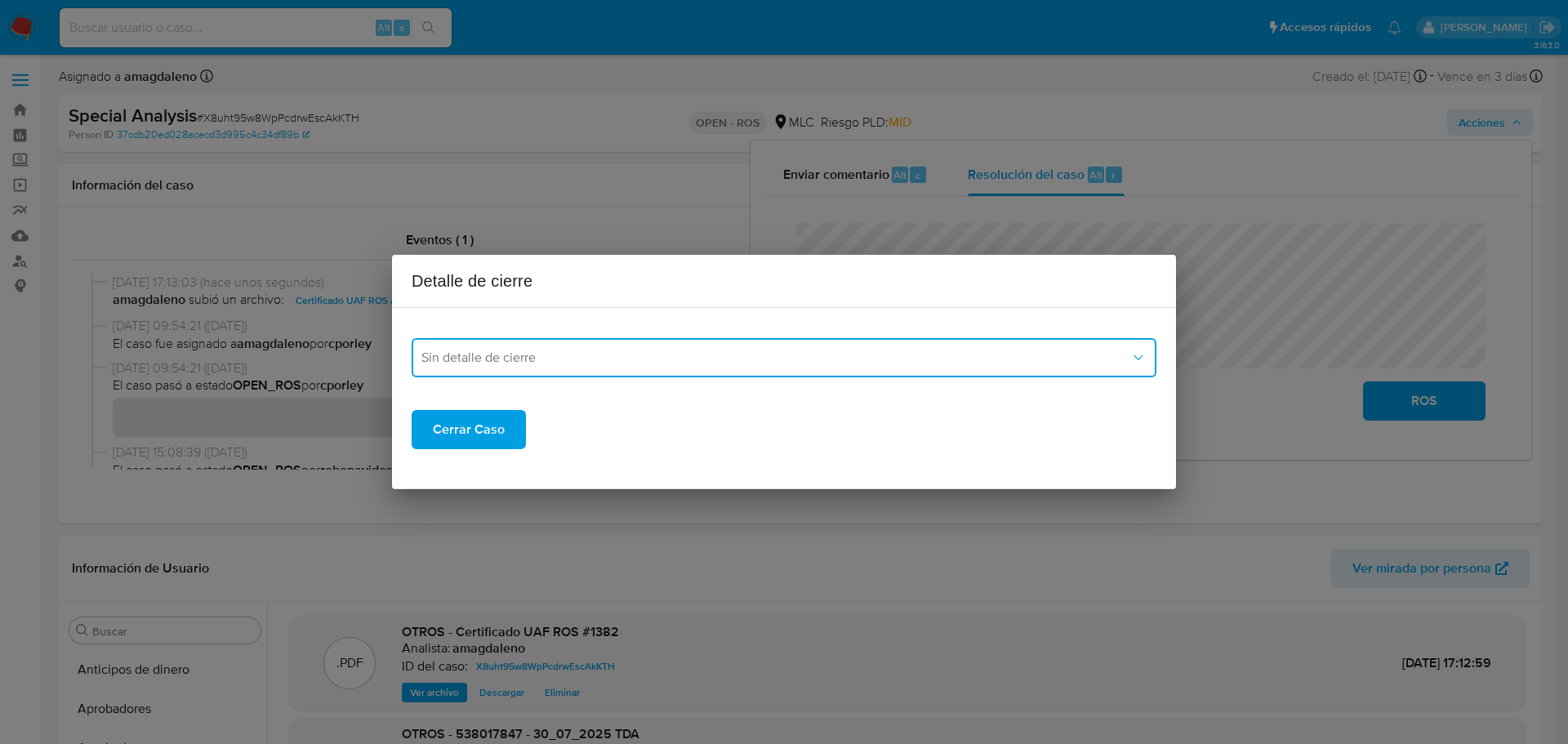
click at [595, 372] on button "Sin detalle de cierre" at bounding box center [784, 357] width 745 height 39
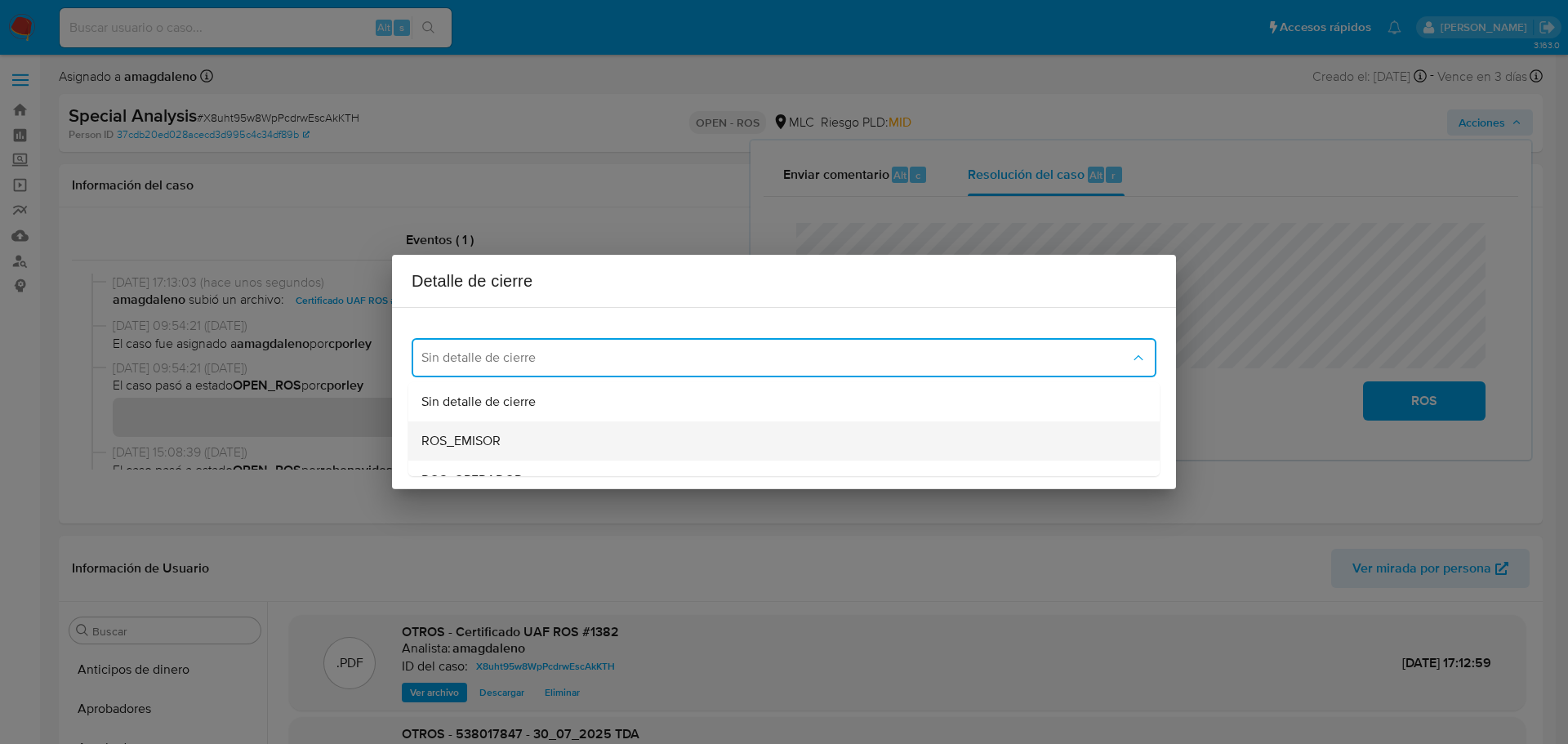
click at [495, 444] on span "ROS_EMISOR" at bounding box center [461, 441] width 80 height 16
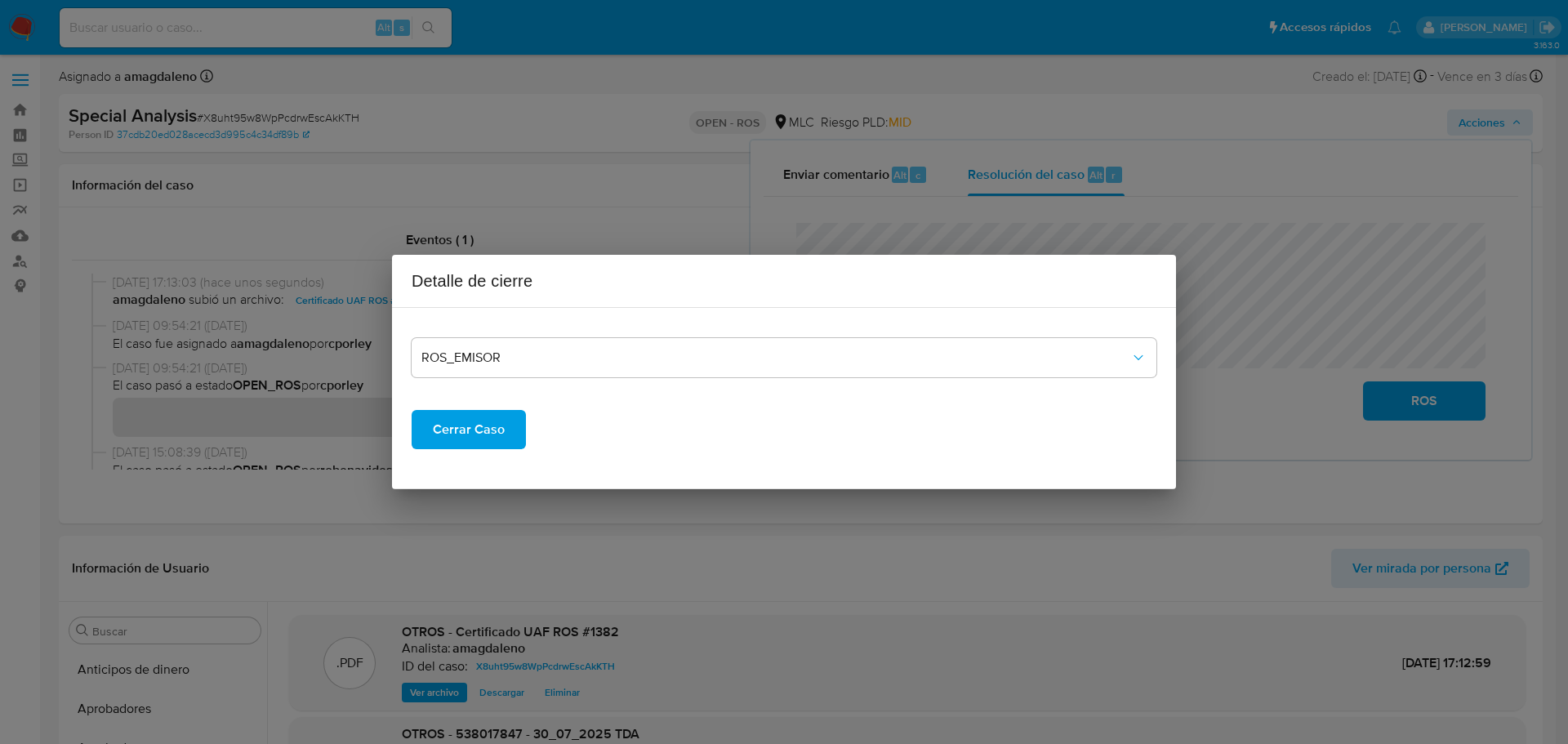
click at [482, 434] on span "Cerrar Caso" at bounding box center [469, 429] width 72 height 36
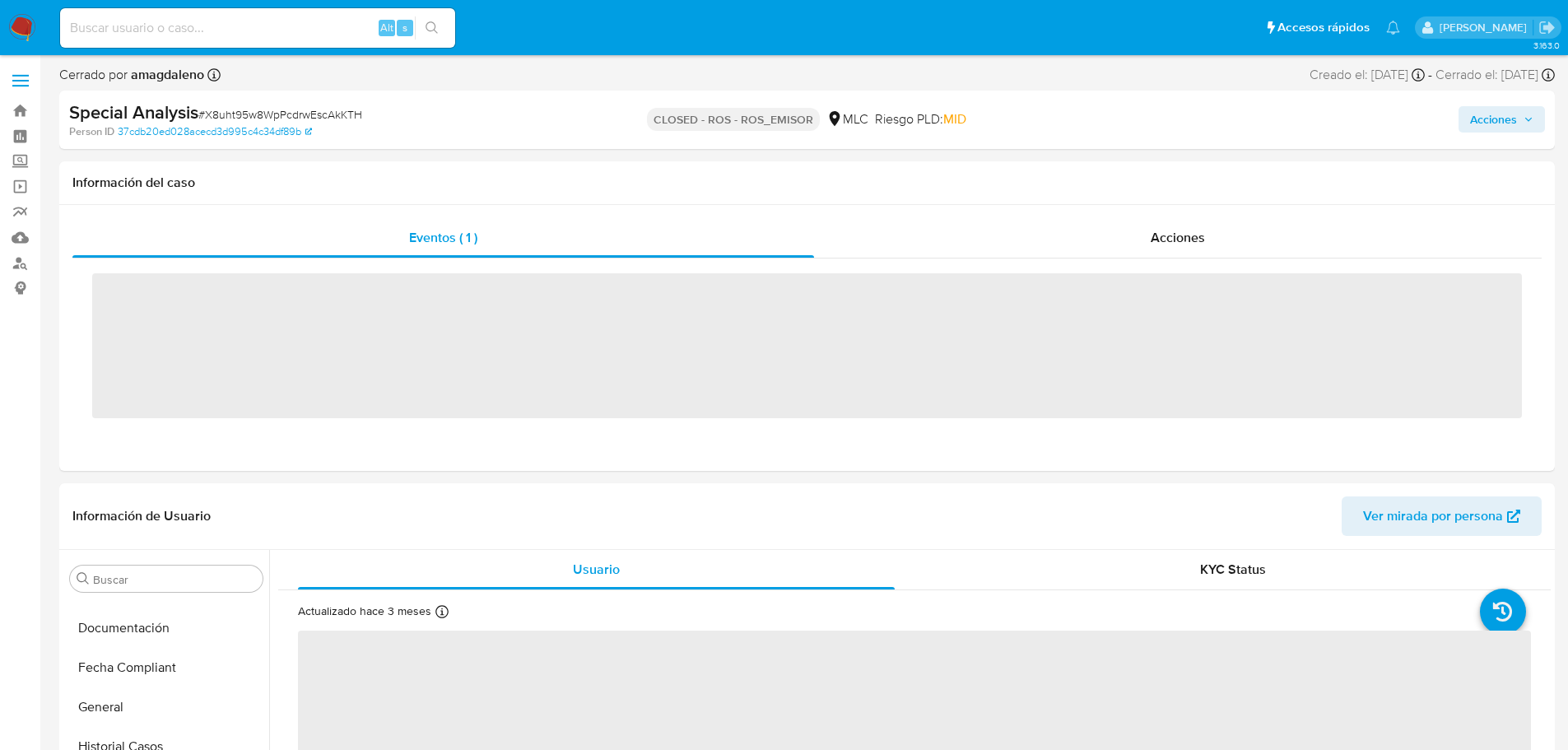
scroll to position [725, 0]
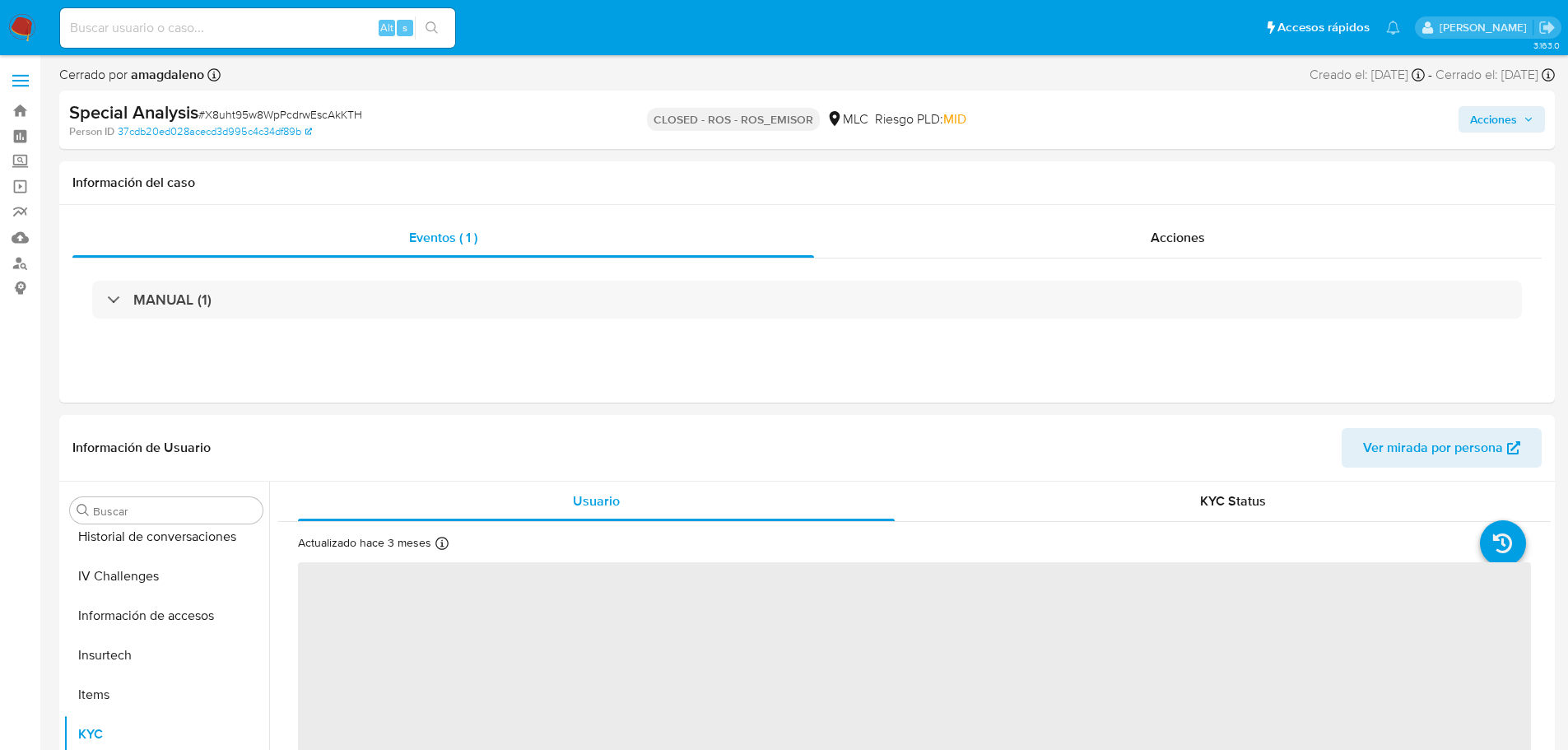
select select "10"
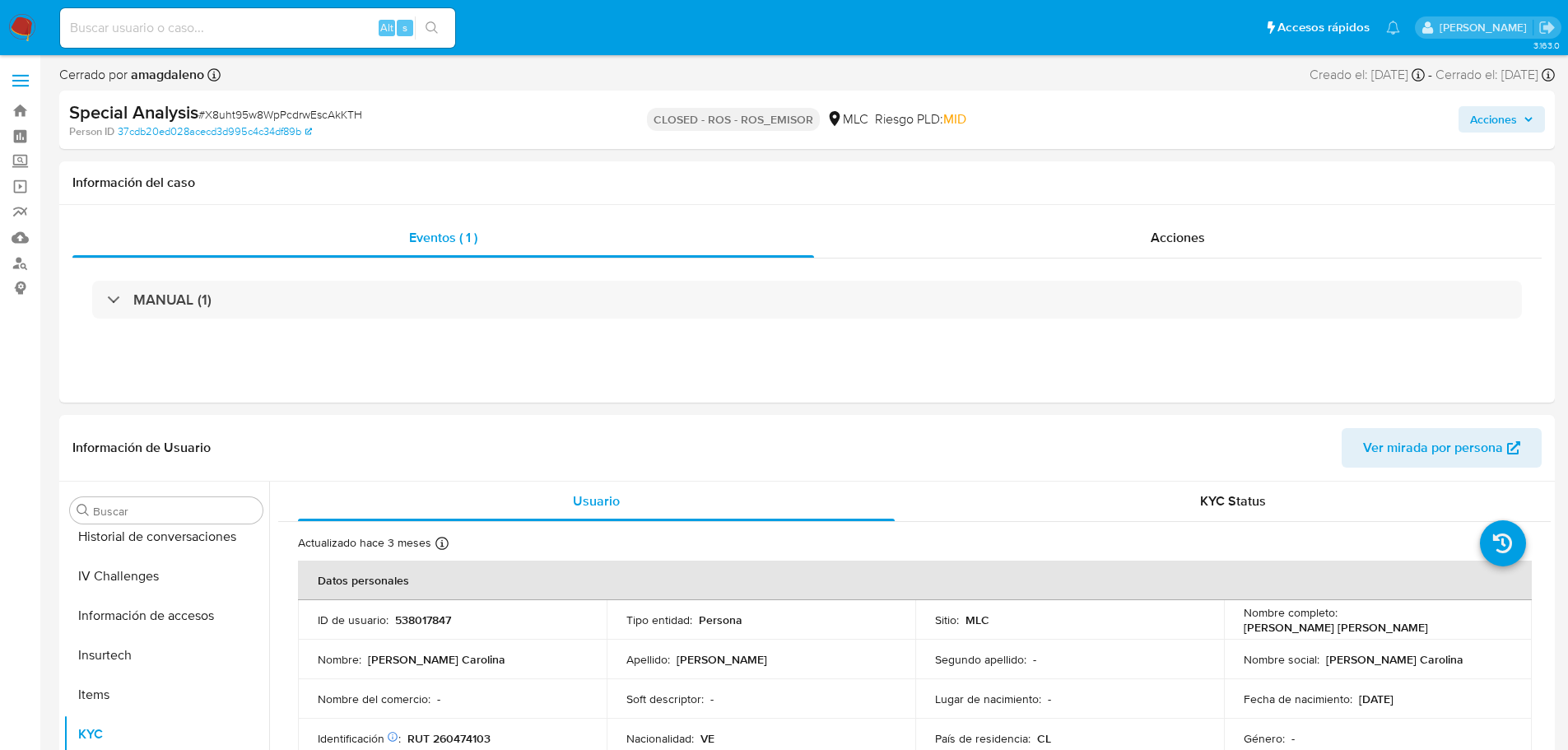
scroll to position [815, 0]
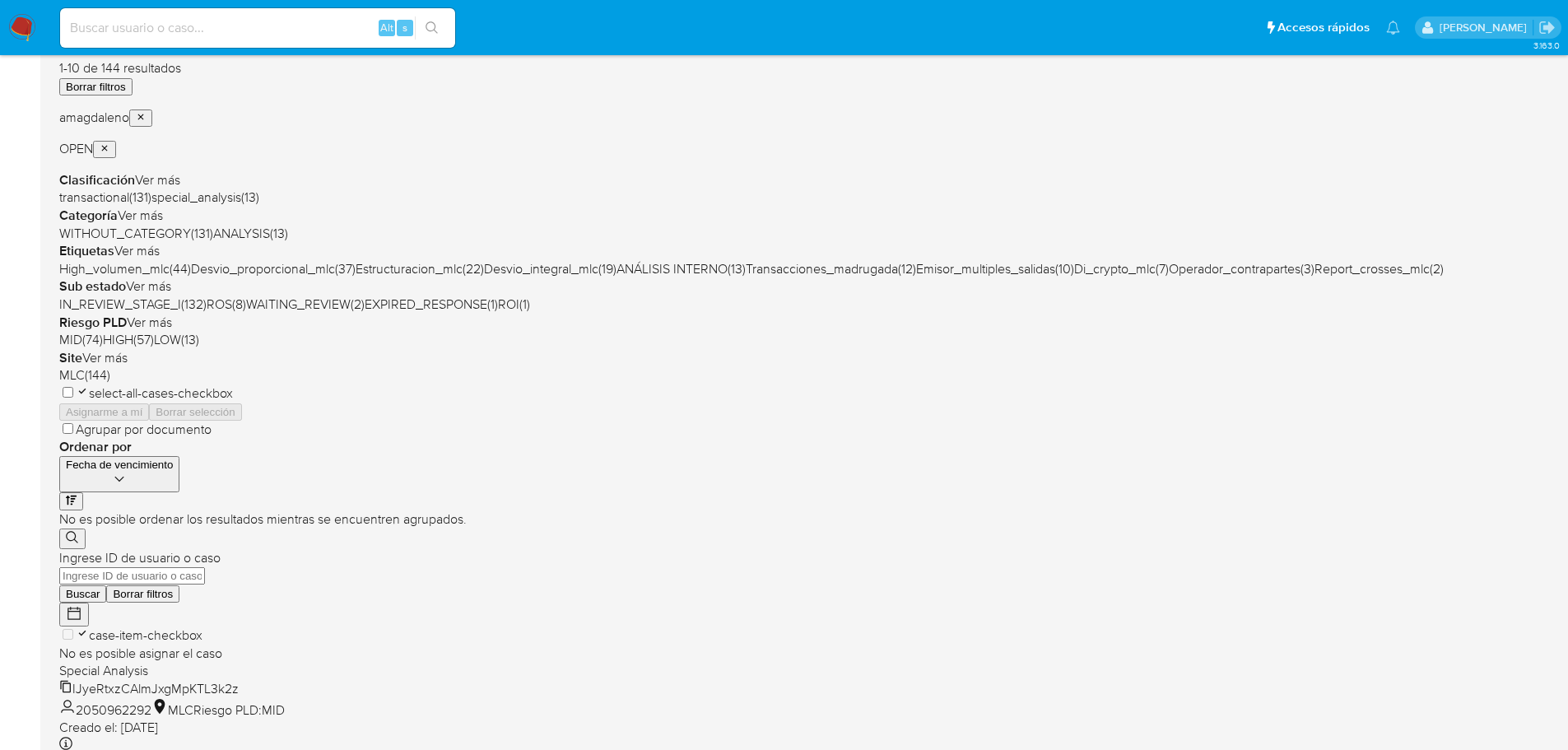
scroll to position [280, 0]
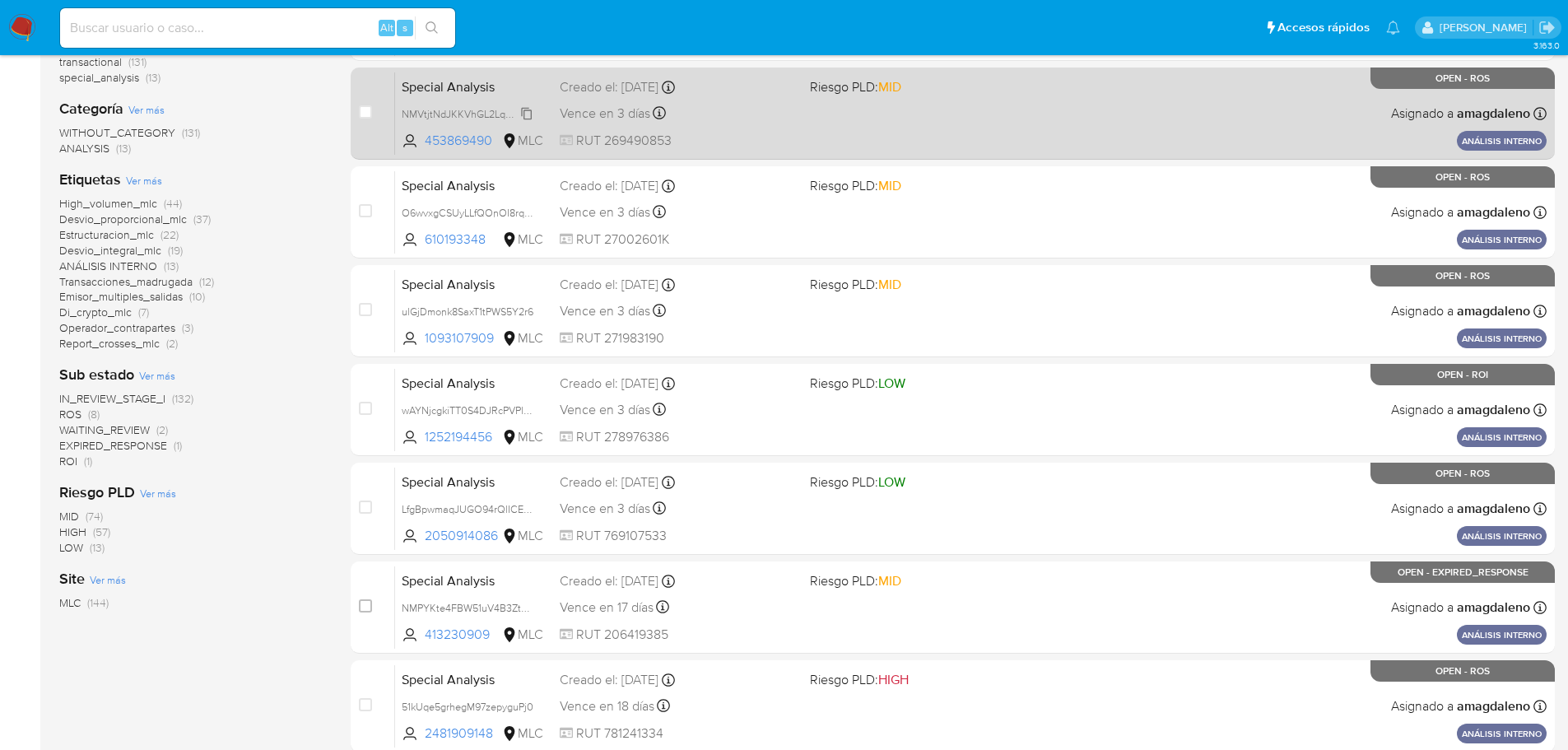
click at [478, 110] on span "NMVtjtNdJKKVhGL2LqK9rVcQ" at bounding box center [471, 113] width 138 height 18
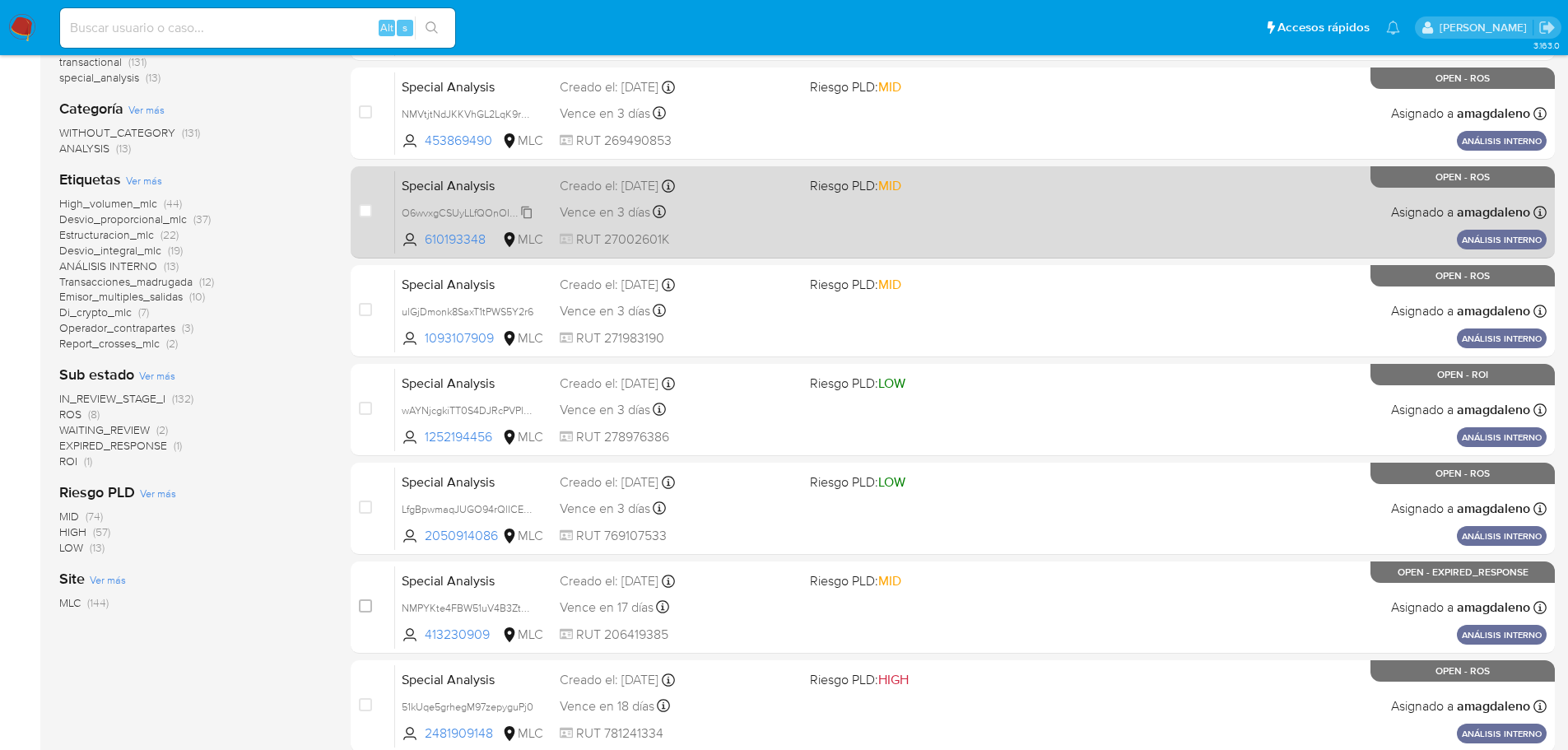
click at [456, 207] on span "O6wvxgCSUyLLfQOnOI8rqQf3" at bounding box center [472, 211] width 139 height 18
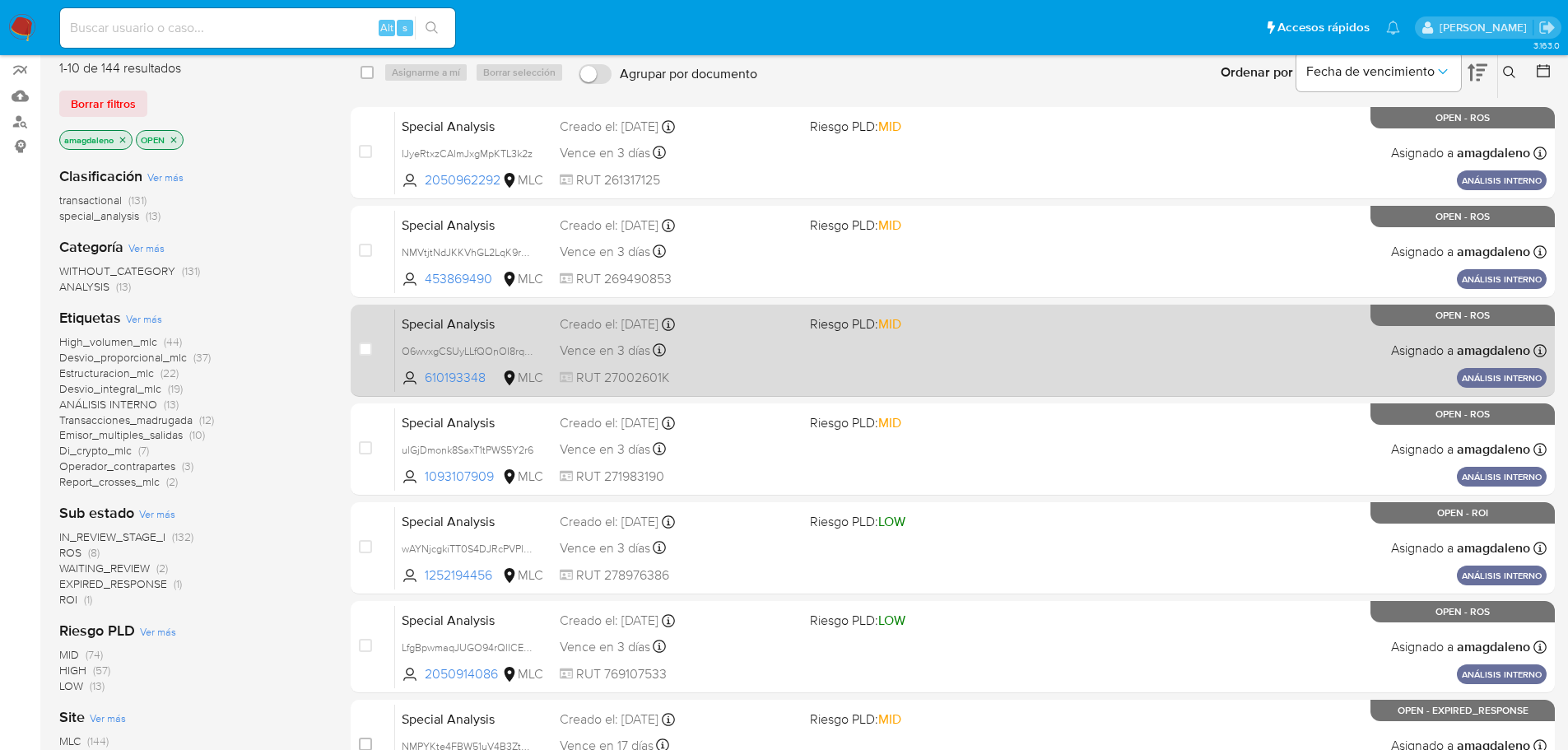
scroll to position [116, 0]
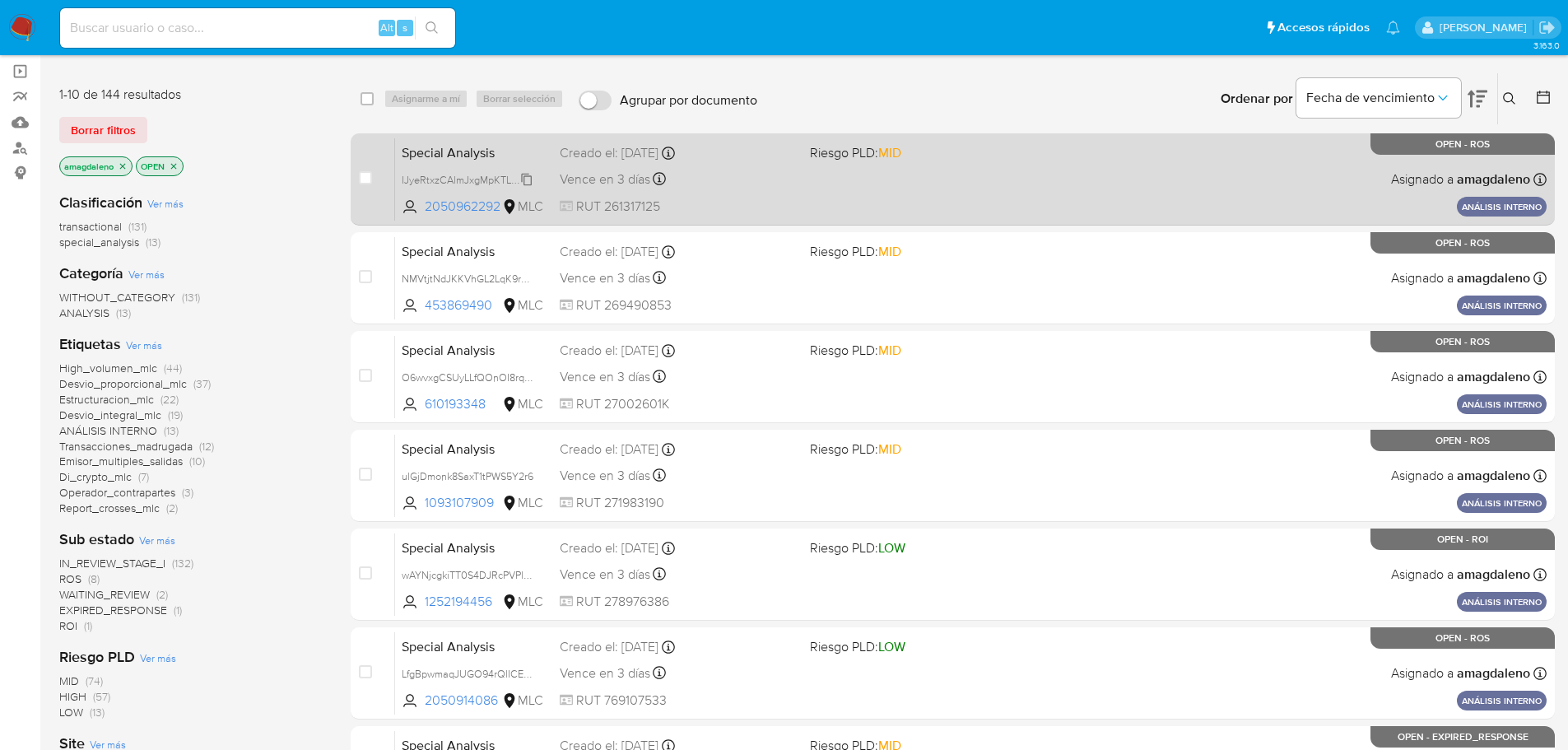
click at [456, 180] on span "IJyeRtxzCAlmJxgMpKTL3k2z" at bounding box center [467, 179] width 131 height 18
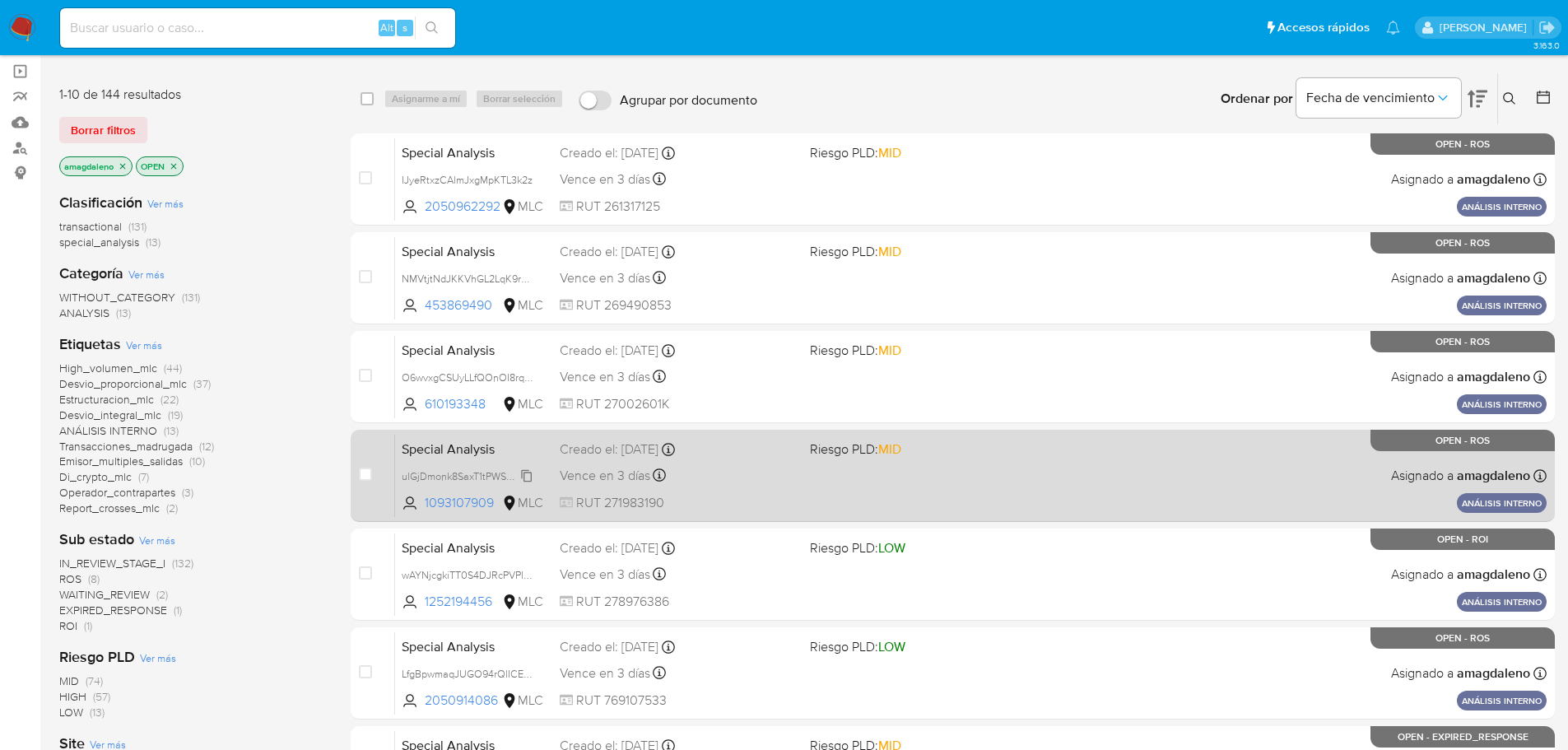
click at [458, 476] on span "ulGjDmonk8SaxT1tPWS5Y2r6" at bounding box center [468, 475] width 132 height 18
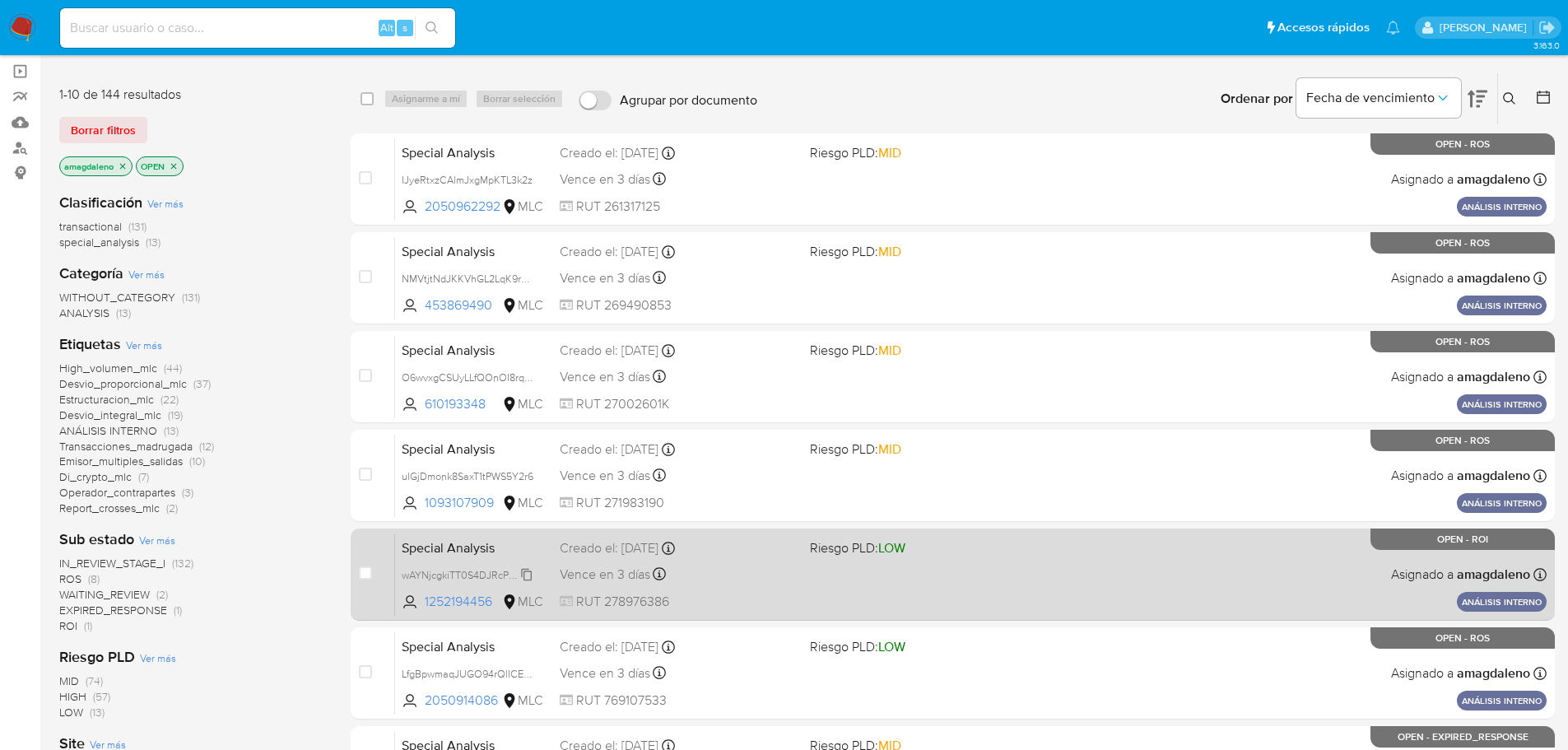
click at [462, 574] on span "wAYNjcgkiTT0S4DJRcPVPlfM" at bounding box center [468, 573] width 133 height 18
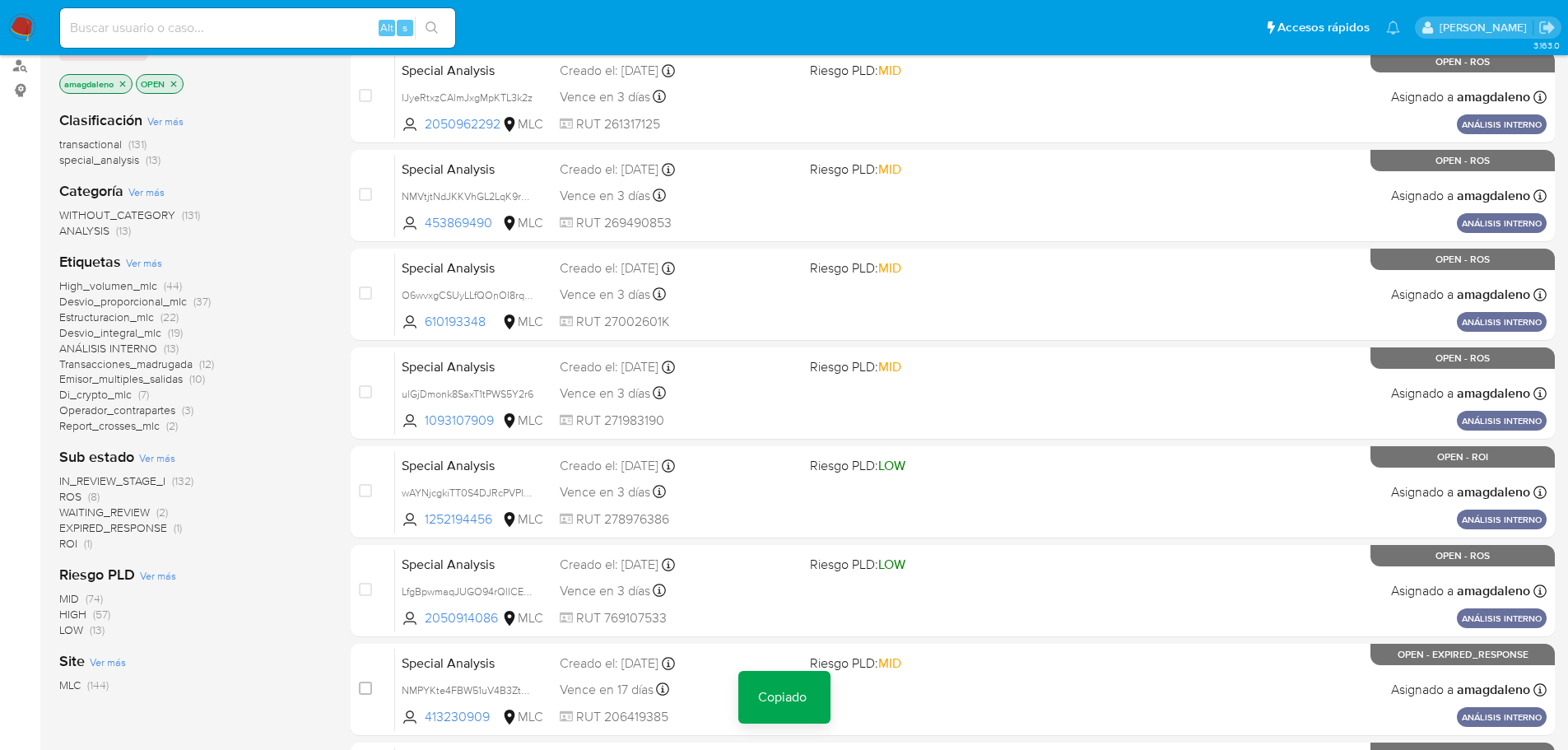
scroll to position [280, 0]
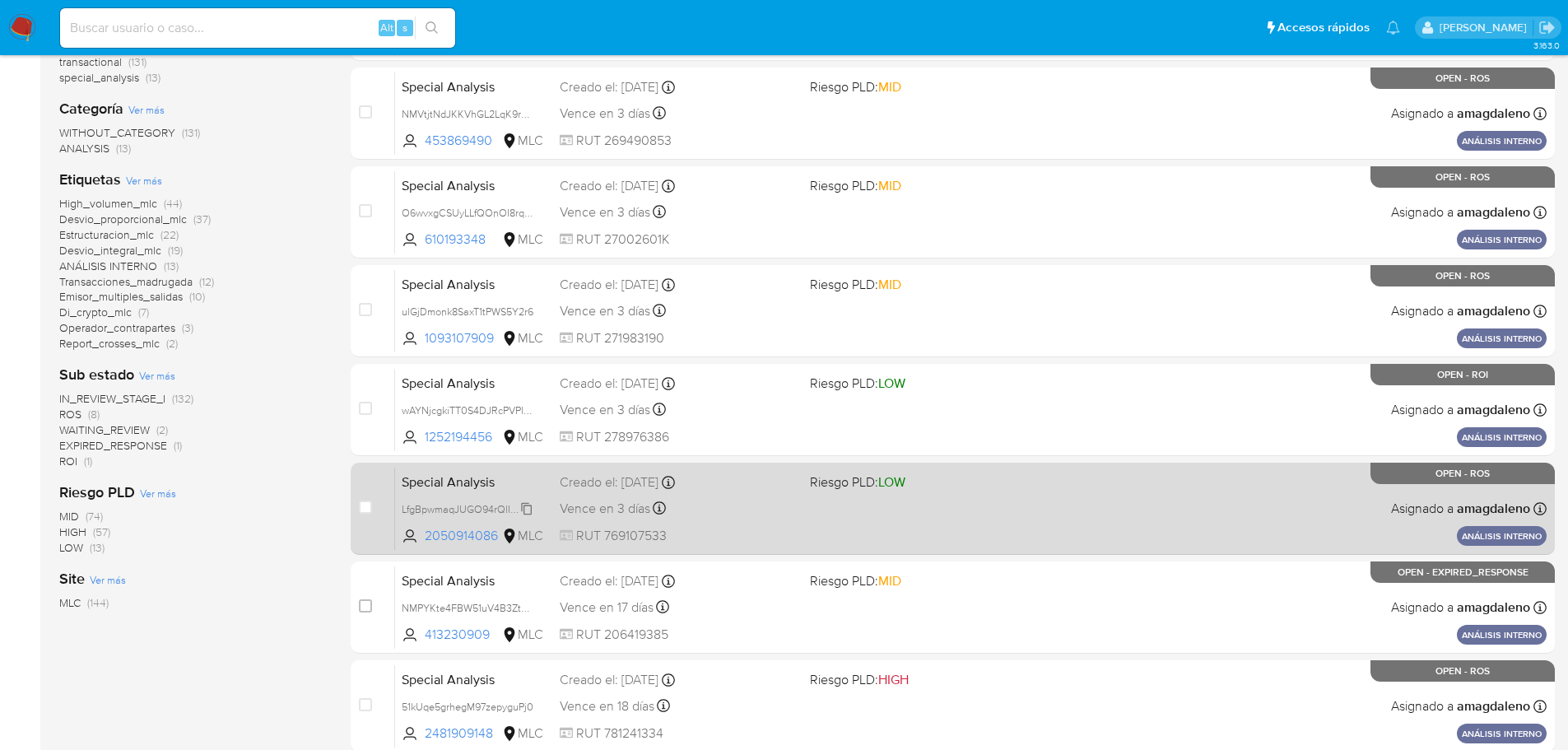
click at [476, 505] on span "LfgBpwmaqJUGO94rQlICEx1j" at bounding box center [468, 507] width 133 height 18
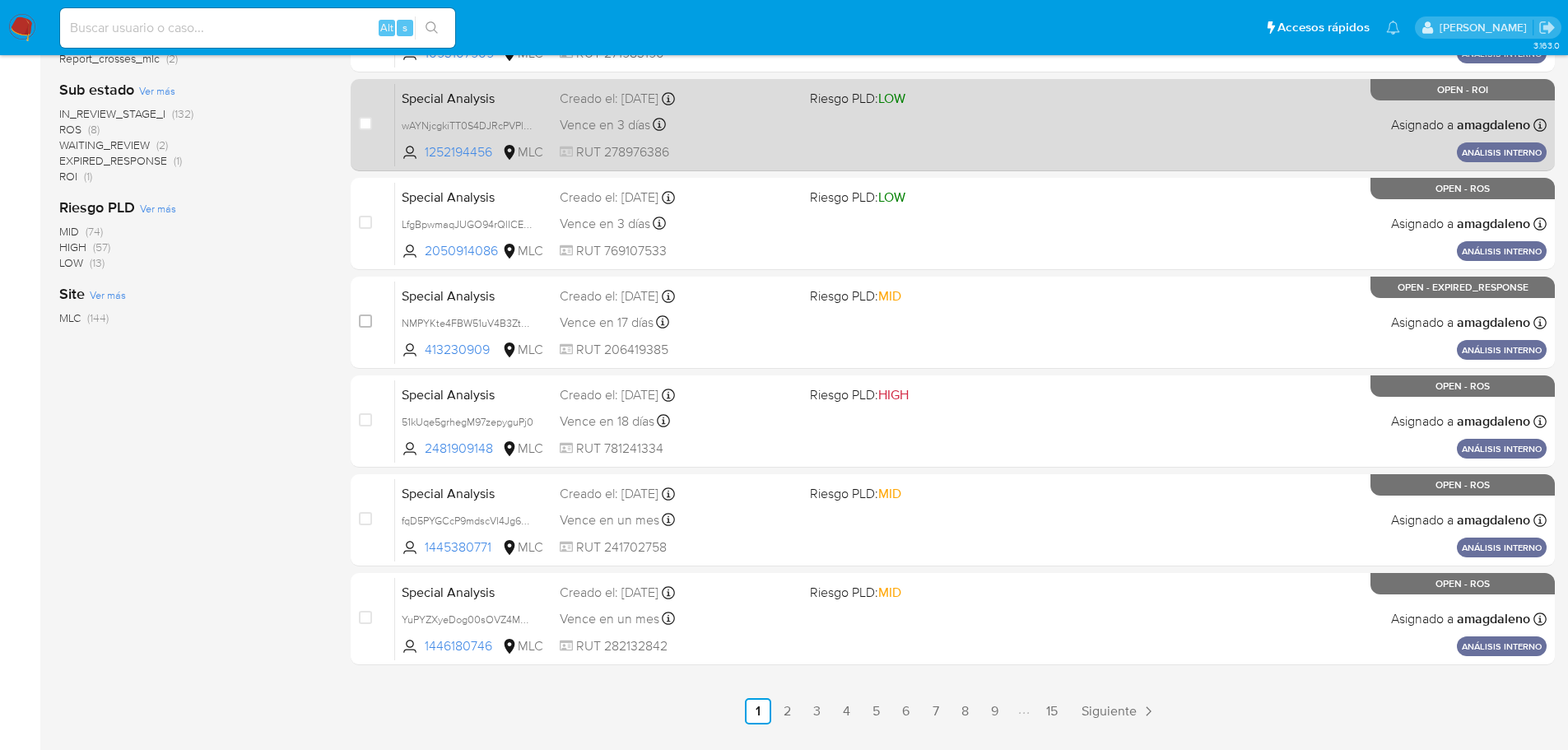
scroll to position [610, 0]
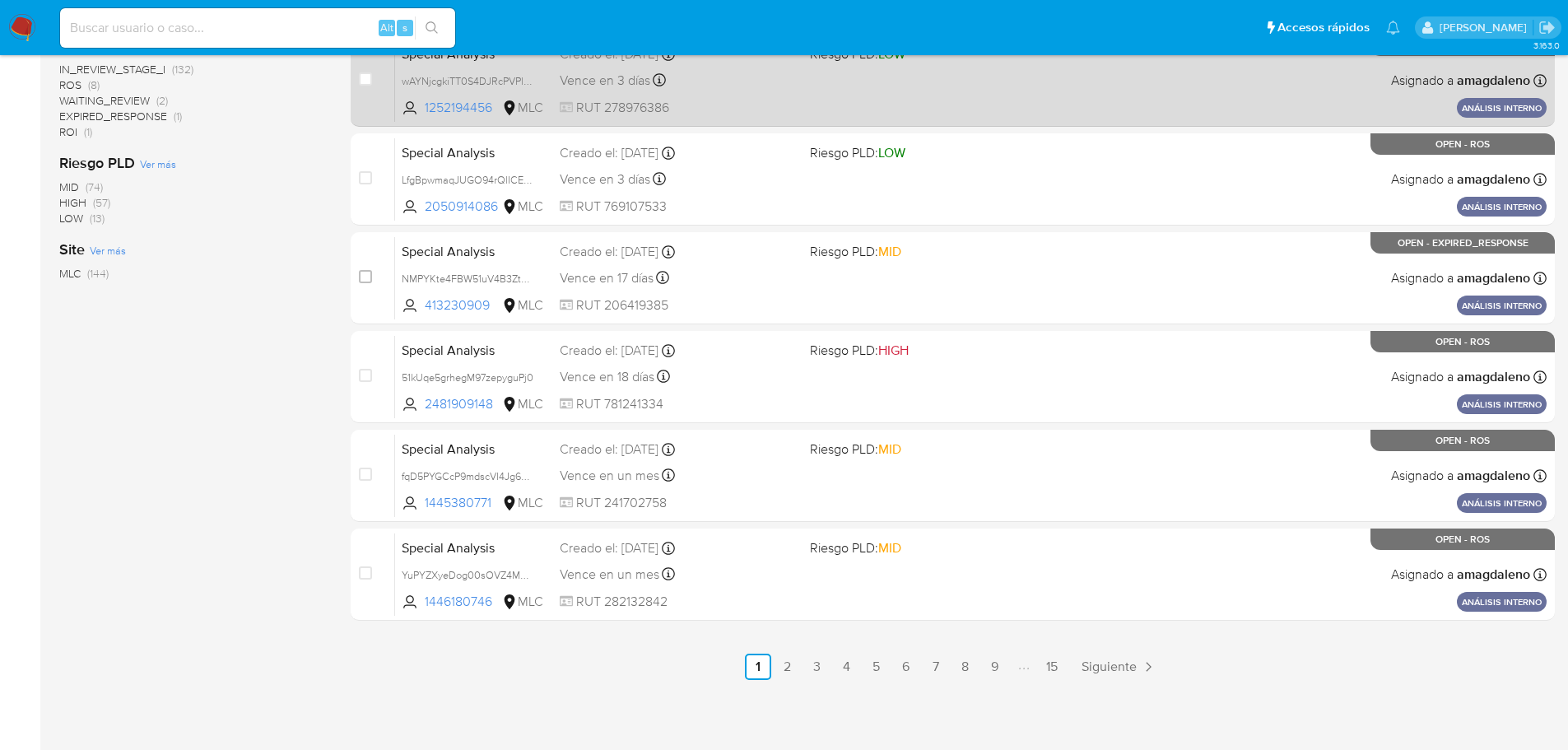
click at [790, 666] on link "2" at bounding box center [788, 667] width 27 height 27
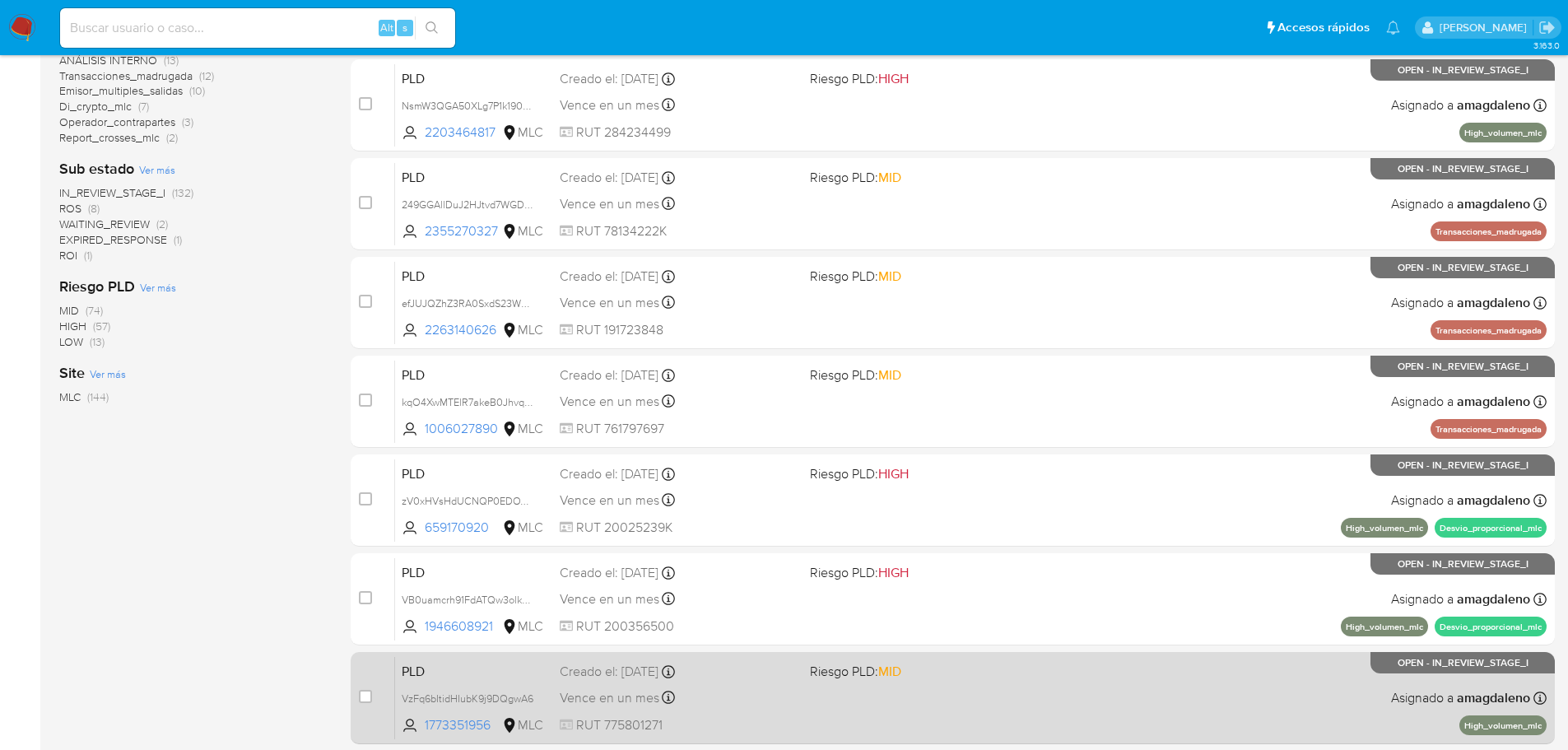
scroll to position [610, 0]
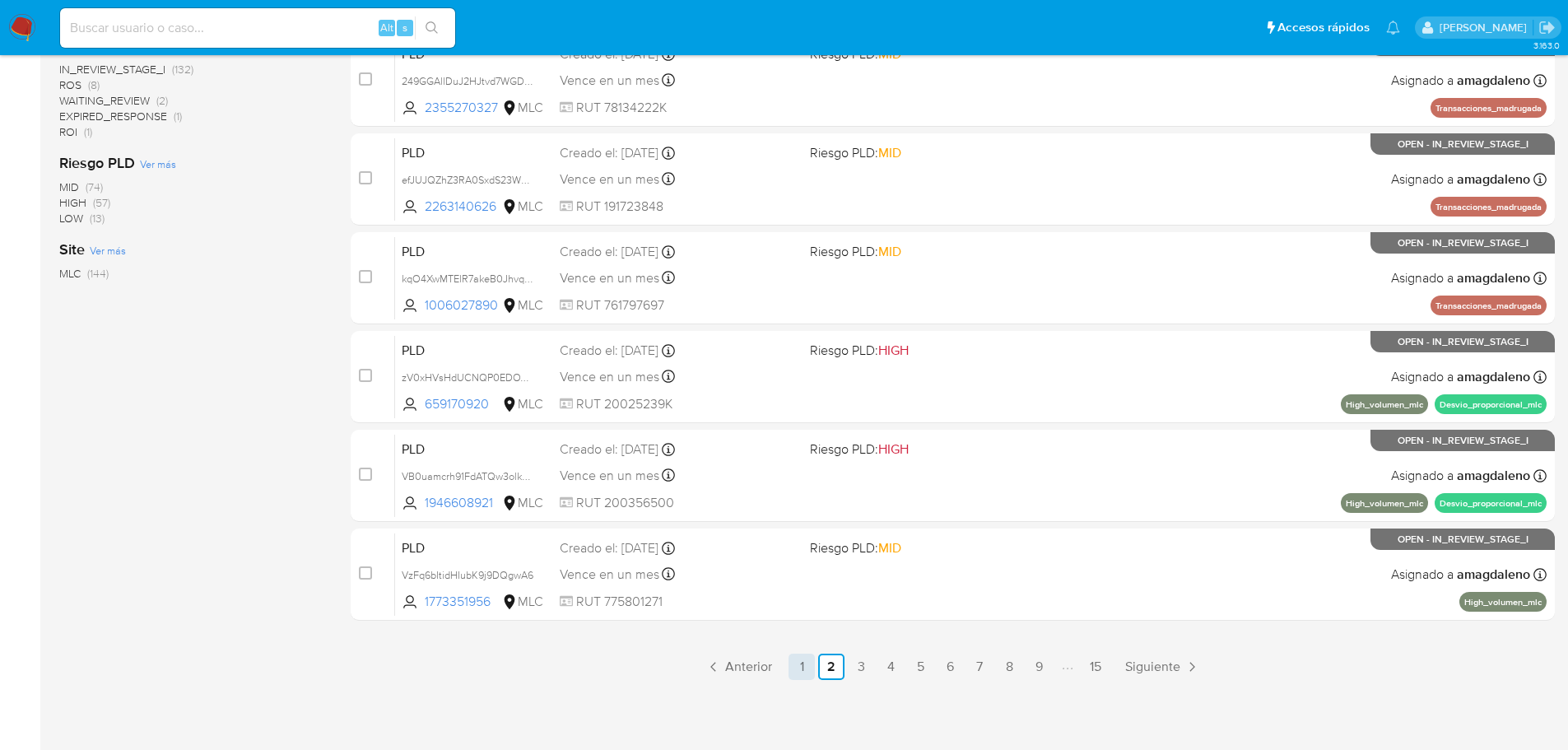
click at [807, 667] on link "1" at bounding box center [802, 667] width 27 height 27
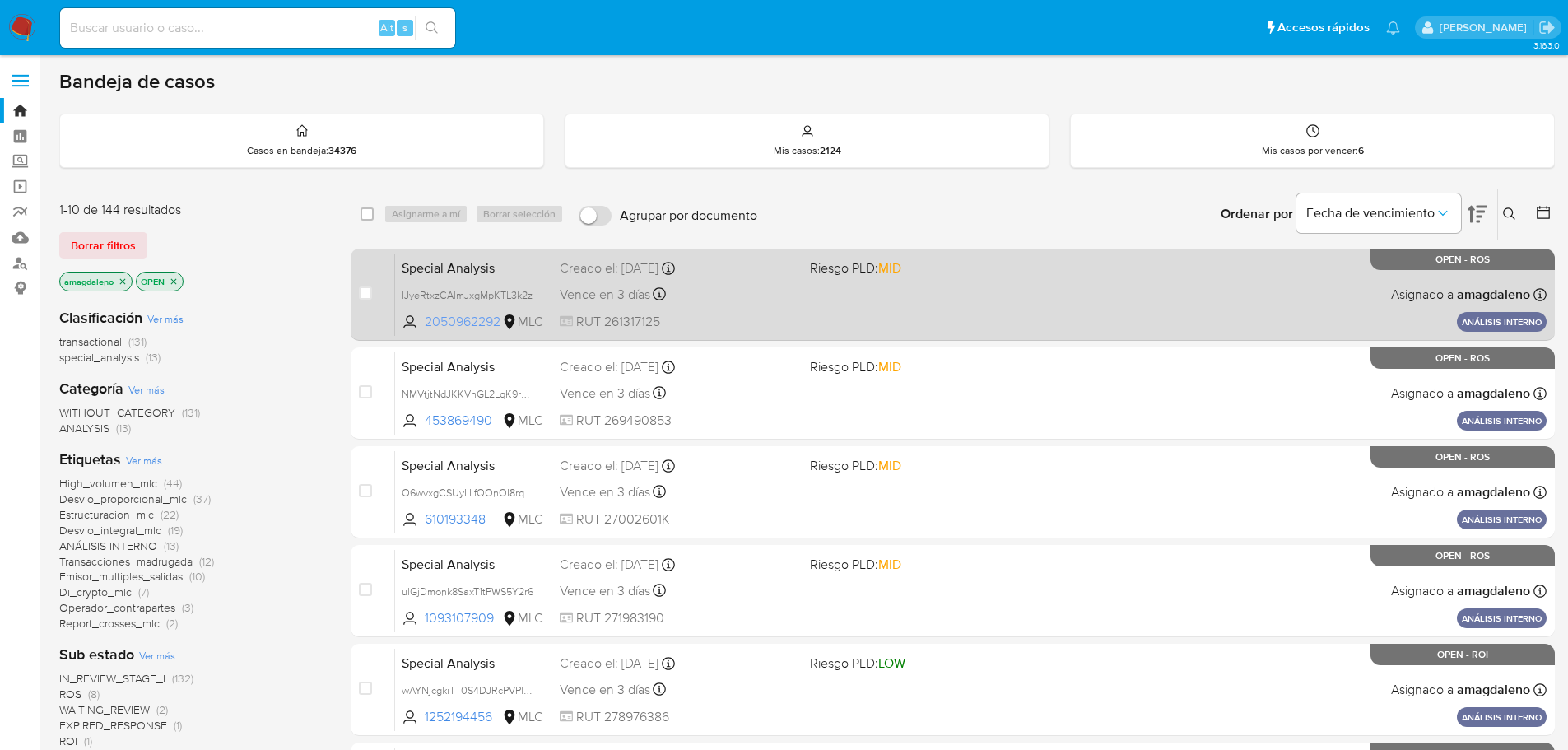
click at [463, 321] on span "2050962292" at bounding box center [462, 322] width 74 height 18
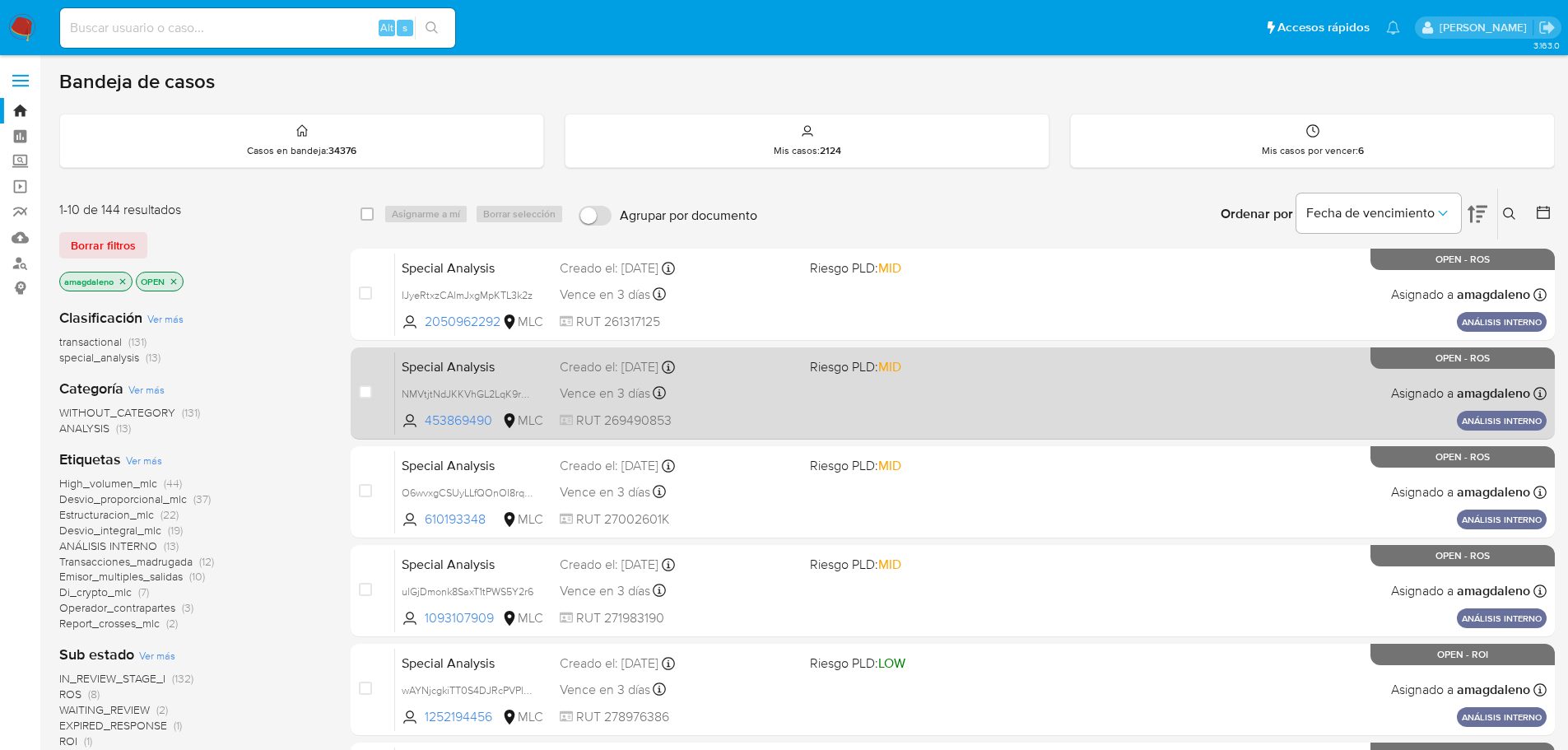
click at [752, 375] on div "Creado el: 15/07/2025 Creado el: 15/07/2025 11:30:55" at bounding box center [678, 367] width 237 height 18
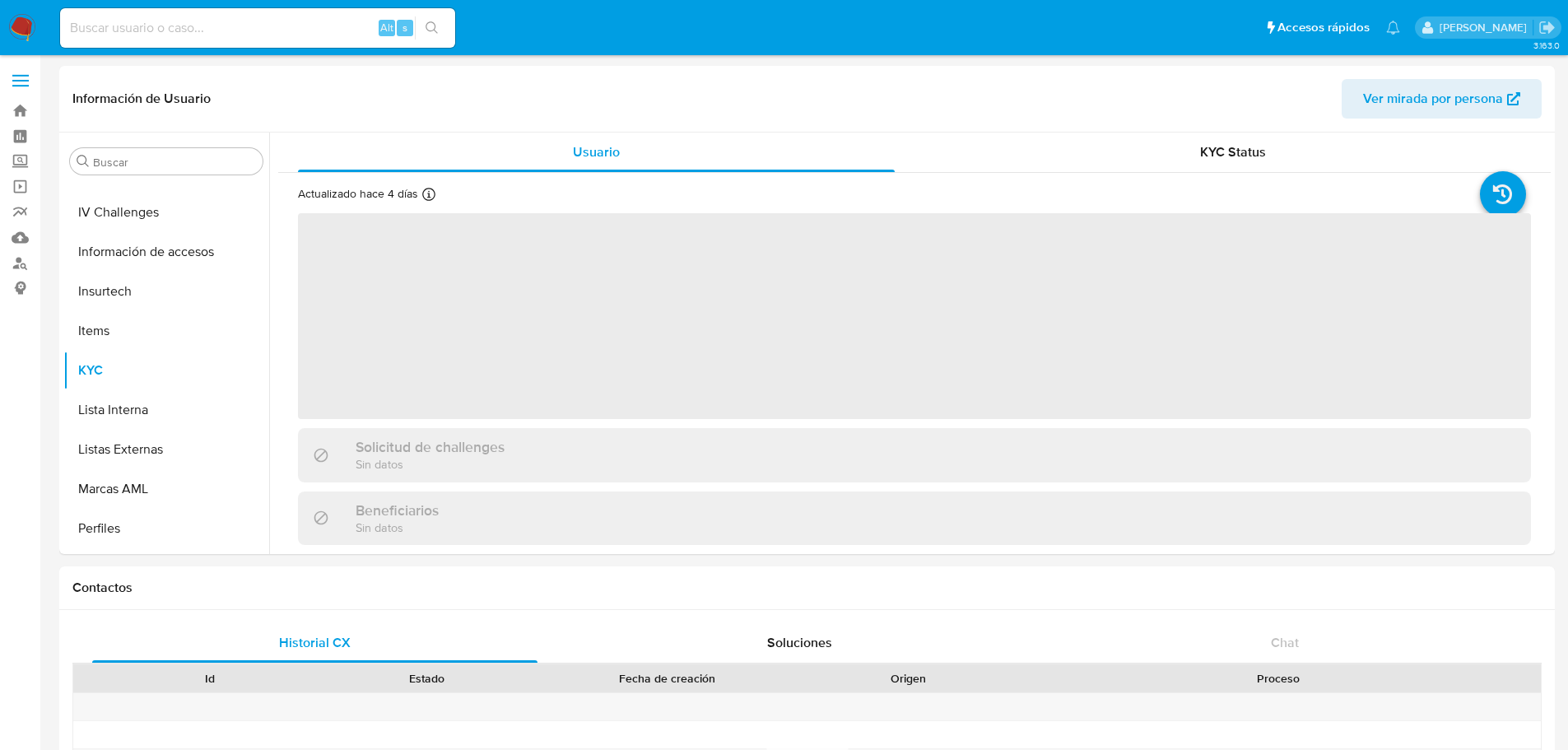
scroll to position [815, 0]
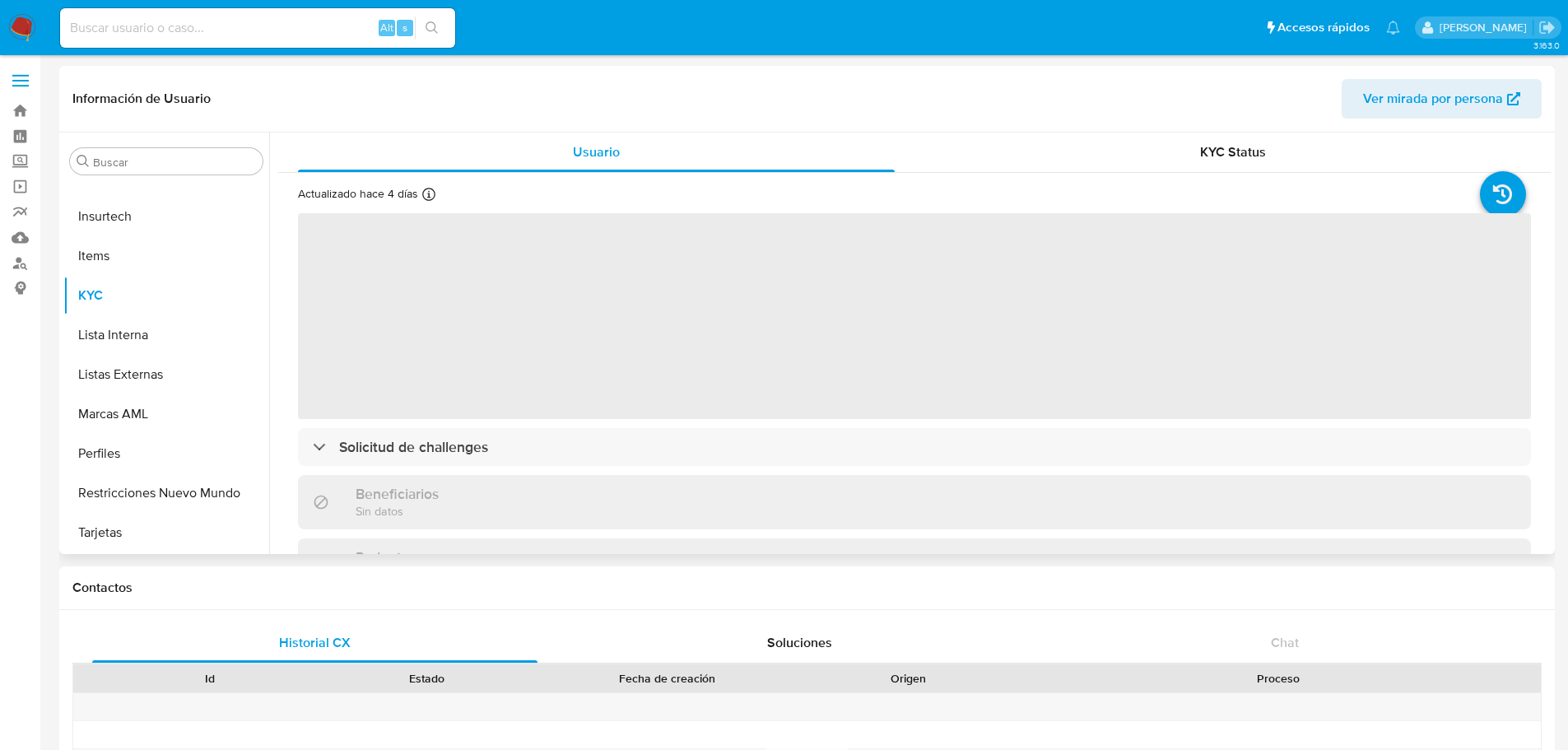
select select "10"
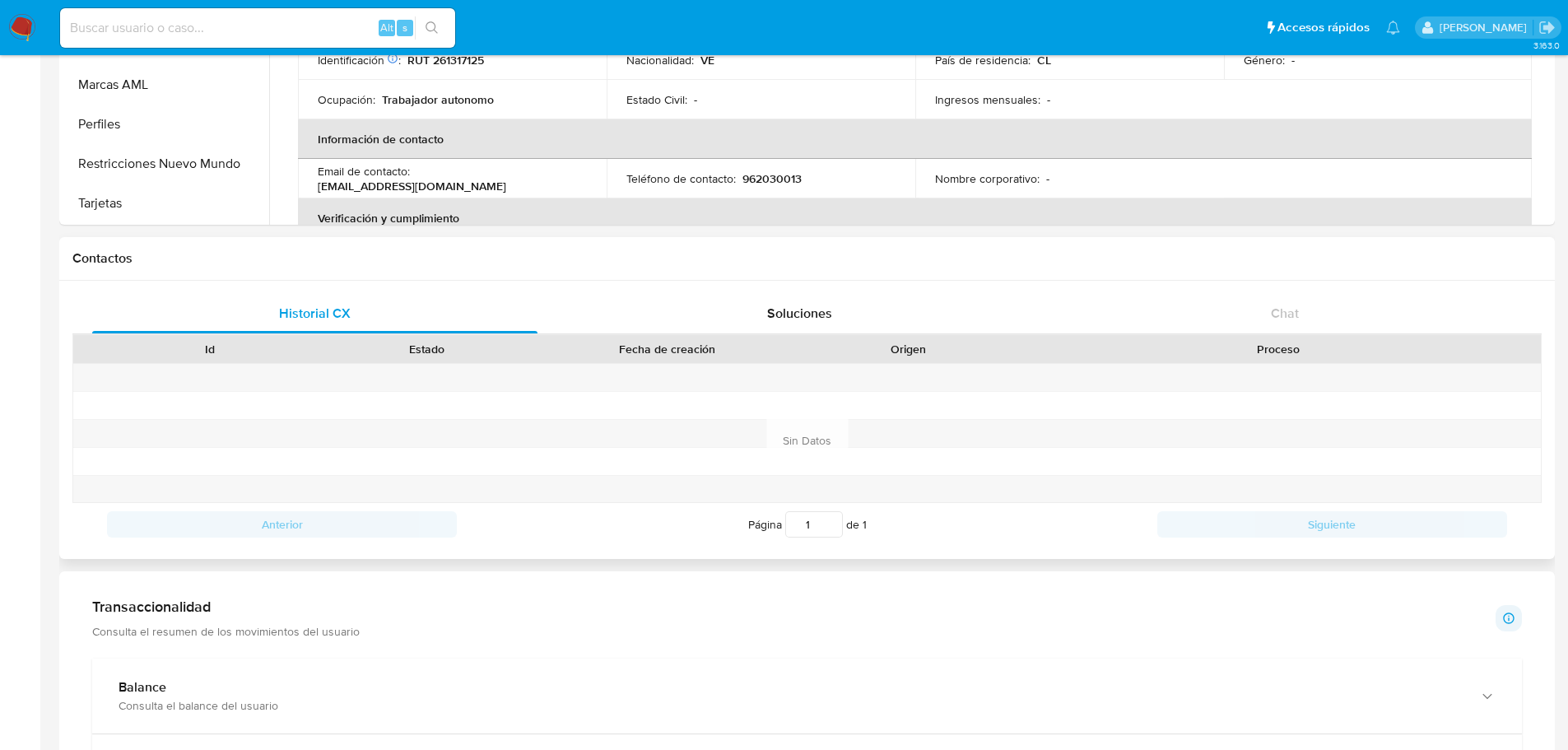
scroll to position [0, 0]
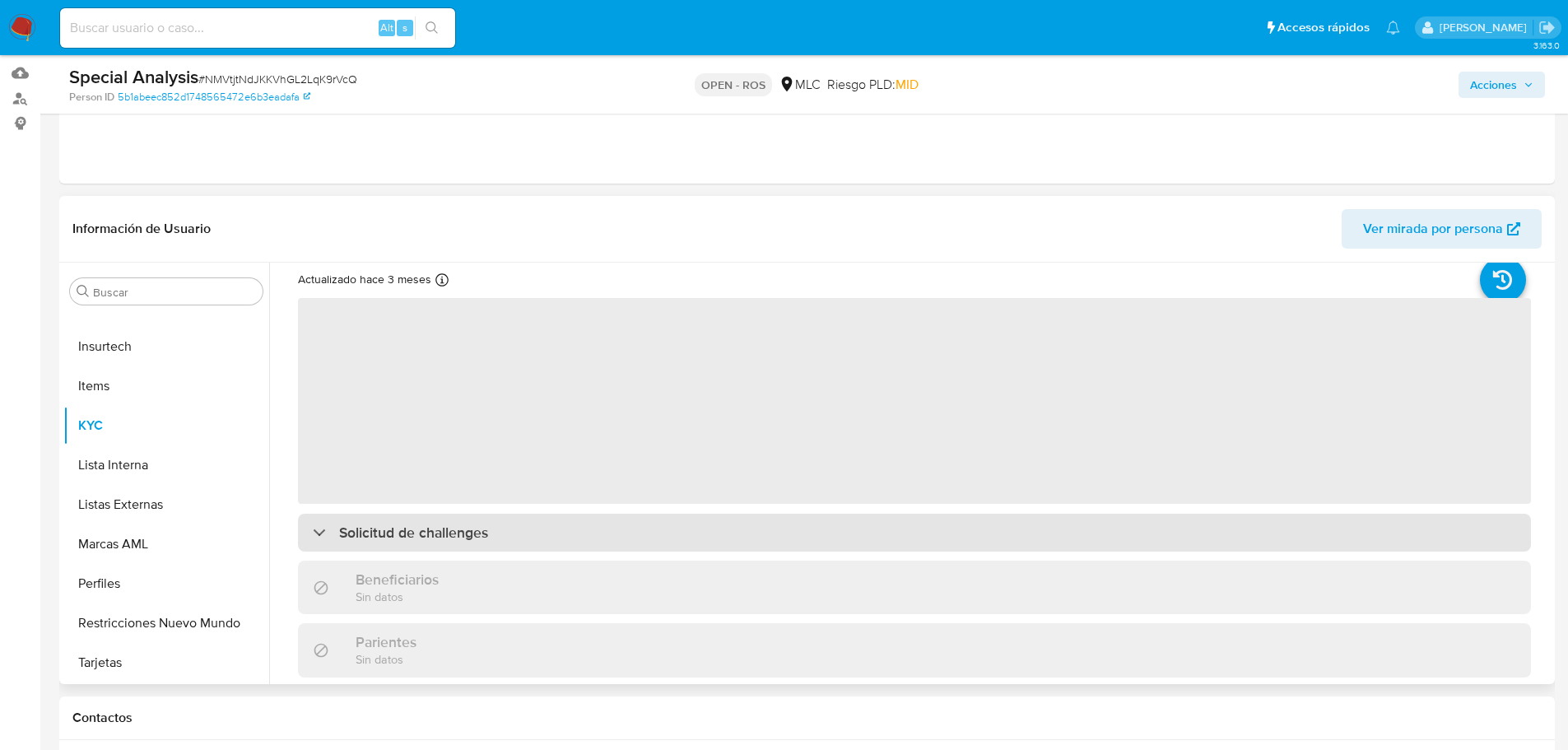
scroll to position [82, 0]
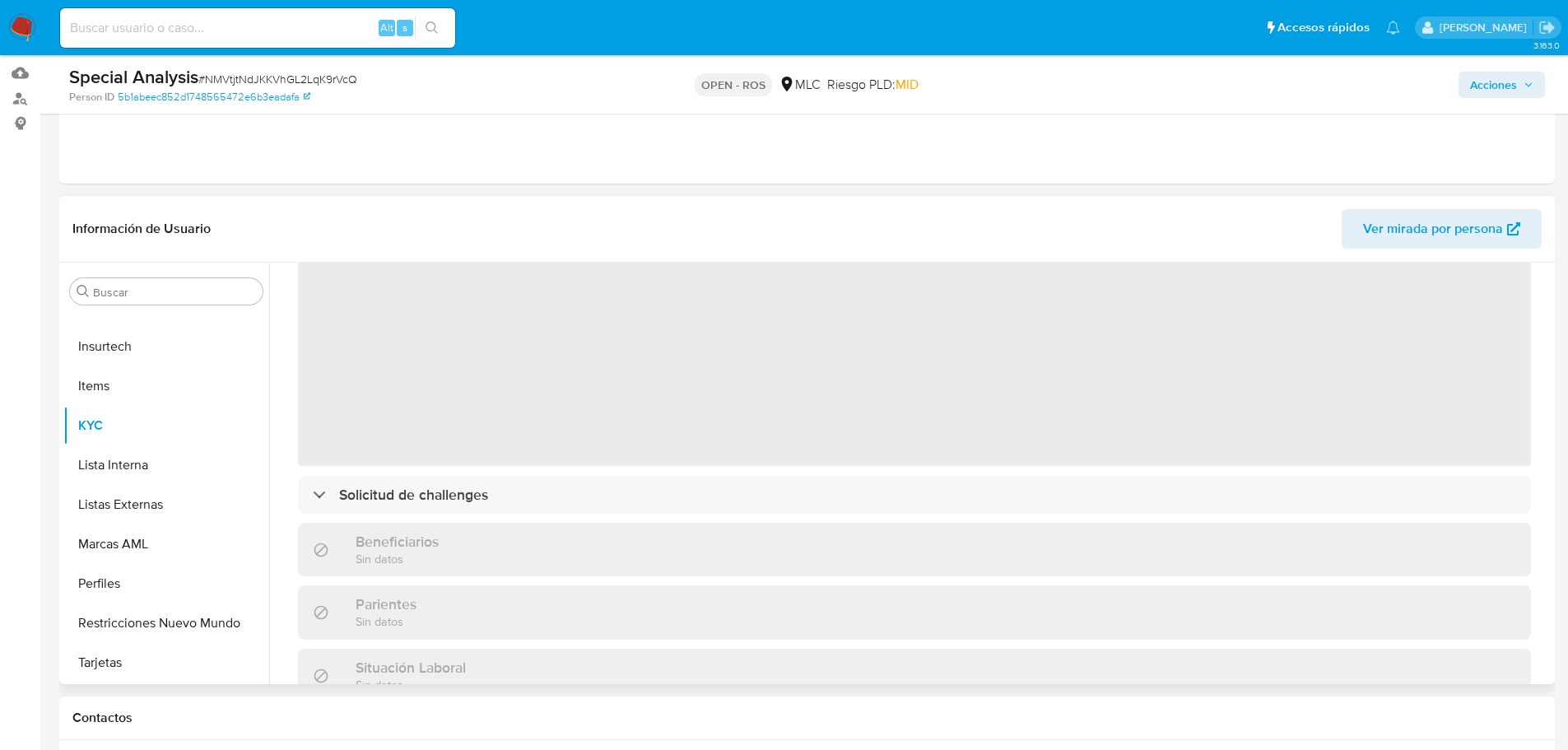
select select "10"
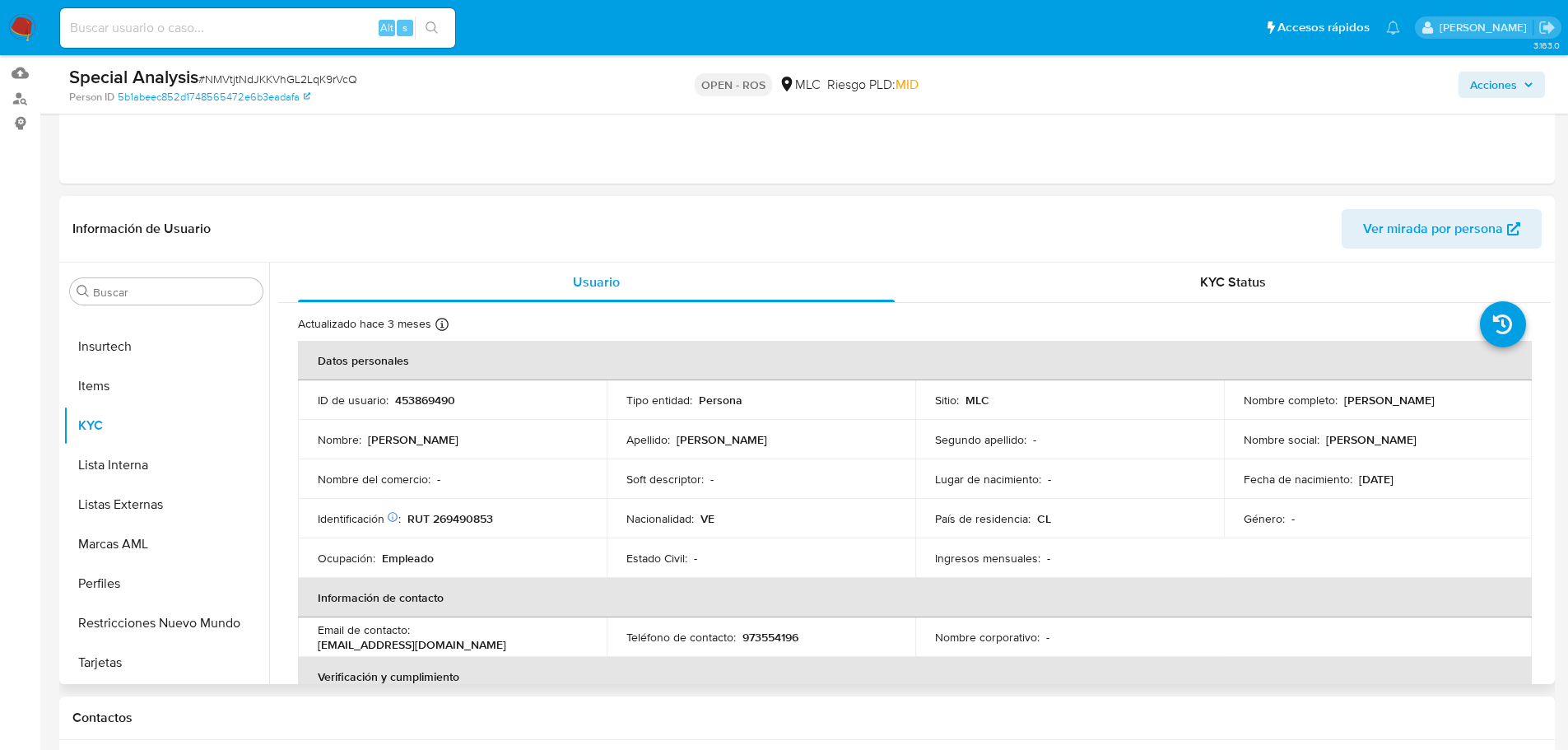
click at [464, 520] on p "RUT 269490853" at bounding box center [451, 519] width 86 height 15
copy p "269490853"
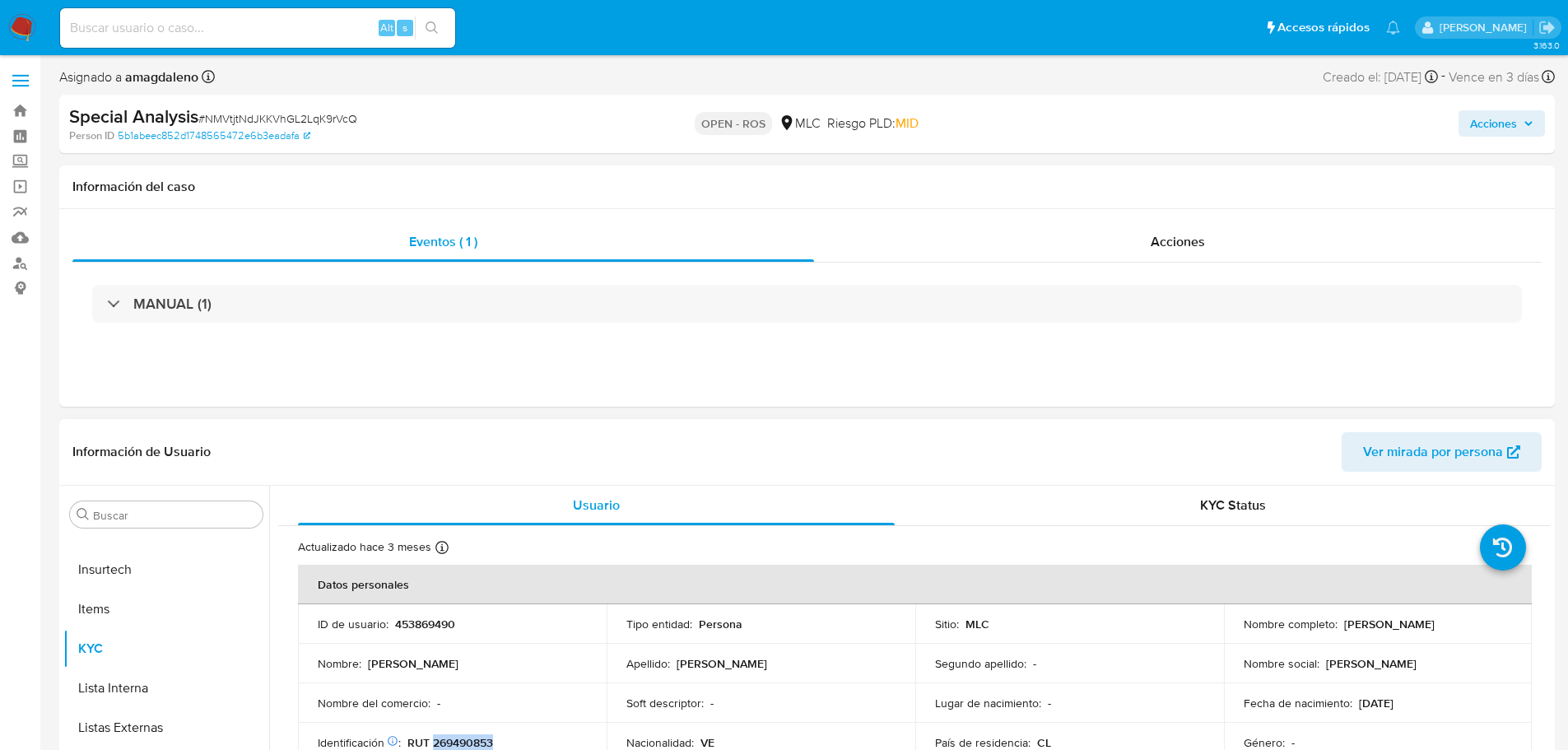
drag, startPoint x: 1339, startPoint y: 625, endPoint x: 1514, endPoint y: 612, distance: 175.5
click at [1514, 612] on td "Nombre completo : [PERSON_NAME]" at bounding box center [1378, 624] width 308 height 39
copy p "[PERSON_NAME]"
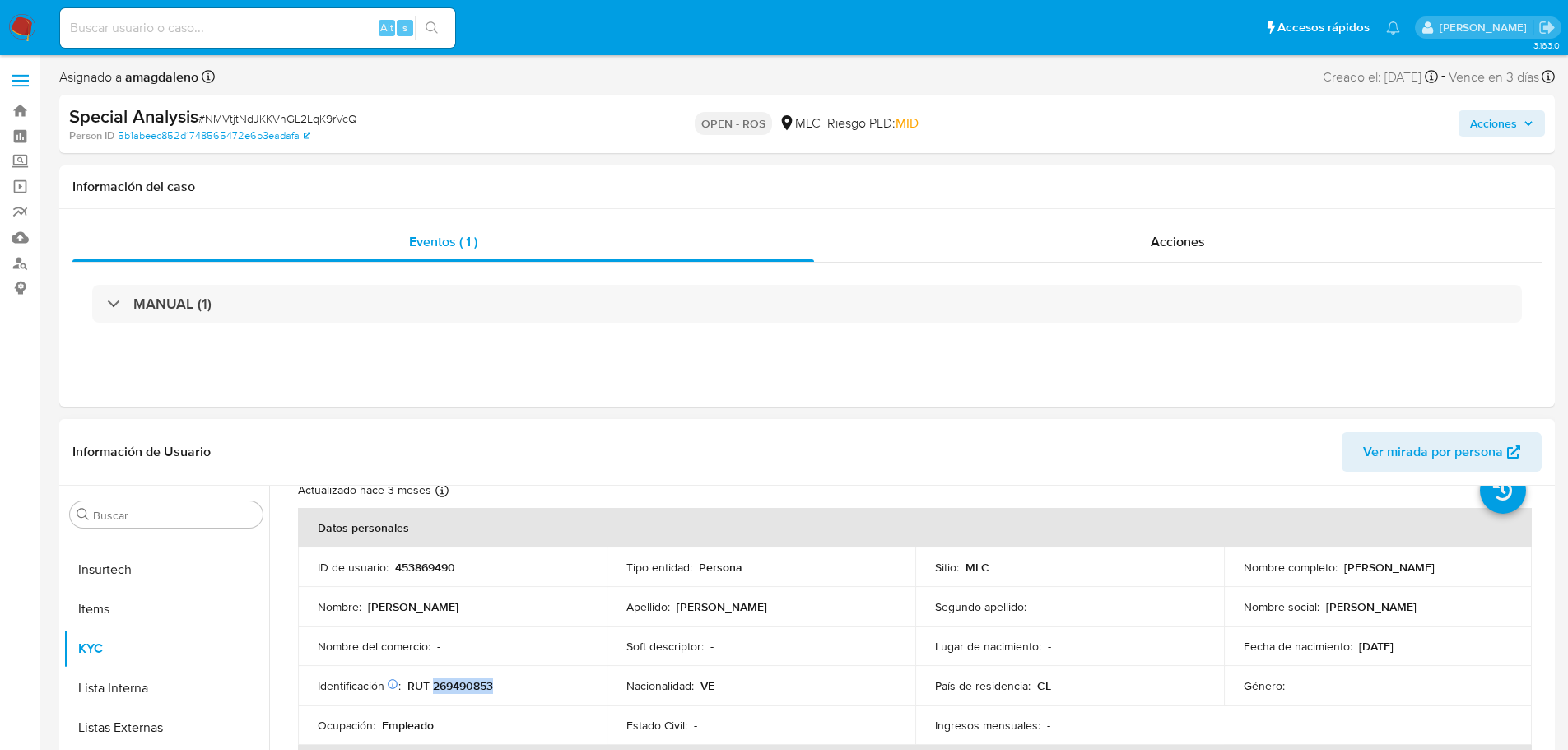
scroll to position [82, 0]
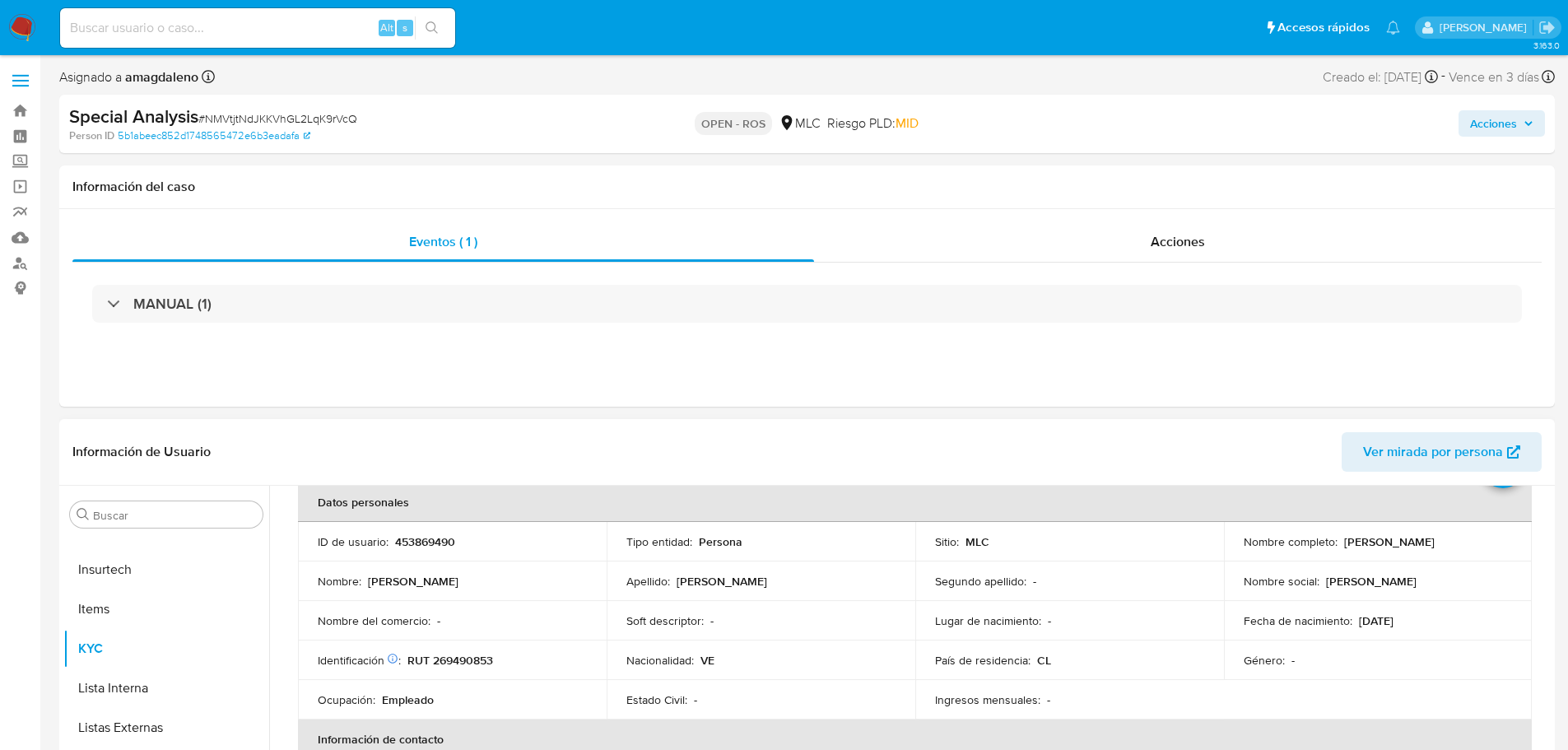
click at [475, 665] on p "RUT 269490853" at bounding box center [451, 661] width 86 height 15
copy p "269490853"
